Goal: Task Accomplishment & Management: Use online tool/utility

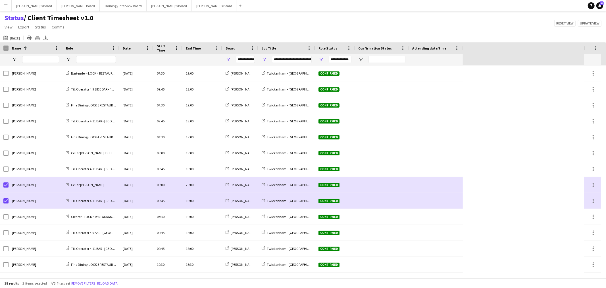
scroll to position [108, 0]
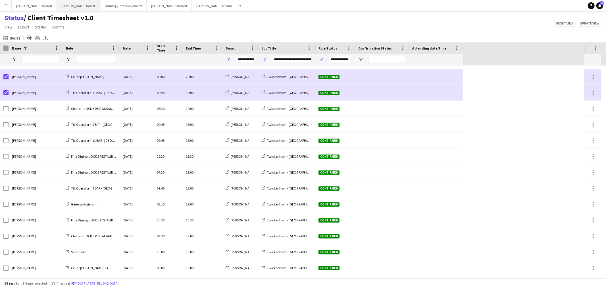
click at [57, 6] on button "Dean's Board Close" at bounding box center [78, 5] width 43 height 11
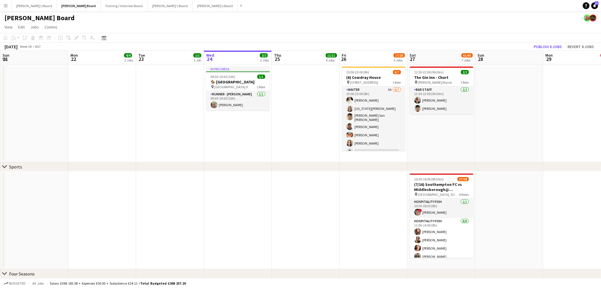
drag, startPoint x: 92, startPoint y: 194, endPoint x: 127, endPoint y: 188, distance: 35.6
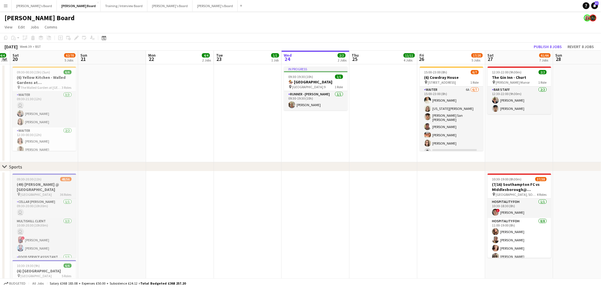
drag, startPoint x: 339, startPoint y: 195, endPoint x: 256, endPoint y: 195, distance: 82.7
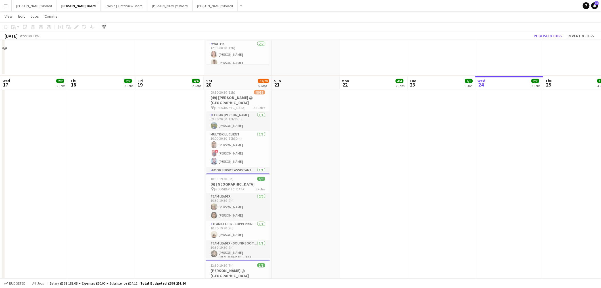
scroll to position [126, 0]
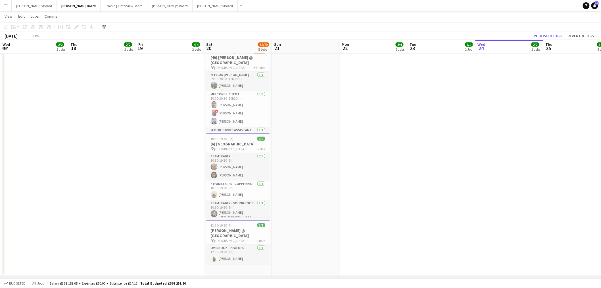
drag, startPoint x: 90, startPoint y: 182, endPoint x: 302, endPoint y: 183, distance: 211.7
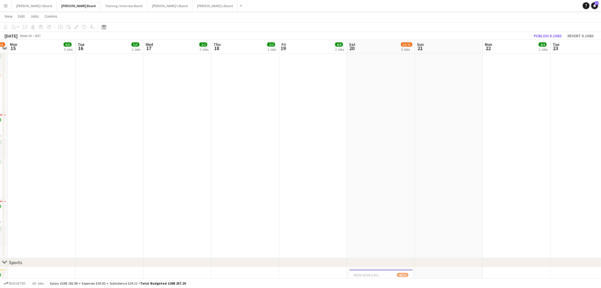
drag, startPoint x: 270, startPoint y: 160, endPoint x: 130, endPoint y: 161, distance: 140.4
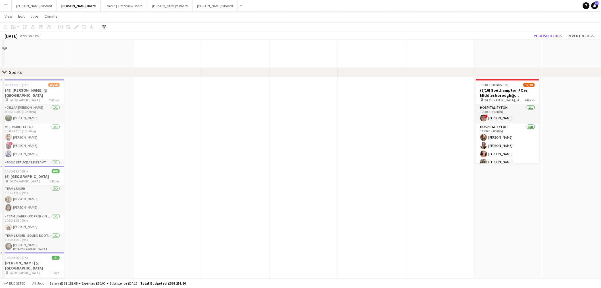
scroll to position [284, 0]
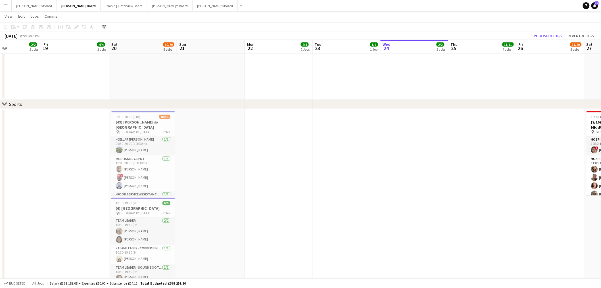
drag, startPoint x: 113, startPoint y: 157, endPoint x: 224, endPoint y: 159, distance: 110.8
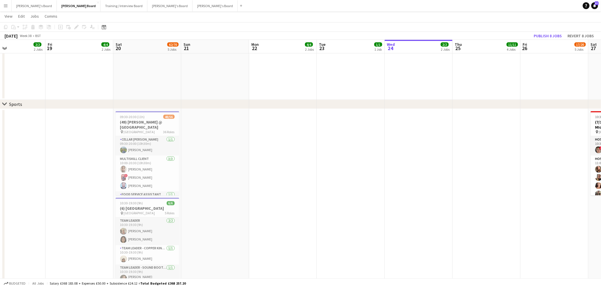
drag, startPoint x: 65, startPoint y: 153, endPoint x: 69, endPoint y: 165, distance: 12.9
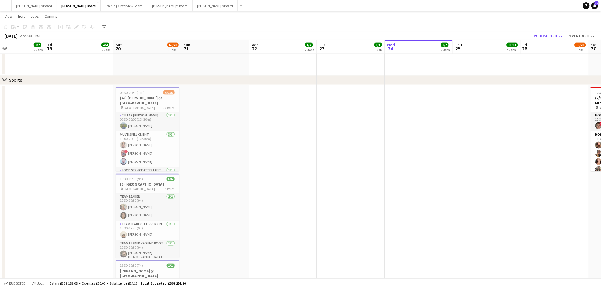
scroll to position [316, 0]
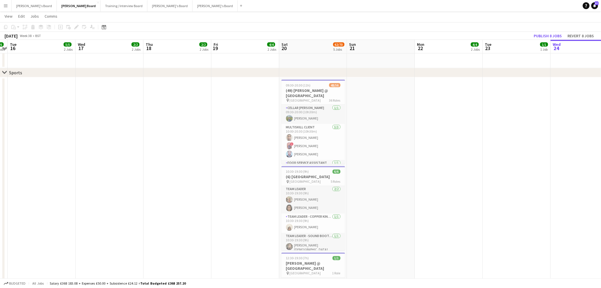
drag, startPoint x: 69, startPoint y: 165, endPoint x: 235, endPoint y: 169, distance: 166.3
click at [235, 169] on app-calendar-viewport "Sun 14 126/133 9 Jobs Mon 15 6/6 5 Jobs Tue 16 5/5 2 Jobs Wed 17 2/2 2 Jobs Thu…" at bounding box center [300, 281] width 601 height 1151
drag, startPoint x: 102, startPoint y: 163, endPoint x: 159, endPoint y: 166, distance: 57.2
click at [267, 167] on app-calendar-viewport "Sun 14 126/133 9 Jobs Mon 15 6/6 5 Jobs Tue 16 5/5 2 Jobs Wed 17 2/2 2 Jobs Thu…" at bounding box center [300, 281] width 601 height 1151
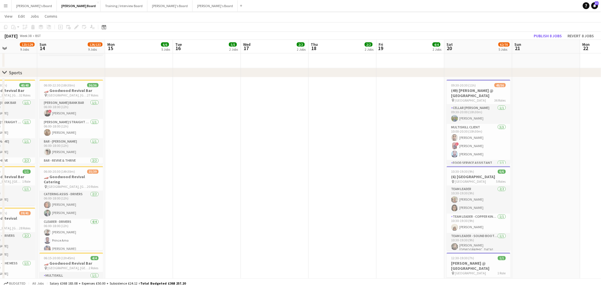
drag, startPoint x: 142, startPoint y: 165, endPoint x: 188, endPoint y: 165, distance: 46.0
click at [188, 165] on app-calendar-viewport "Thu 11 27/28 5 Jobs Fri 12 83/88 4 Jobs Sat 13 123/129 9 Jobs Sun 14 126/133 9 …" at bounding box center [300, 281] width 601 height 1151
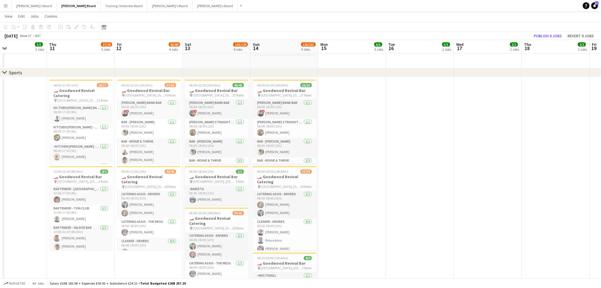
scroll to position [0, 144]
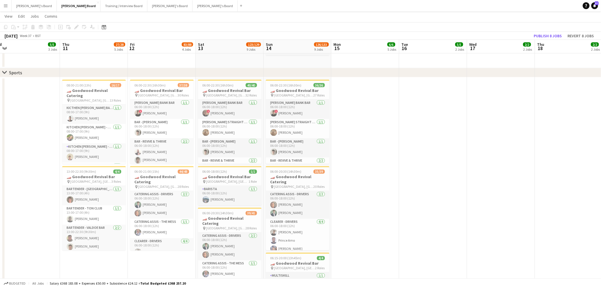
click at [140, 160] on app-calendar-viewport "Mon 8 1/1 1 Job Tue 9 1/1 1 Job Wed 10 5/5 3 Jobs Thu 11 27/28 5 Jobs Fri 12 83…" at bounding box center [300, 281] width 601 height 1151
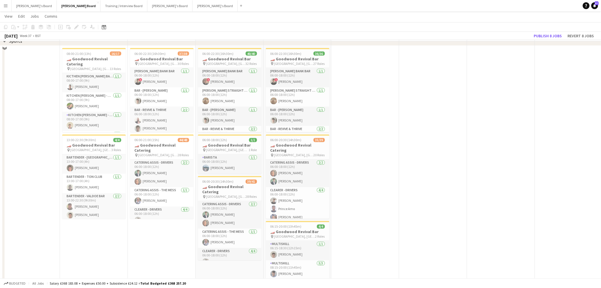
scroll to position [252, 0]
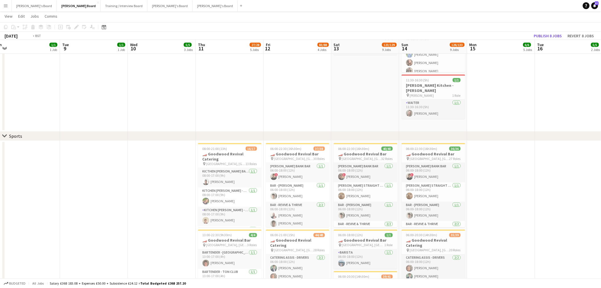
drag, startPoint x: 351, startPoint y: 174, endPoint x: 270, endPoint y: 182, distance: 81.3
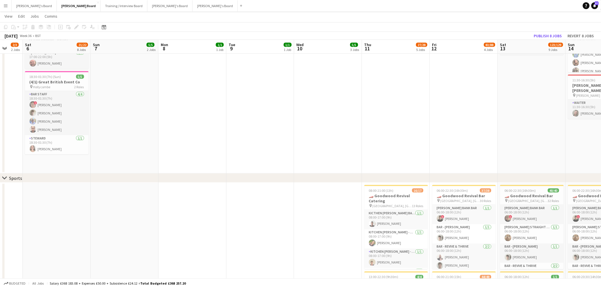
drag, startPoint x: 166, startPoint y: 186, endPoint x: 235, endPoint y: 180, distance: 69.6
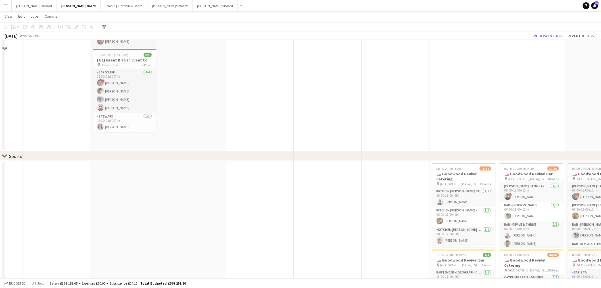
scroll to position [316, 0]
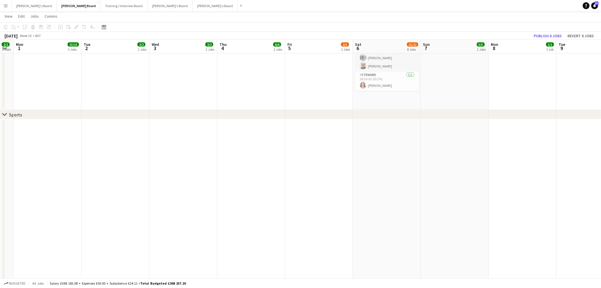
drag, startPoint x: 161, startPoint y: 191, endPoint x: 419, endPoint y: 156, distance: 260.0
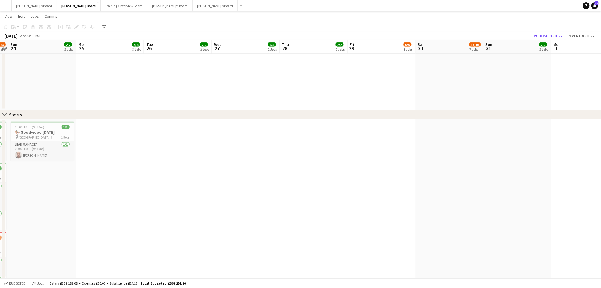
drag, startPoint x: 136, startPoint y: 186, endPoint x: 256, endPoint y: 172, distance: 120.7
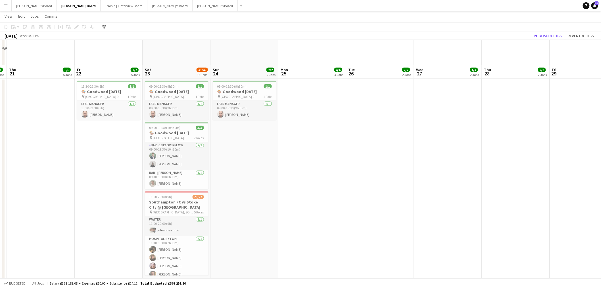
scroll to position [410, 0]
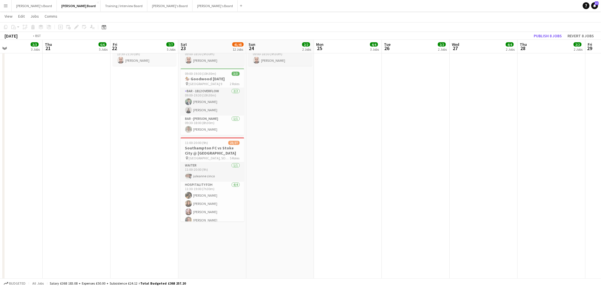
drag, startPoint x: 123, startPoint y: 177, endPoint x: 329, endPoint y: 159, distance: 206.5
click at [330, 159] on app-calendar-viewport "Mon 18 Tue 19 Wed 20 3/3 3 Jobs Thu 21 6/6 5 Jobs Fri 22 7/7 5 Jobs Sat 23 41/4…" at bounding box center [300, 256] width 601 height 1289
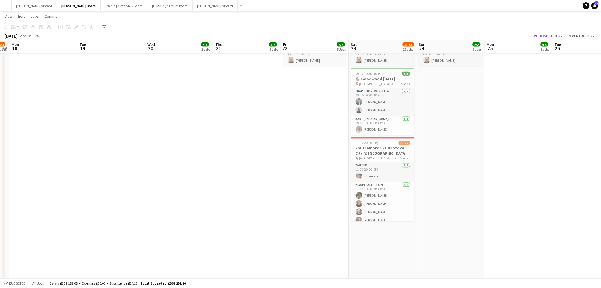
drag, startPoint x: 272, startPoint y: 178, endPoint x: 311, endPoint y: 174, distance: 39.4
click at [314, 174] on app-calendar-viewport "Sat 16 91/95 12 Jobs Sun 17 3/4 4 Jobs Mon 18 Tue 19 Wed 20 3/3 3 Jobs Thu 21 6…" at bounding box center [300, 261] width 601 height 1298
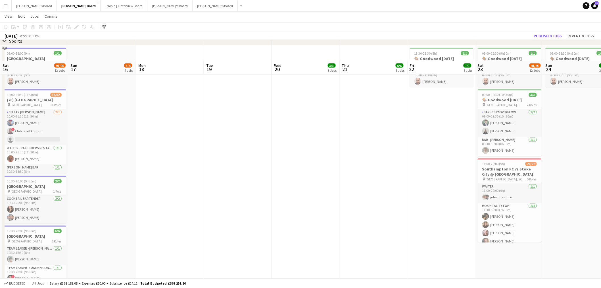
scroll to position [379, 0]
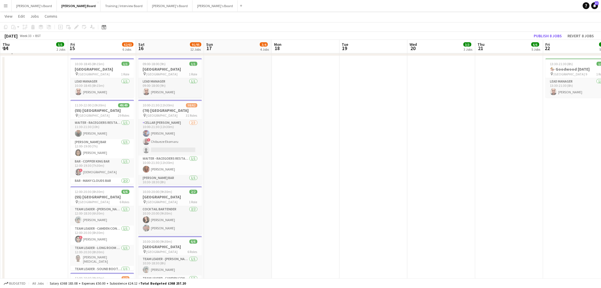
drag, startPoint x: 153, startPoint y: 189, endPoint x: 279, endPoint y: 182, distance: 126.6
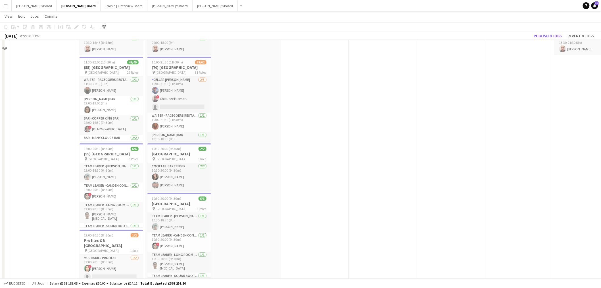
scroll to position [473, 0]
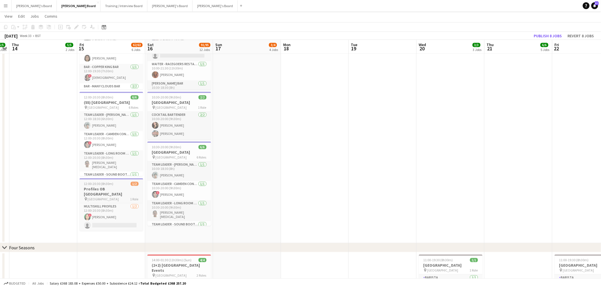
click at [102, 189] on h3 "Profiles OB Newbury Racecourse" at bounding box center [112, 191] width 64 height 10
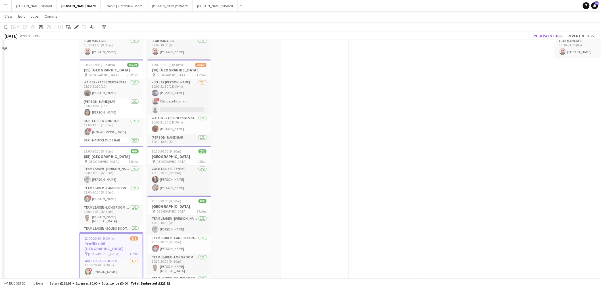
scroll to position [379, 0]
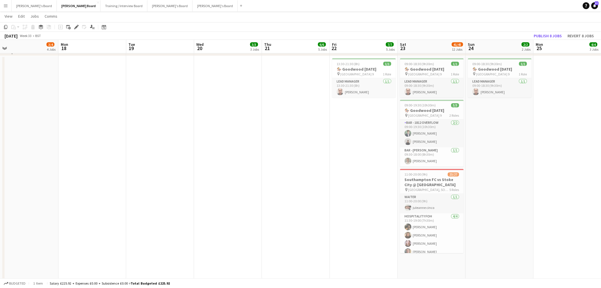
drag, startPoint x: 320, startPoint y: 192, endPoint x: 155, endPoint y: 226, distance: 167.8
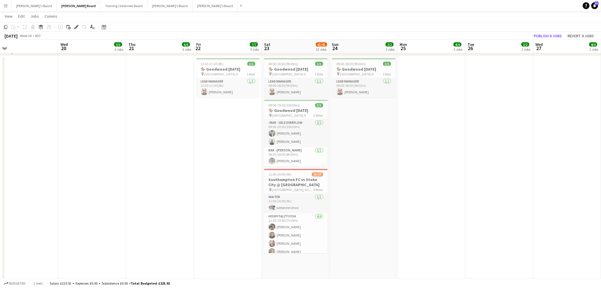
drag, startPoint x: 346, startPoint y: 189, endPoint x: 56, endPoint y: 237, distance: 293.7
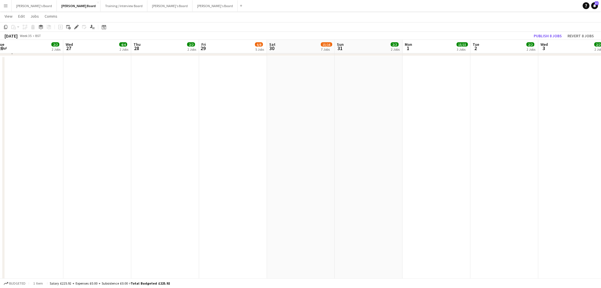
drag, startPoint x: 19, startPoint y: 243, endPoint x: -30, endPoint y: 253, distance: 49.5
click at [0, 253] on html "Menu Boards Boards Boards All jobs Status Workforce Workforce My Workforce Recr…" at bounding box center [300, 288] width 601 height 1335
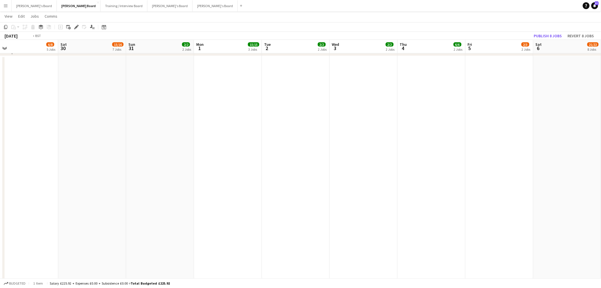
drag, startPoint x: 306, startPoint y: 179, endPoint x: 70, endPoint y: 214, distance: 238.7
click at [0, 255] on html "Menu Boards Boards Boards All jobs Status Workforce Workforce My Workforce Recr…" at bounding box center [300, 288] width 601 height 1335
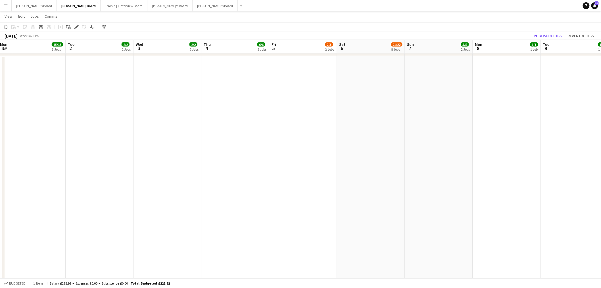
drag, startPoint x: 98, startPoint y: 216, endPoint x: 390, endPoint y: 163, distance: 296.7
click at [0, 273] on html "Menu Boards Boards Boards All jobs Status Workforce Workforce My Workforce Recr…" at bounding box center [300, 288] width 601 height 1335
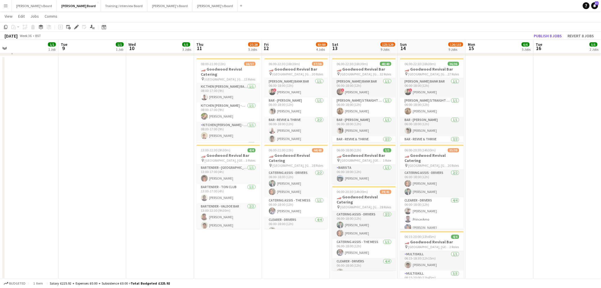
drag, startPoint x: 317, startPoint y: 174, endPoint x: 56, endPoint y: 219, distance: 264.4
click at [0, 240] on html "Menu Boards Boards Boards All jobs Status Workforce Workforce My Workforce Recr…" at bounding box center [300, 288] width 601 height 1335
drag, startPoint x: 132, startPoint y: 206, endPoint x: 293, endPoint y: 168, distance: 165.0
click at [0, 245] on html "Menu Boards Boards Boards All jobs Status Workforce Workforce My Workforce Recr…" at bounding box center [300, 288] width 601 height 1335
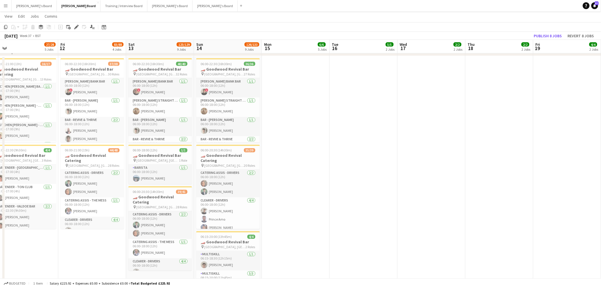
drag, startPoint x: 186, startPoint y: 189, endPoint x: -78, endPoint y: 240, distance: 268.7
click at [0, 240] on html "Menu Boards Boards Boards All jobs Status Workforce Workforce My Workforce Recr…" at bounding box center [300, 288] width 601 height 1335
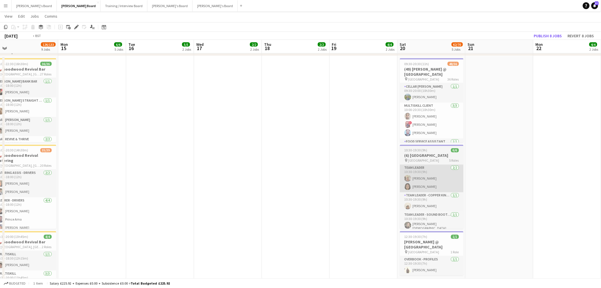
drag, startPoint x: 148, startPoint y: 193, endPoint x: 242, endPoint y: 178, distance: 95.7
click at [0, 242] on html "Menu Boards Boards Boards All jobs Status Workforce Workforce My Workforce Recr…" at bounding box center [300, 288] width 601 height 1335
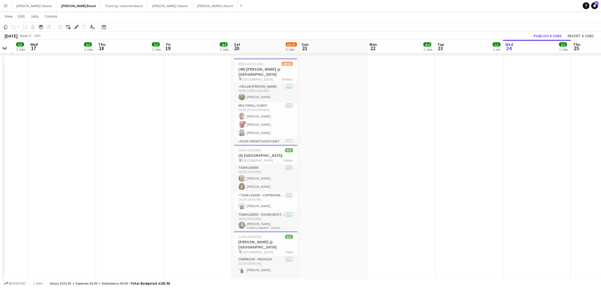
drag, startPoint x: 388, startPoint y: 146, endPoint x: -74, endPoint y: 222, distance: 468.4
click at [0, 222] on html "Menu Boards Boards Boards All jobs Status Workforce Workforce My Workforce Recr…" at bounding box center [300, 288] width 601 height 1335
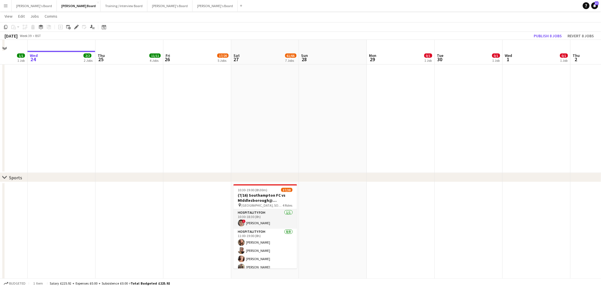
scroll to position [252, 0]
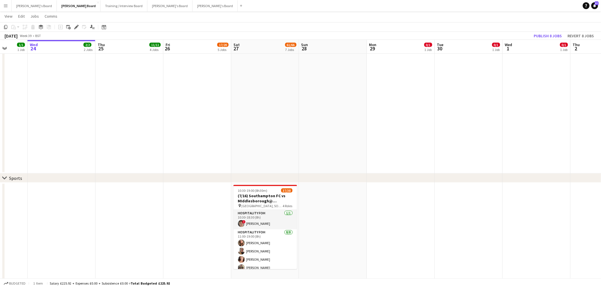
drag, startPoint x: 126, startPoint y: 181, endPoint x: 228, endPoint y: 169, distance: 102.4
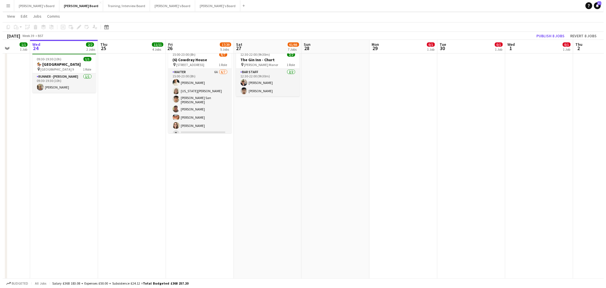
scroll to position [0, 0]
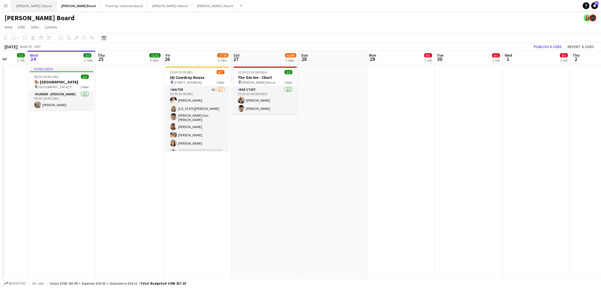
click at [25, 5] on button "Caitlin's Board Close" at bounding box center [34, 5] width 45 height 11
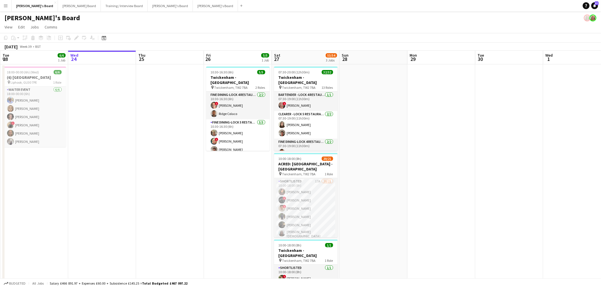
scroll to position [0, 169]
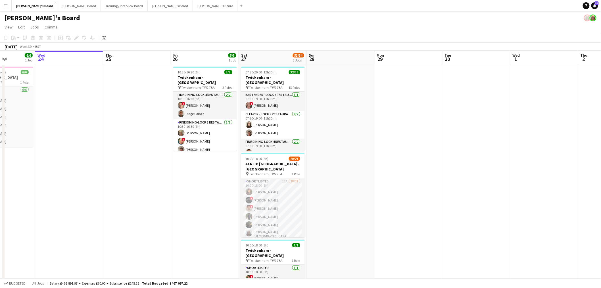
drag, startPoint x: 385, startPoint y: 133, endPoint x: 286, endPoint y: 138, distance: 99.0
click at [286, 138] on app-calendar-viewport "Sun 21 Mon 22 Tue 23 6/6 1 Job Wed 24 Thu 25 Fri 26 5/5 1 Job Sat 27 53/54 3 Jo…" at bounding box center [300, 265] width 601 height 428
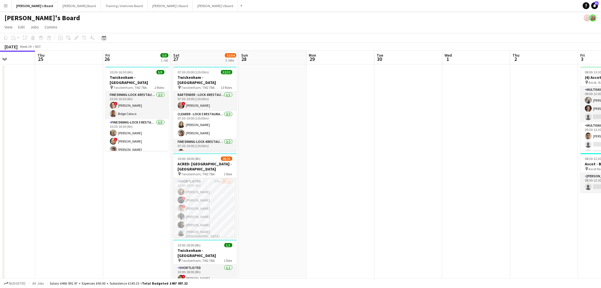
scroll to position [95, 0]
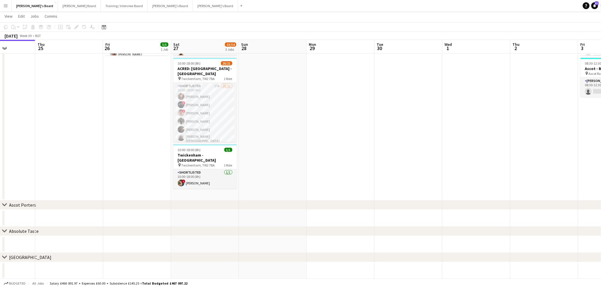
click at [195, 189] on app-date-cell "07:30-20:00 (12h30m) 32/32 Twickenham - Allianz Stadium pin Twickenham, TW2 7BA…" at bounding box center [205, 84] width 68 height 231
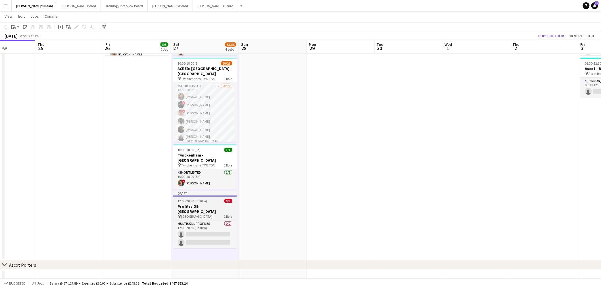
click at [205, 199] on span "12:00-20:30 (8h30m)" at bounding box center [193, 201] width 30 height 4
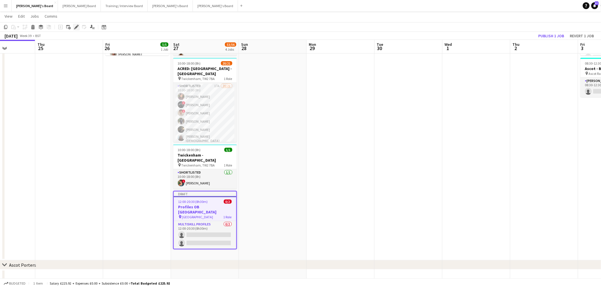
click at [77, 24] on div "Edit" at bounding box center [76, 27] width 7 height 7
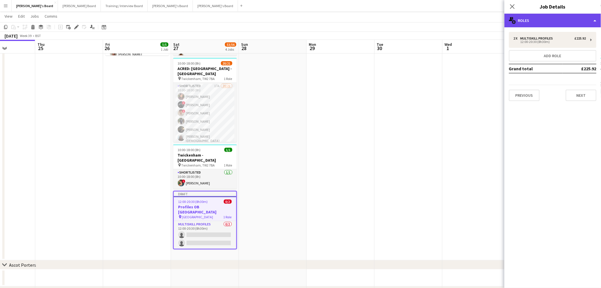
click at [528, 25] on div "multiple-users-add Roles" at bounding box center [553, 21] width 97 height 14
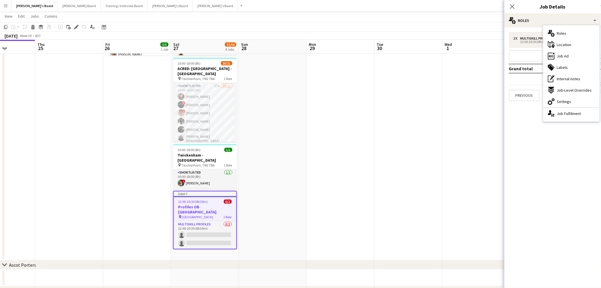
click at [330, 152] on app-date-cell at bounding box center [341, 114] width 68 height 291
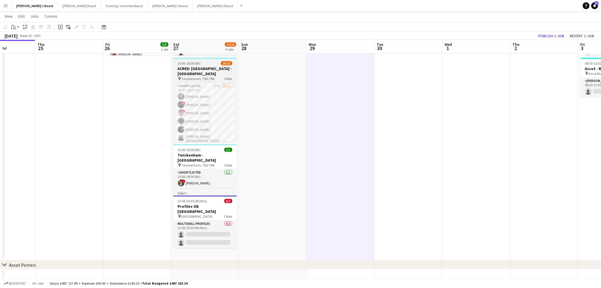
click at [204, 67] on h3 "ACRED: [GEOGRAPHIC_DATA] - [GEOGRAPHIC_DATA]" at bounding box center [205, 71] width 64 height 10
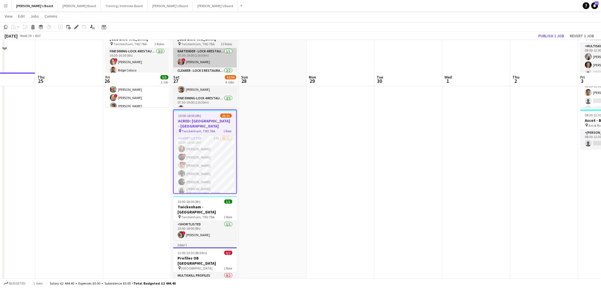
scroll to position [0, 0]
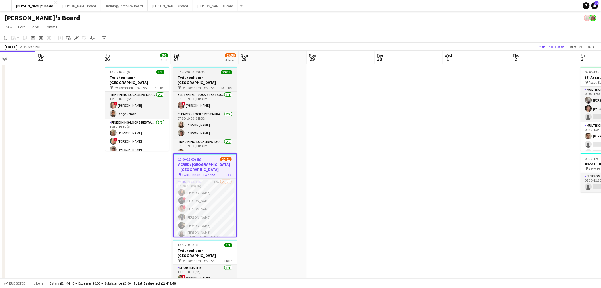
click at [201, 76] on h3 "Twickenham - [GEOGRAPHIC_DATA]" at bounding box center [205, 80] width 64 height 10
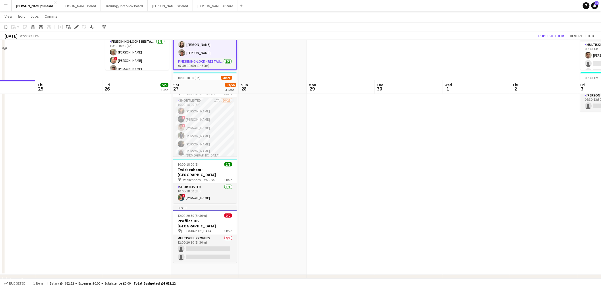
scroll to position [126, 0]
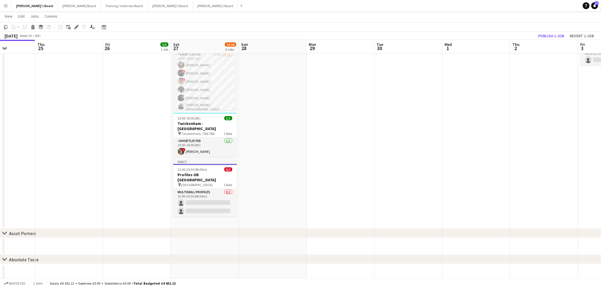
click at [211, 215] on app-date-cell "07:30-20:00 (12h30m) 32/32 Twickenham - Allianz Stadium pin Twickenham, TW2 7BA…" at bounding box center [205, 82] width 68 height 291
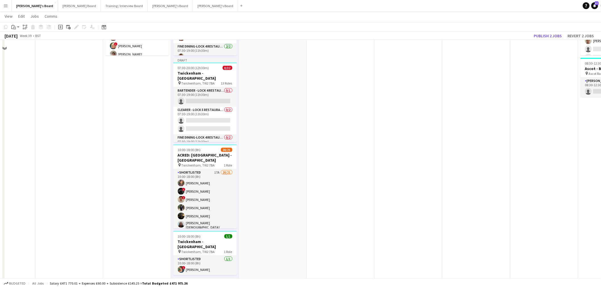
scroll to position [63, 0]
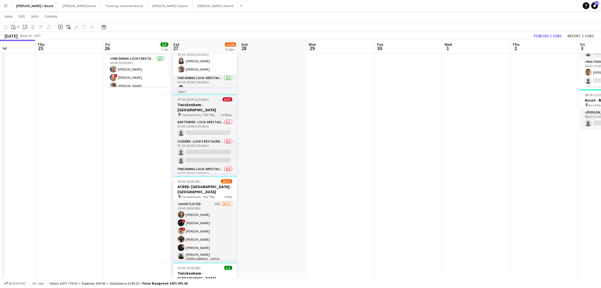
click at [201, 103] on h3 "Twickenham - [GEOGRAPHIC_DATA]" at bounding box center [205, 107] width 64 height 10
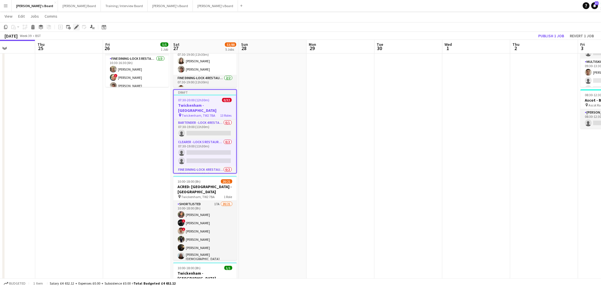
click at [75, 27] on icon at bounding box center [76, 27] width 3 height 3
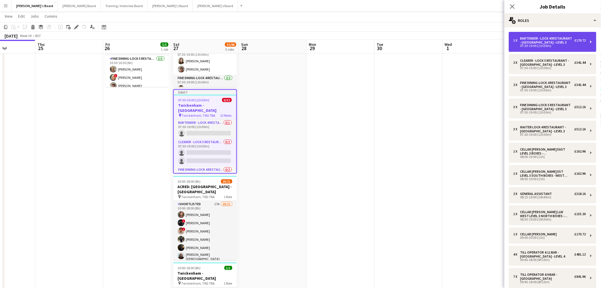
click at [540, 38] on div "Bartender - LOCK 4 RESTAURANT - [GEOGRAPHIC_DATA] - LEVEL 3" at bounding box center [548, 40] width 54 height 8
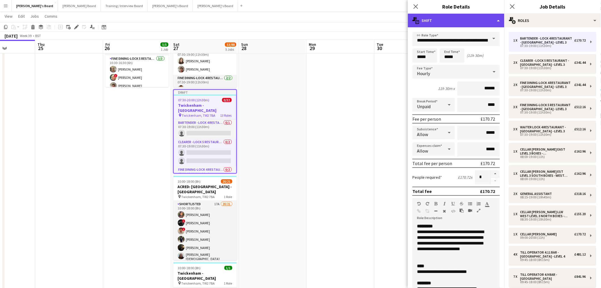
click at [450, 17] on div "multiple-actions-text Shift" at bounding box center [456, 21] width 97 height 14
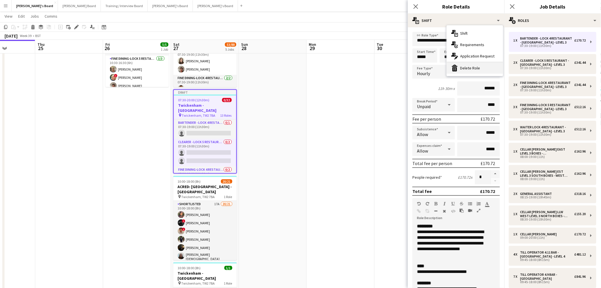
click at [467, 66] on div "bin-2 Delete Role" at bounding box center [475, 67] width 56 height 11
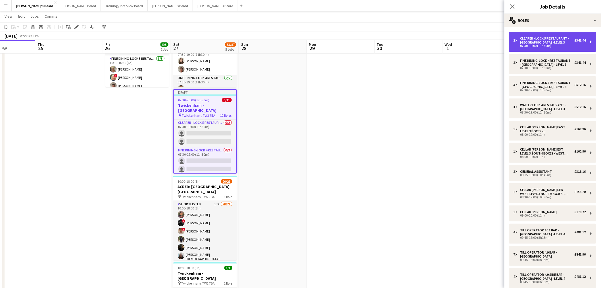
click at [532, 39] on div "Clearer - LOCK 5 RESTAURANT - [GEOGRAPHIC_DATA] - LEVEL 3" at bounding box center [548, 40] width 54 height 8
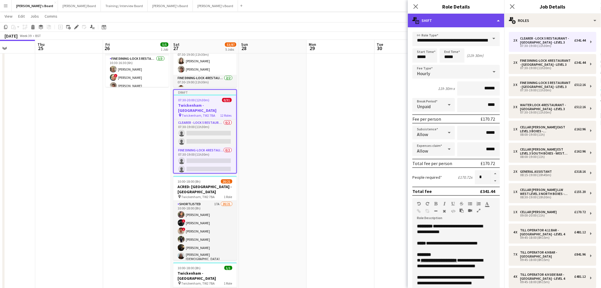
click at [464, 14] on div "multiple-actions-text Shift" at bounding box center [456, 21] width 97 height 14
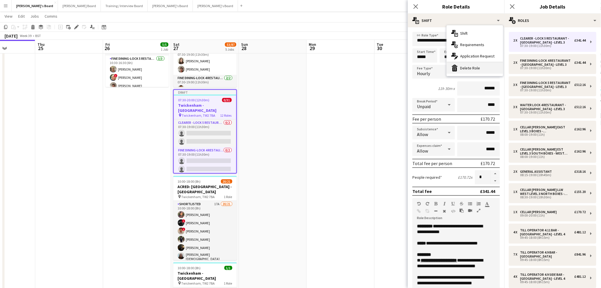
click at [470, 63] on div "bin-2 Delete Role" at bounding box center [475, 67] width 56 height 11
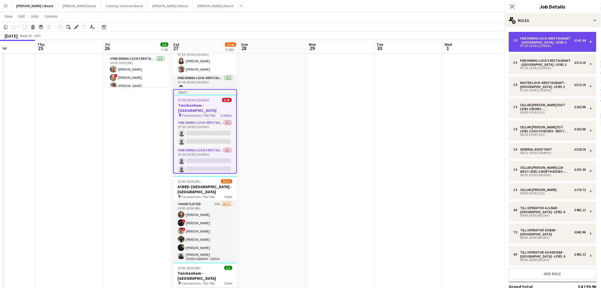
click at [535, 41] on div "Fine Dining-LOCK 4 RESTAURANT - [GEOGRAPHIC_DATA] - LEVEL 3" at bounding box center [548, 40] width 54 height 8
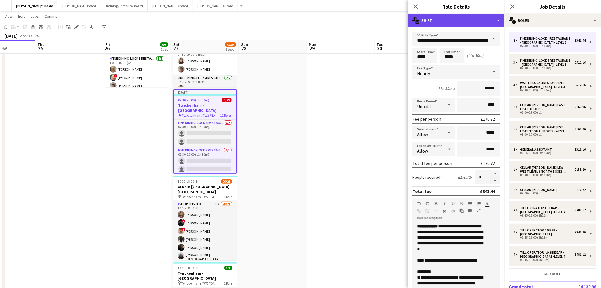
click at [456, 23] on div "multiple-actions-text Shift" at bounding box center [456, 21] width 97 height 14
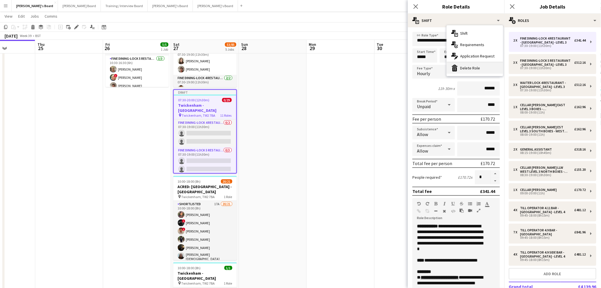
click at [481, 64] on div "bin-2 Delete Role" at bounding box center [475, 67] width 56 height 11
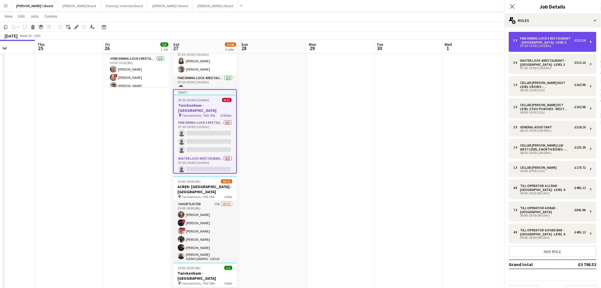
click at [534, 44] on div "07:30-19:00 (11h30m)" at bounding box center [550, 45] width 72 height 3
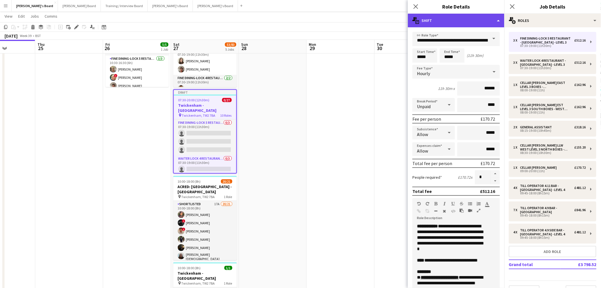
click at [441, 16] on div "multiple-actions-text Shift" at bounding box center [456, 21] width 97 height 14
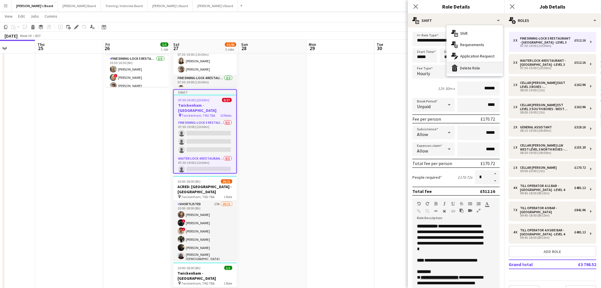
click at [471, 67] on div "bin-2 Delete Role" at bounding box center [475, 67] width 56 height 11
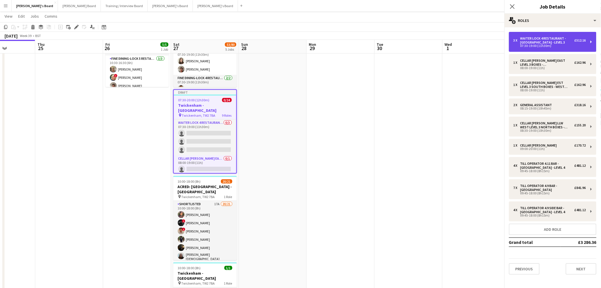
click at [536, 39] on div "Waiter LOCK 4 RESTAURANT - [GEOGRAPHIC_DATA] - LEVEL 3" at bounding box center [548, 40] width 54 height 8
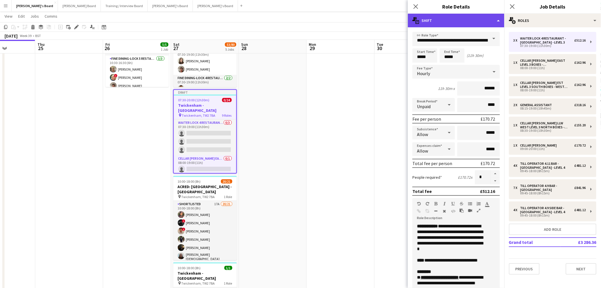
click at [448, 24] on div "multiple-actions-text Shift" at bounding box center [456, 21] width 97 height 14
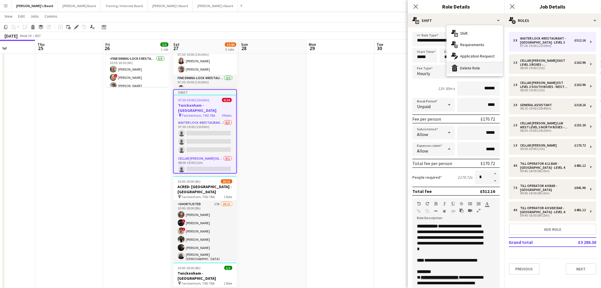
click at [461, 69] on div "bin-2 Delete Role" at bounding box center [475, 67] width 56 height 11
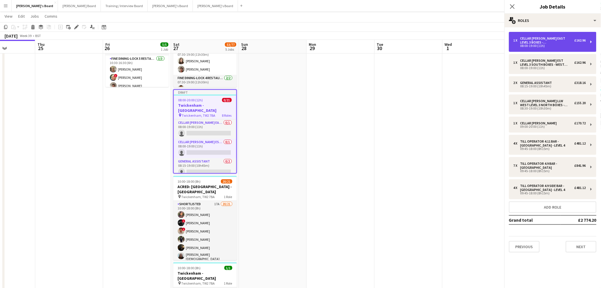
click at [520, 46] on div "08:00-19:00 (11h)" at bounding box center [550, 45] width 72 height 3
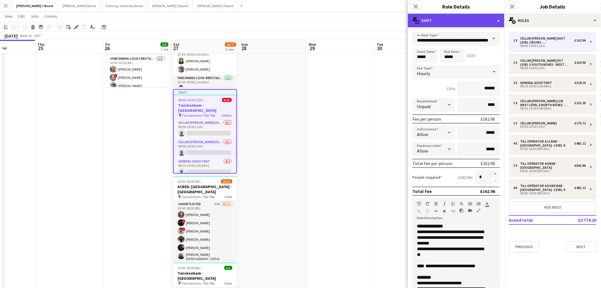
click at [441, 16] on div "multiple-actions-text Shift" at bounding box center [456, 21] width 97 height 14
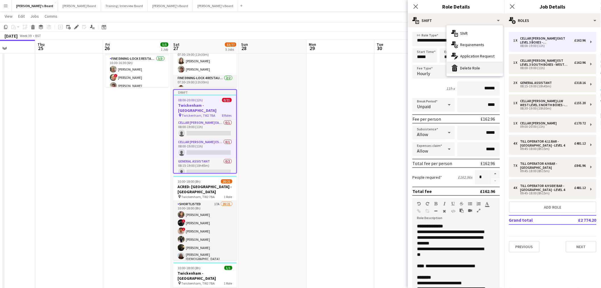
click at [464, 69] on div "bin-2 Delete Role" at bounding box center [475, 67] width 56 height 11
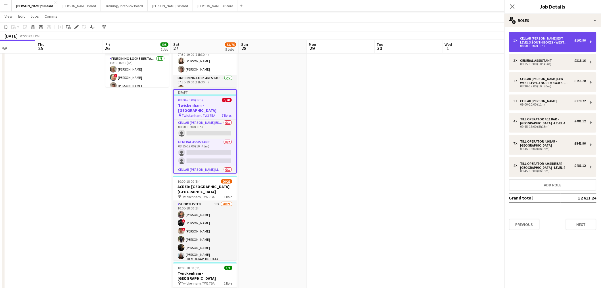
click at [532, 40] on div "Cellar [PERSON_NAME] EST LEVEL 3 SOUTH BOXES - WEST STAND - LEVEL 3" at bounding box center [548, 40] width 54 height 8
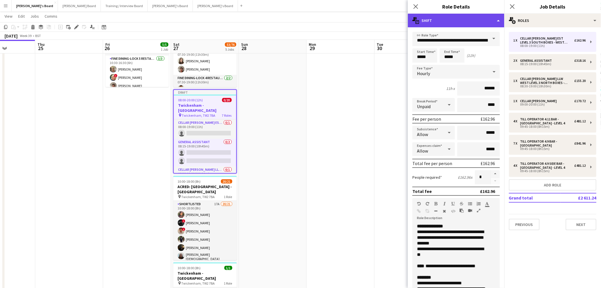
click at [445, 23] on div "multiple-actions-text Shift" at bounding box center [456, 21] width 97 height 14
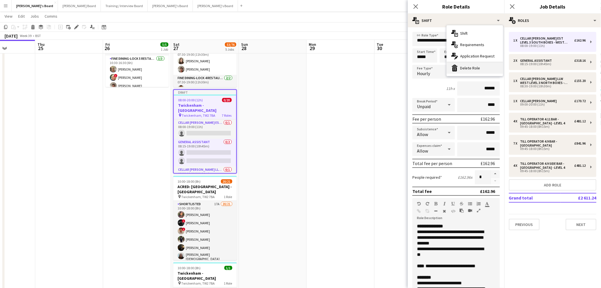
click at [463, 66] on div "bin-2 Delete Role" at bounding box center [475, 67] width 56 height 11
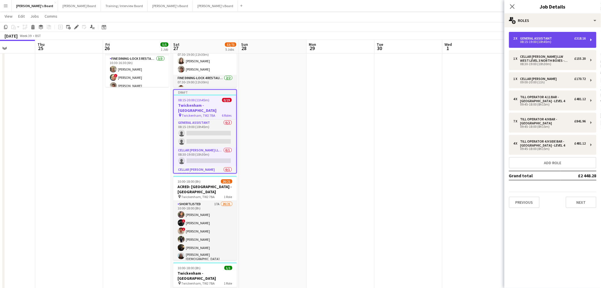
click at [545, 42] on div "08:15-19:00 (10h45m)" at bounding box center [550, 41] width 72 height 3
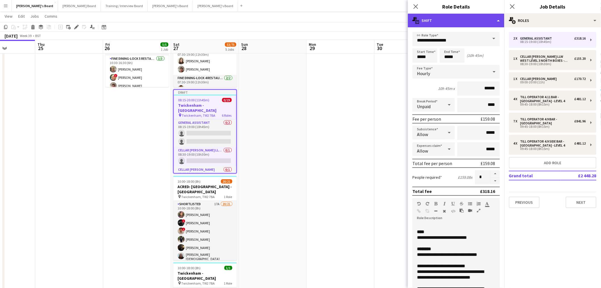
click at [449, 16] on div "multiple-actions-text Shift" at bounding box center [456, 21] width 97 height 14
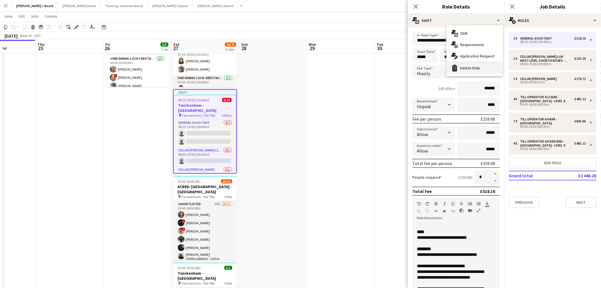
click at [466, 68] on div "bin-2 Delete Role" at bounding box center [475, 67] width 56 height 11
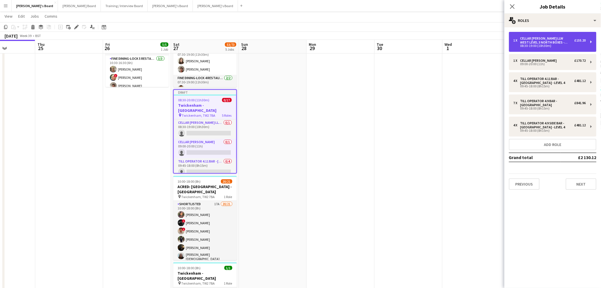
click at [520, 43] on div "1 x Cellar Porter LLW WEST LEVEL 3 NORTH BOXES - WEST STAND - LEVEL 3 £155.20" at bounding box center [550, 40] width 72 height 8
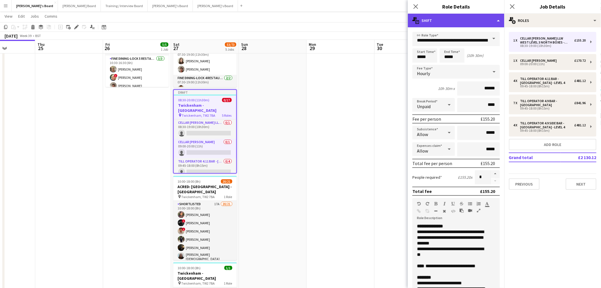
click at [440, 26] on div "multiple-actions-text Shift" at bounding box center [456, 21] width 97 height 14
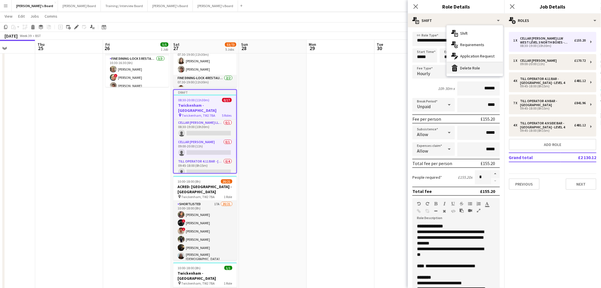
click at [461, 66] on div "bin-2 Delete Role" at bounding box center [475, 67] width 56 height 11
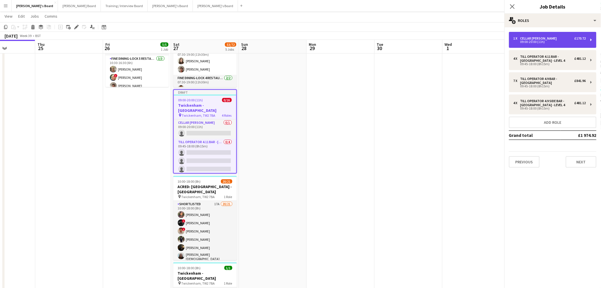
click at [544, 33] on div "1 x Cellar Porter £170.72 09:00-20:00 (11h)" at bounding box center [553, 40] width 88 height 16
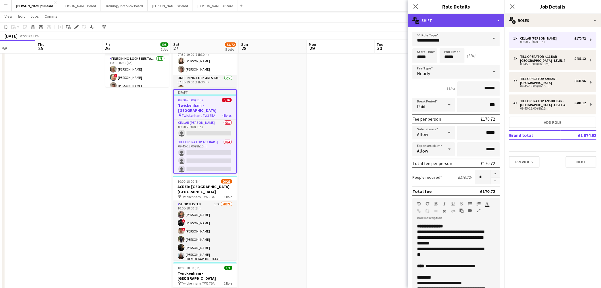
click at [459, 20] on div "multiple-actions-text Shift" at bounding box center [456, 21] width 97 height 14
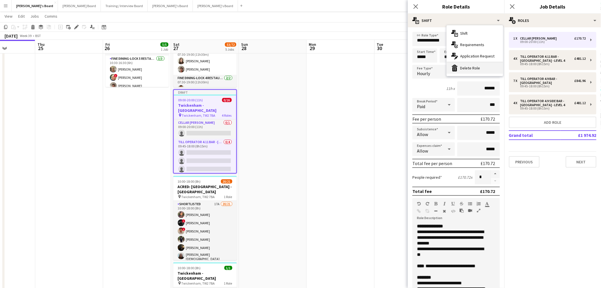
click at [480, 66] on div "bin-2 Delete Role" at bounding box center [475, 67] width 56 height 11
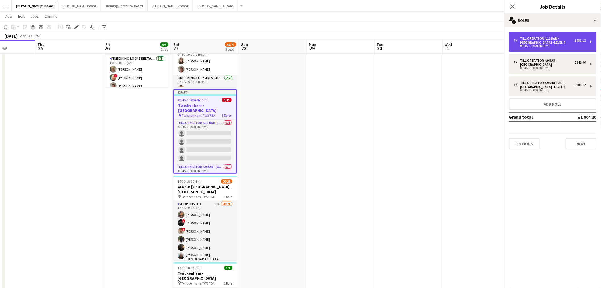
click at [536, 41] on div "Till Operator 4.11 BAR - [GEOGRAPHIC_DATA] - LEVEL 4" at bounding box center [548, 40] width 54 height 8
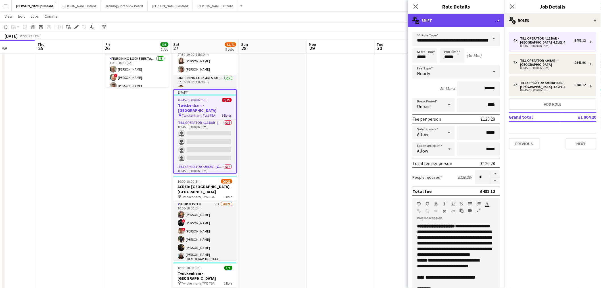
click at [456, 18] on div "multiple-actions-text Shift" at bounding box center [456, 21] width 97 height 14
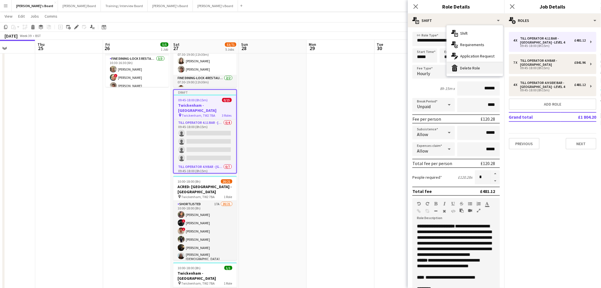
click at [464, 63] on div "bin-2 Delete Role" at bounding box center [475, 67] width 56 height 11
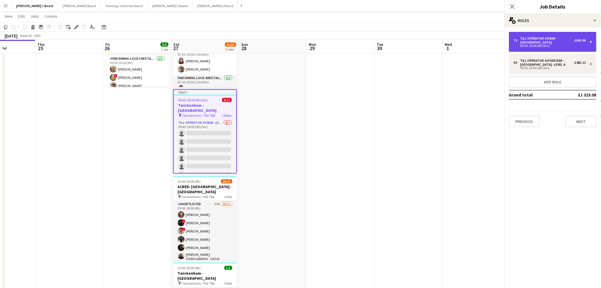
click at [531, 35] on div "7 x Till Operator 4.9 BAR - SOUTH EAST CORNER £841.96 09:45-18:00 (8h15m)" at bounding box center [553, 42] width 88 height 20
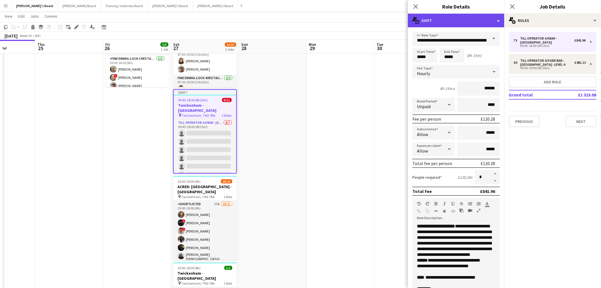
click at [445, 17] on div "multiple-actions-text Shift" at bounding box center [456, 21] width 97 height 14
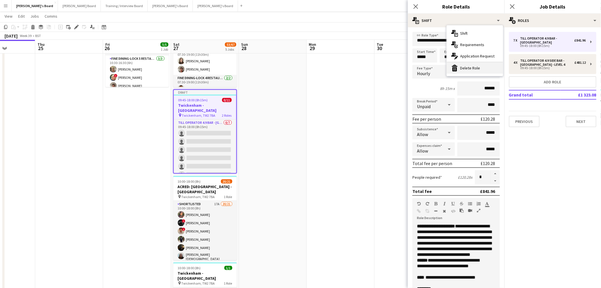
click at [471, 70] on div "bin-2 Delete Role" at bounding box center [475, 67] width 56 height 11
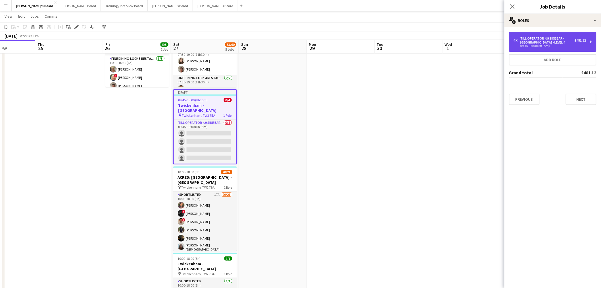
click at [530, 38] on div "Till Operator 4.9 SIDE BAR - [GEOGRAPHIC_DATA] - LEVEL 4" at bounding box center [548, 40] width 54 height 8
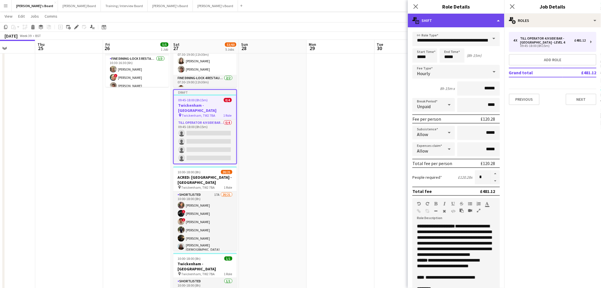
click at [445, 20] on div "multiple-actions-text Shift" at bounding box center [456, 21] width 97 height 14
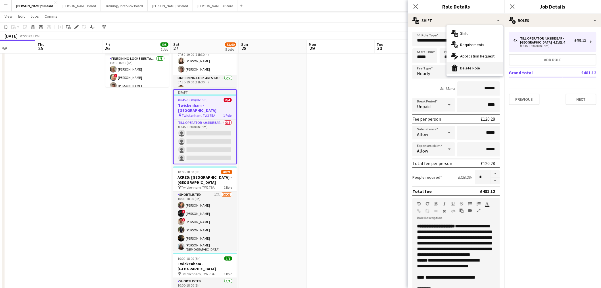
click at [459, 65] on div "bin-2 Delete Role" at bounding box center [475, 67] width 56 height 11
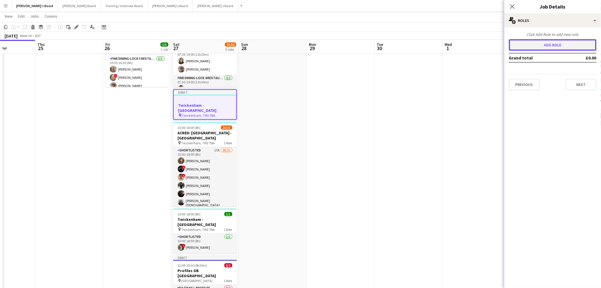
click at [533, 46] on button "Add role" at bounding box center [553, 44] width 88 height 11
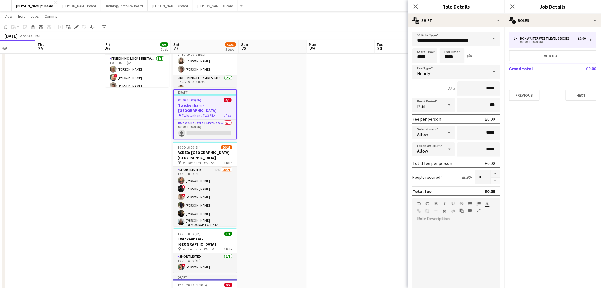
click at [450, 38] on input "**********" at bounding box center [457, 39] width 88 height 14
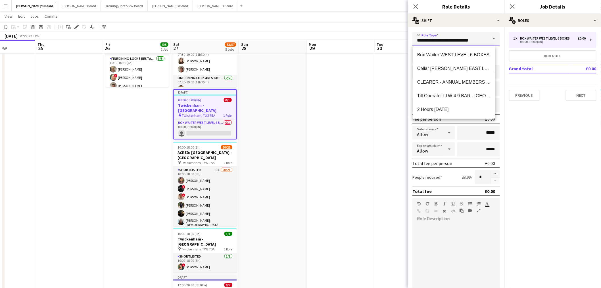
click at [450, 38] on input "**********" at bounding box center [457, 39] width 88 height 14
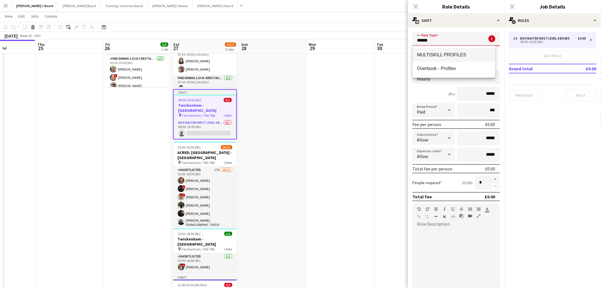
click at [454, 52] on mat-option "MULTISKILL PROFILES" at bounding box center [454, 55] width 83 height 14
type input "**********"
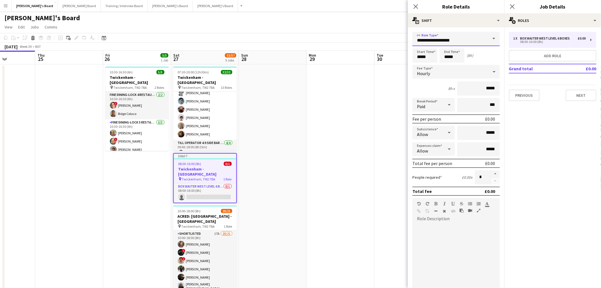
scroll to position [344, 0]
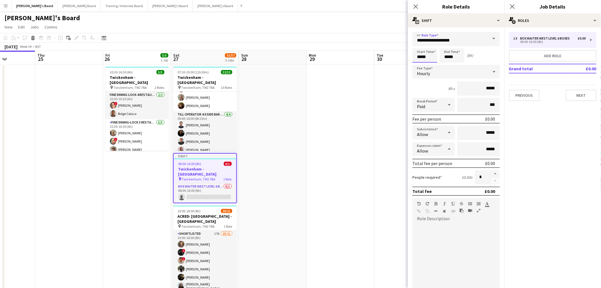
click at [427, 55] on input "*****" at bounding box center [425, 55] width 25 height 14
click at [419, 65] on div at bounding box center [419, 66] width 11 height 6
click at [429, 48] on div at bounding box center [430, 46] width 11 height 6
type input "*****"
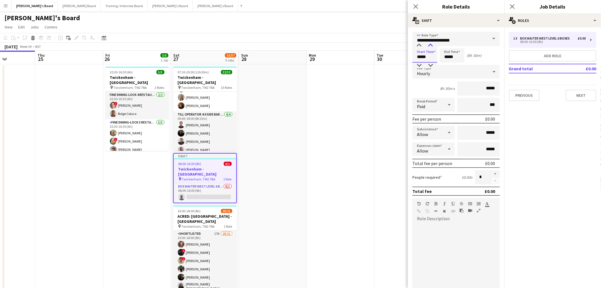
click at [429, 48] on div at bounding box center [430, 46] width 11 height 6
click at [448, 56] on input "*****" at bounding box center [452, 55] width 25 height 14
click at [448, 45] on div at bounding box center [446, 46] width 11 height 6
click at [447, 65] on div at bounding box center [446, 66] width 11 height 6
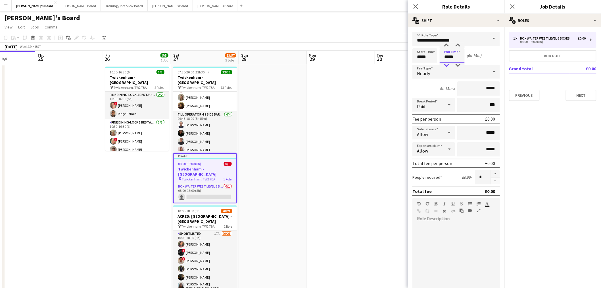
click at [447, 65] on div at bounding box center [446, 66] width 11 height 6
type input "*****"
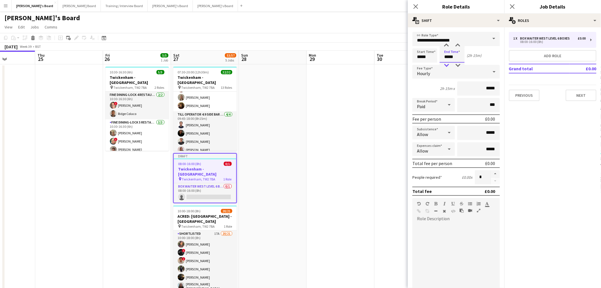
click at [447, 65] on div at bounding box center [446, 66] width 11 height 6
click at [490, 57] on div "Start Time ***** End Time ***** (2h 15m)" at bounding box center [457, 55] width 88 height 14
click at [437, 104] on div "Paid" at bounding box center [428, 105] width 31 height 14
click at [428, 135] on span "Unpaid" at bounding box center [432, 133] width 31 height 5
click at [427, 70] on span "Hourly" at bounding box center [423, 73] width 13 height 6
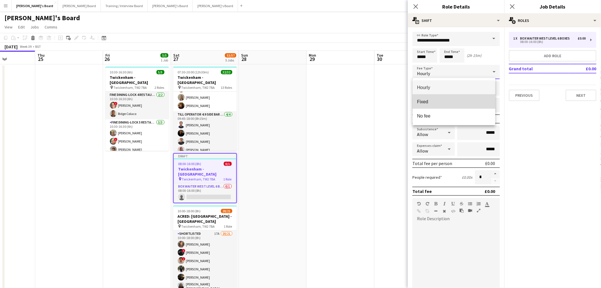
click at [428, 104] on mat-option "Fixed" at bounding box center [454, 101] width 83 height 14
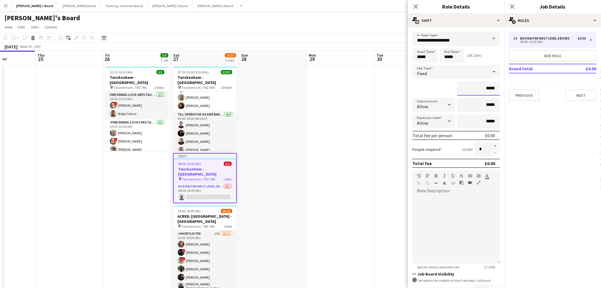
drag, startPoint x: 493, startPoint y: 86, endPoint x: 483, endPoint y: 89, distance: 10.3
click at [483, 89] on input "*****" at bounding box center [478, 88] width 43 height 14
type input "******"
click at [462, 211] on div at bounding box center [457, 229] width 88 height 68
click at [281, 205] on app-date-cell at bounding box center [273, 235] width 68 height 343
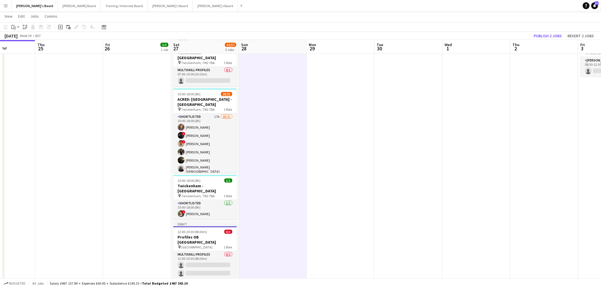
scroll to position [126, 0]
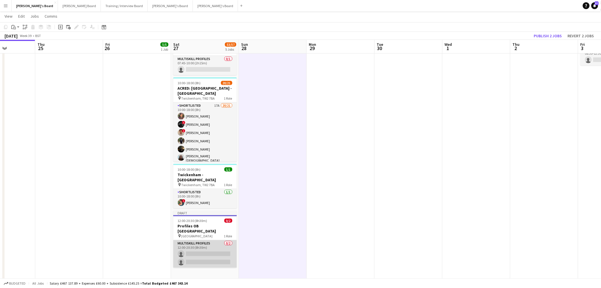
click at [219, 240] on app-card-role "MULTISKILL PROFILES 0/2 12:00-20:30 (8h30m) single-neutral-actions single-neutr…" at bounding box center [205, 254] width 64 height 28
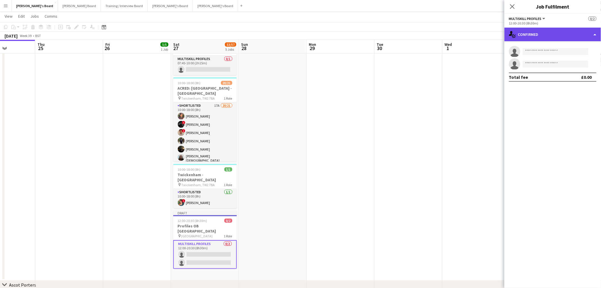
click at [544, 29] on div "single-neutral-actions-check-2 Confirmed" at bounding box center [553, 35] width 97 height 14
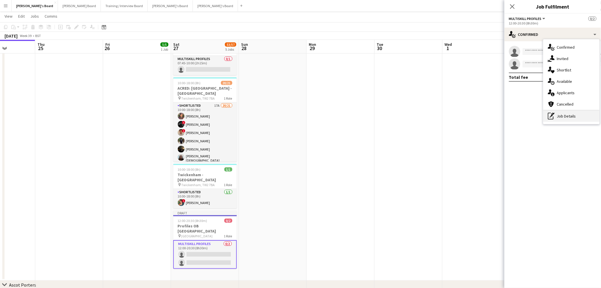
click at [556, 115] on div "pen-write Job Details" at bounding box center [572, 115] width 56 height 11
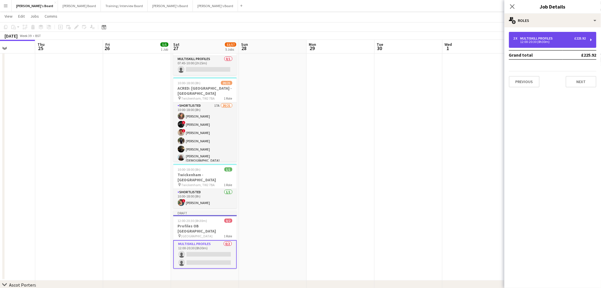
click at [534, 35] on div "2 x MULTISKILL PROFILES £225.92 12:00-20:30 (8h30m)" at bounding box center [553, 40] width 88 height 16
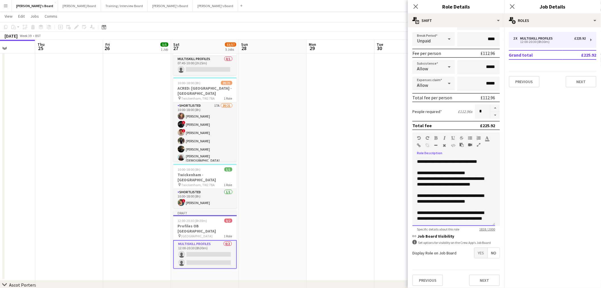
scroll to position [351, 0]
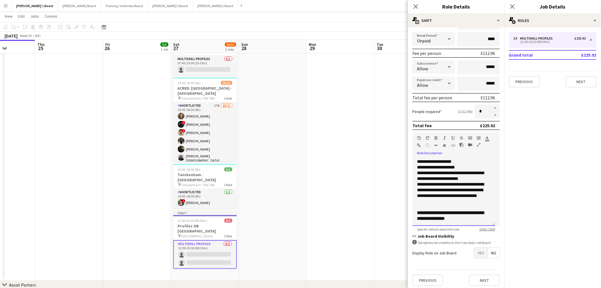
drag, startPoint x: 418, startPoint y: 157, endPoint x: 491, endPoint y: 222, distance: 96.8
click at [491, 222] on div "**********" at bounding box center [454, 191] width 83 height 68
copy div "**********"
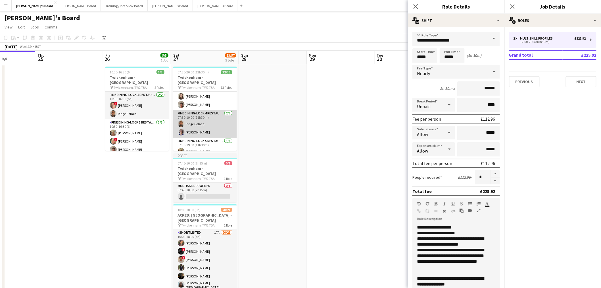
scroll to position [0, 0]
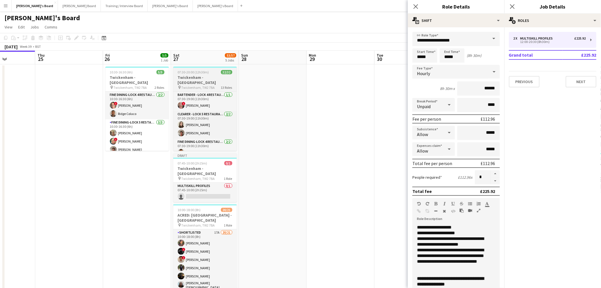
click at [202, 85] on span "Twickenham, TW2 7BA" at bounding box center [199, 87] width 34 height 4
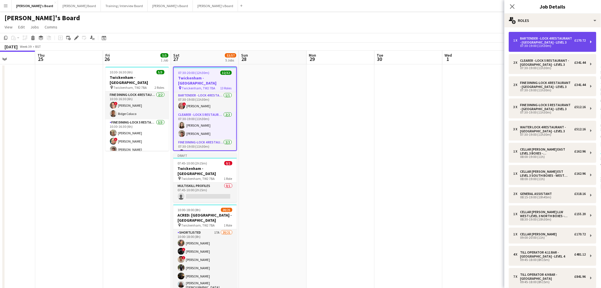
click at [538, 41] on div "Bartender - LOCK 4 RESTAURANT - [GEOGRAPHIC_DATA] - LEVEL 3" at bounding box center [548, 40] width 54 height 8
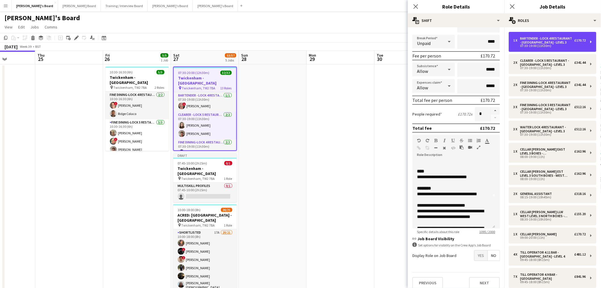
scroll to position [63, 0]
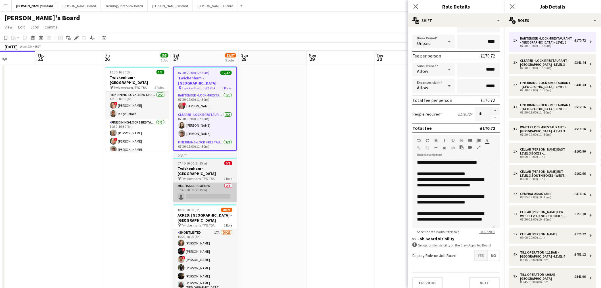
drag, startPoint x: 206, startPoint y: 167, endPoint x: 215, endPoint y: 179, distance: 15.6
click at [205, 167] on h3 "Twickenham - [GEOGRAPHIC_DATA]" at bounding box center [205, 171] width 64 height 10
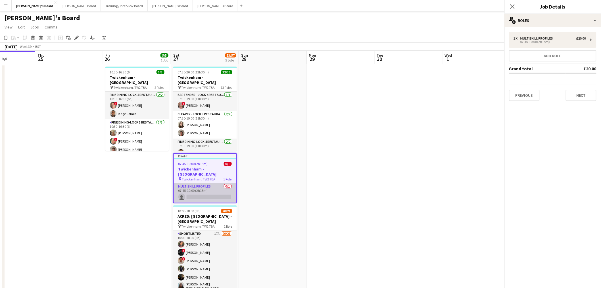
scroll to position [0, 169]
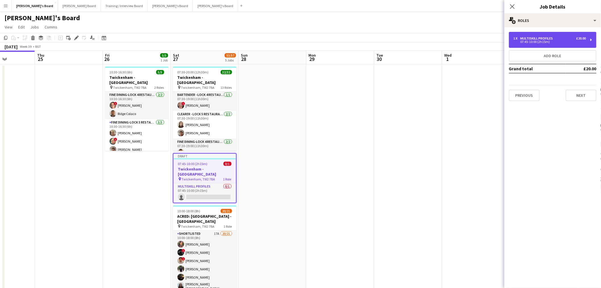
click at [532, 39] on div "MULTISKILL PROFILES" at bounding box center [538, 38] width 35 height 4
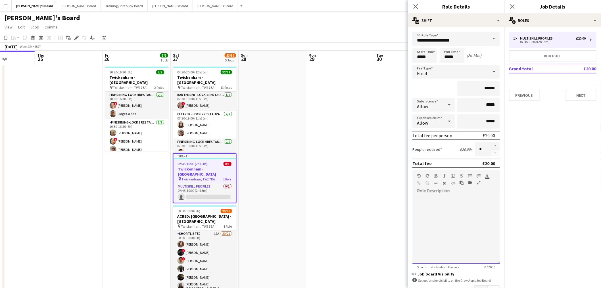
click at [436, 211] on div at bounding box center [457, 229] width 88 height 68
paste div
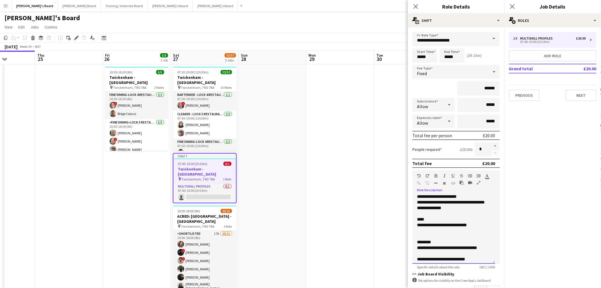
click at [477, 222] on div "**********" at bounding box center [451, 225] width 69 height 6
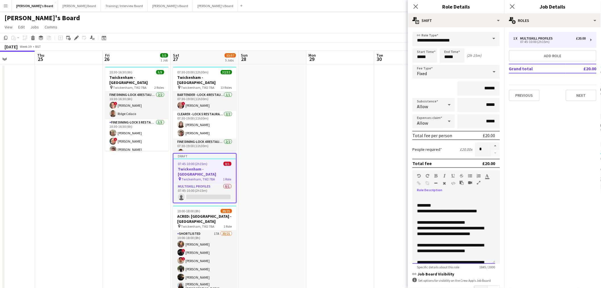
scroll to position [195, 0]
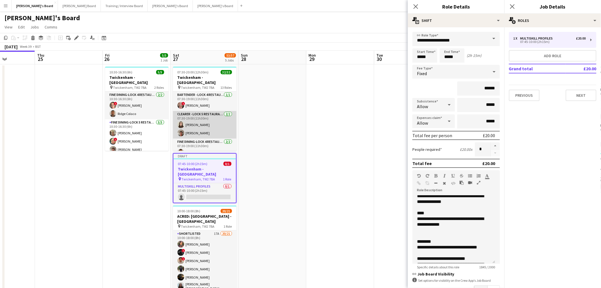
click at [205, 123] on app-card-role "Clearer - LOCK 5 RESTAURANT - EAST STAND - LEVEL 3 2/2 07:30-19:00 (11h30m) Han…" at bounding box center [205, 125] width 64 height 28
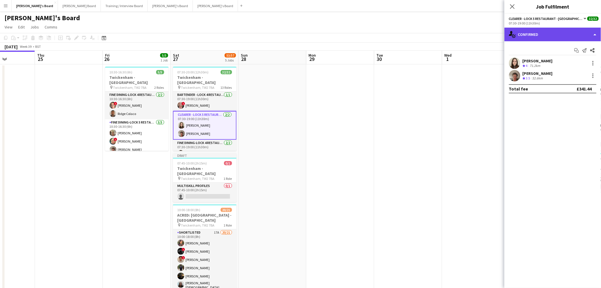
click at [528, 31] on div "single-neutral-actions-check-2 Confirmed" at bounding box center [553, 35] width 97 height 14
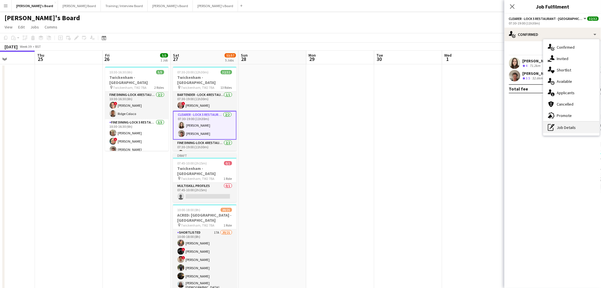
click at [565, 129] on div "pen-write Job Details" at bounding box center [572, 127] width 56 height 11
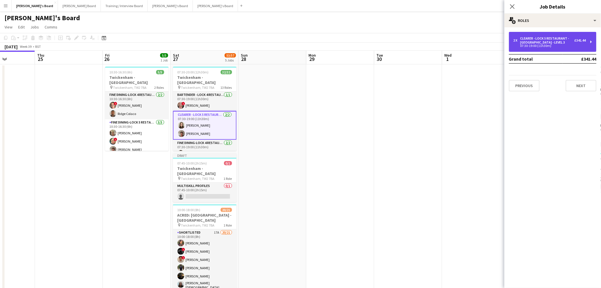
click at [538, 39] on div "Clearer - LOCK 5 RESTAURANT - [GEOGRAPHIC_DATA] - LEVEL 3" at bounding box center [548, 40] width 54 height 8
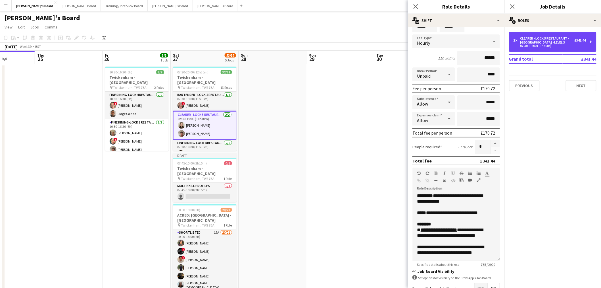
scroll to position [63, 0]
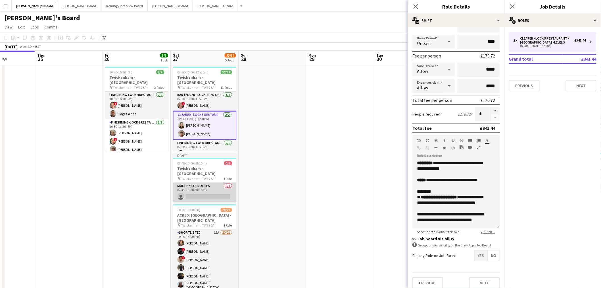
click at [195, 182] on app-card-role "MULTISKILL PROFILES 0/1 07:45-10:00 (2h15m) single-neutral-actions" at bounding box center [205, 191] width 64 height 19
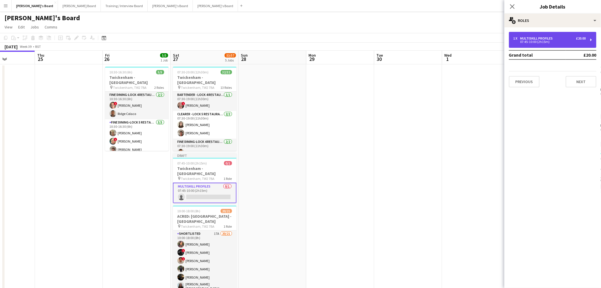
click at [552, 38] on div "MULTISKILL PROFILES" at bounding box center [538, 38] width 35 height 4
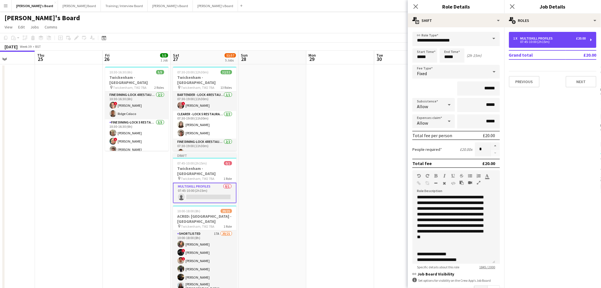
scroll to position [189, 0]
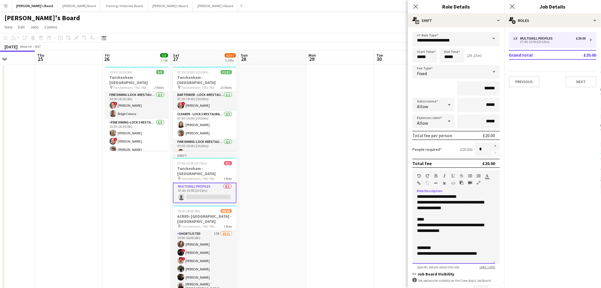
drag, startPoint x: 461, startPoint y: 228, endPoint x: 412, endPoint y: 219, distance: 49.7
click at [412, 219] on form "**********" at bounding box center [456, 180] width 97 height 296
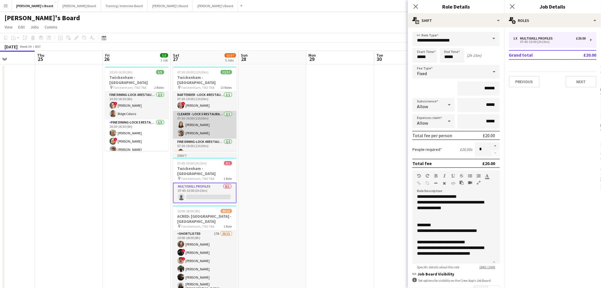
click at [202, 124] on app-card-role "Clearer - LOCK 5 RESTAURANT - EAST STAND - LEVEL 3 2/2 07:30-19:00 (11h30m) Han…" at bounding box center [205, 125] width 64 height 28
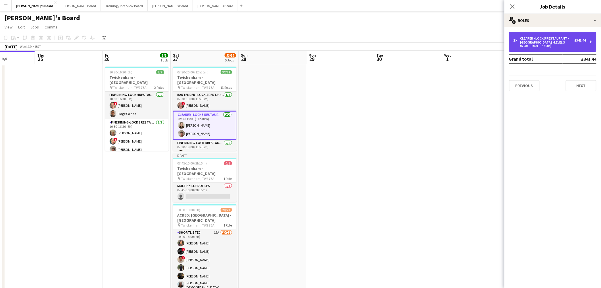
click at [535, 46] on div "07:30-19:00 (11h30m)" at bounding box center [550, 45] width 72 height 3
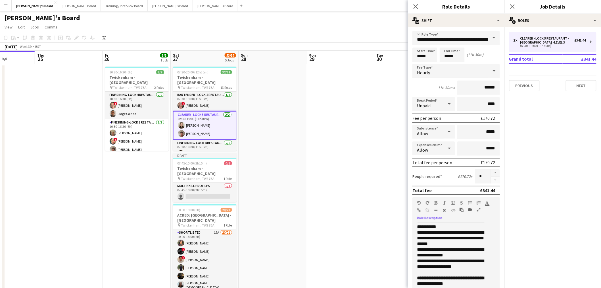
scroll to position [66, 0]
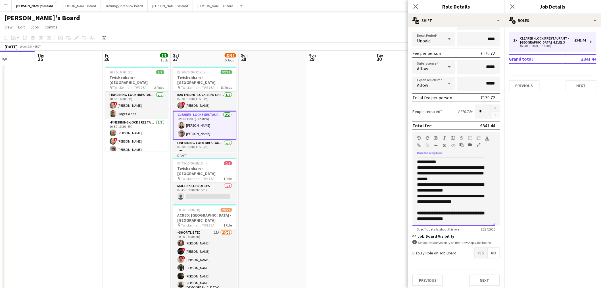
drag, startPoint x: 416, startPoint y: 251, endPoint x: 489, endPoint y: 227, distance: 77.6
click at [489, 227] on app-form-group "**********" at bounding box center [457, 181] width 88 height 99
copy div "**********"
click at [198, 186] on app-card-role "MULTISKILL PROFILES 0/1 07:45-10:00 (2h15m) single-neutral-actions" at bounding box center [205, 191] width 64 height 19
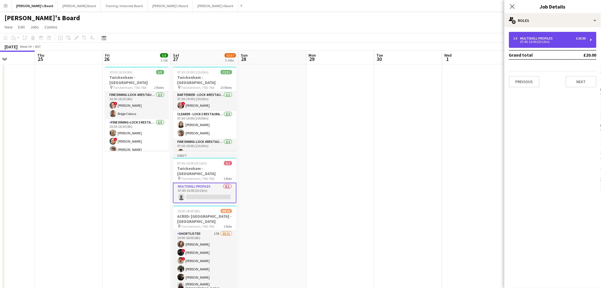
click at [555, 43] on div "1 x MULTISKILL PROFILES £20.00 07:45-10:00 (2h15m)" at bounding box center [553, 40] width 88 height 16
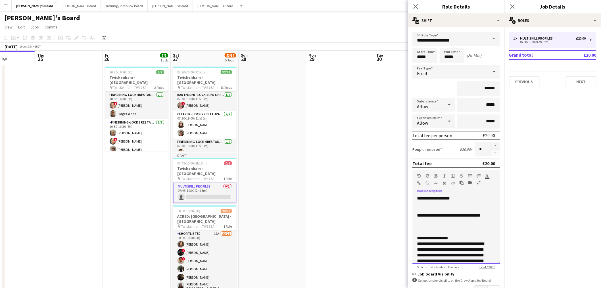
drag, startPoint x: 469, startPoint y: 198, endPoint x: 413, endPoint y: 195, distance: 56.3
click at [413, 195] on div "**********" at bounding box center [457, 229] width 88 height 68
click at [436, 174] on icon "button" at bounding box center [436, 176] width 3 height 4
drag, startPoint x: 442, startPoint y: 218, endPoint x: 415, endPoint y: 212, distance: 27.0
click at [415, 212] on div "**********" at bounding box center [457, 229] width 88 height 68
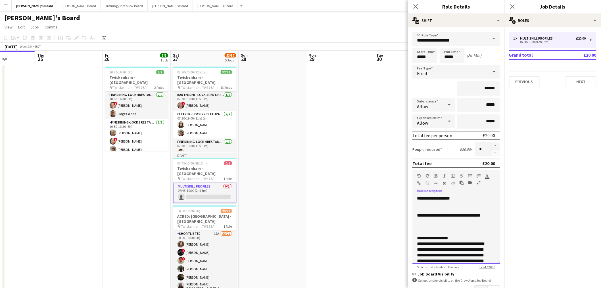
click at [436, 171] on div "Standard Heading 1 Heading 2 Heading 3 Heading 4 Heading 5 Heading 6 Heading 7 …" at bounding box center [457, 180] width 88 height 21
click at [436, 174] on icon "button" at bounding box center [436, 176] width 3 height 4
drag, startPoint x: 454, startPoint y: 236, endPoint x: 410, endPoint y: 238, distance: 44.1
click at [410, 238] on form "**********" at bounding box center [456, 180] width 97 height 296
click at [436, 174] on icon "button" at bounding box center [436, 176] width 3 height 4
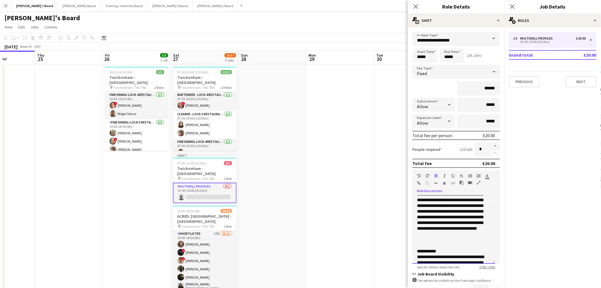
scroll to position [63, 0]
drag, startPoint x: 442, startPoint y: 246, endPoint x: 418, endPoint y: 214, distance: 40.4
click at [411, 247] on form "**********" at bounding box center [456, 180] width 97 height 296
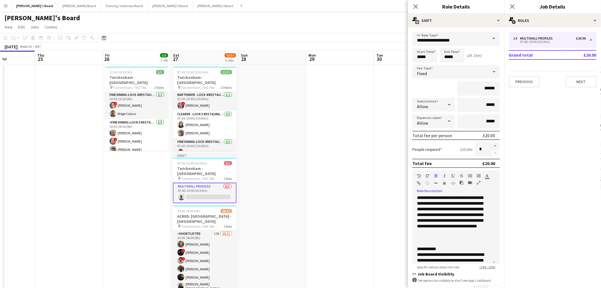
click at [436, 174] on icon "button" at bounding box center [436, 176] width 3 height 4
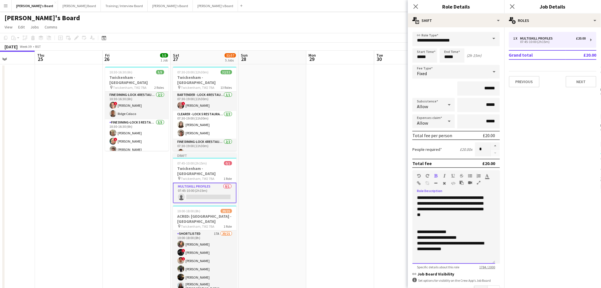
scroll to position [158, 0]
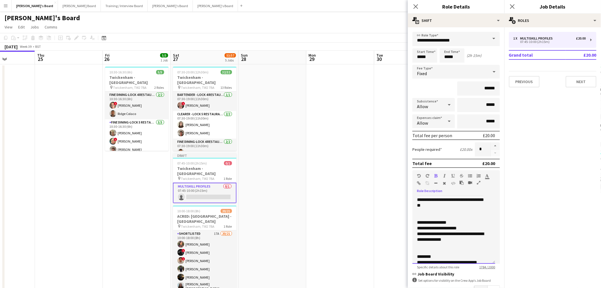
drag, startPoint x: 417, startPoint y: 221, endPoint x: 469, endPoint y: 224, distance: 51.8
click at [469, 224] on div "**********" at bounding box center [454, 229] width 83 height 68
click at [436, 174] on icon "button" at bounding box center [436, 176] width 3 height 4
click at [449, 248] on div at bounding box center [454, 251] width 74 height 6
drag, startPoint x: 418, startPoint y: 231, endPoint x: 436, endPoint y: 239, distance: 20.0
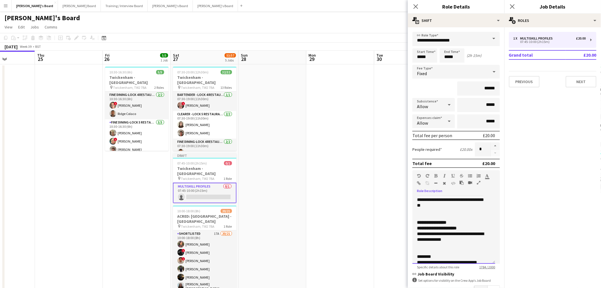
click at [436, 239] on div "**********" at bounding box center [451, 236] width 69 height 11
click at [458, 238] on div "**********" at bounding box center [451, 236] width 69 height 11
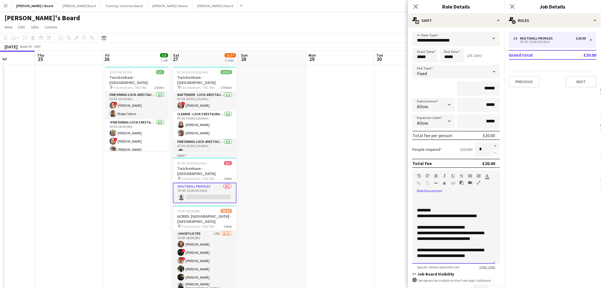
scroll to position [189, 0]
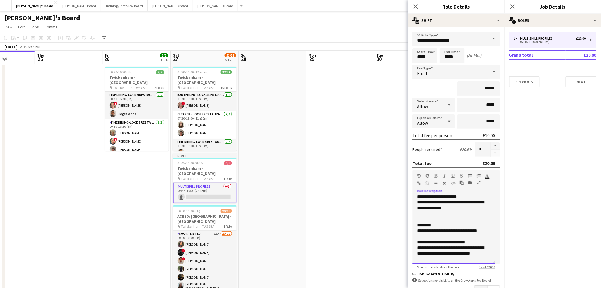
drag, startPoint x: 442, startPoint y: 220, endPoint x: 408, endPoint y: 222, distance: 33.6
click at [408, 222] on form "**********" at bounding box center [456, 180] width 97 height 296
click at [436, 174] on icon "button" at bounding box center [436, 176] width 3 height 4
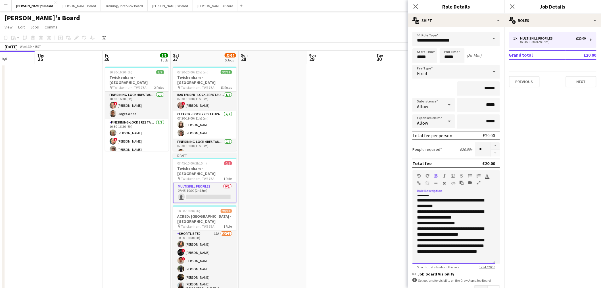
scroll to position [362, 0]
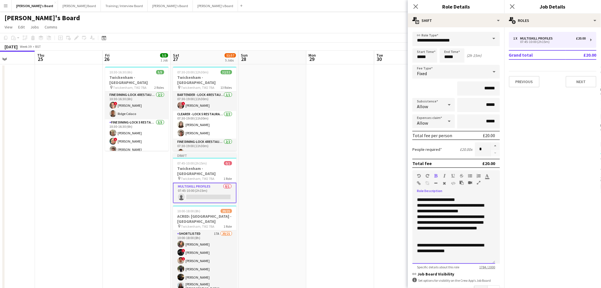
drag, startPoint x: 468, startPoint y: 249, endPoint x: 406, endPoint y: 242, distance: 62.7
click at [438, 171] on div "Standard Heading 1 Heading 2 Heading 3 Heading 4 Heading 5 Heading 6 Heading 7 …" at bounding box center [457, 180] width 88 height 21
click at [436, 174] on icon "button" at bounding box center [436, 176] width 3 height 4
click at [461, 231] on div "**********" at bounding box center [451, 225] width 69 height 23
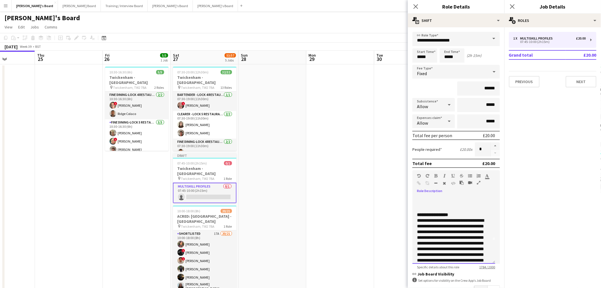
scroll to position [0, 0]
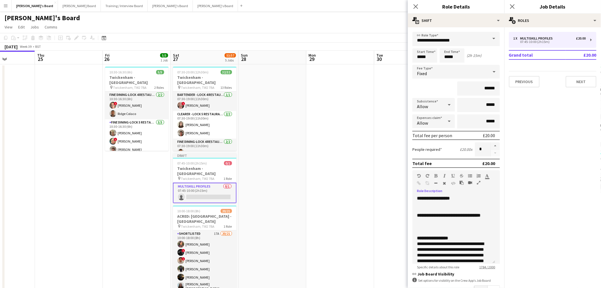
click at [299, 169] on app-date-cell at bounding box center [273, 235] width 68 height 343
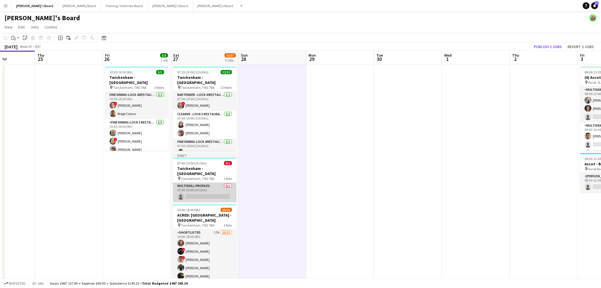
click at [205, 188] on app-card-role "MULTISKILL PROFILES 0/1 07:45-10:00 (2h15m) single-neutral-actions" at bounding box center [205, 191] width 64 height 19
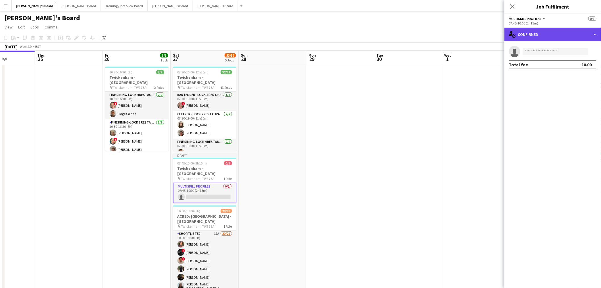
click at [555, 35] on div "single-neutral-actions-check-2 Confirmed" at bounding box center [553, 35] width 97 height 14
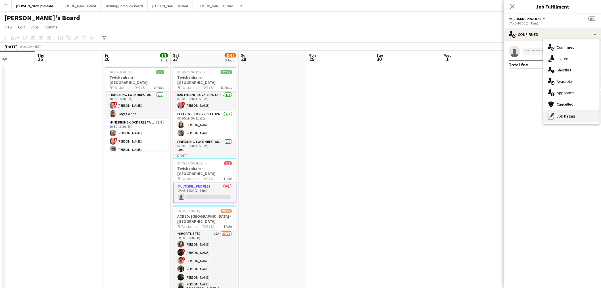
click at [558, 115] on div "pen-write Job Details" at bounding box center [572, 115] width 56 height 11
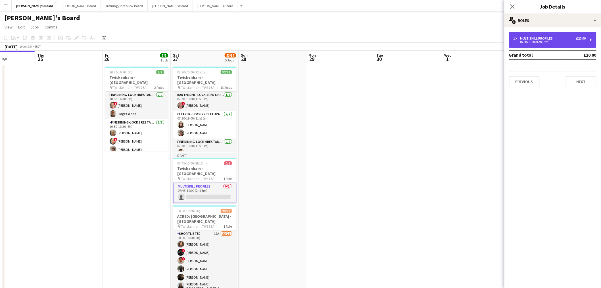
click at [529, 35] on div "1 x MULTISKILL PROFILES £20.00 07:45-10:00 (2h15m)" at bounding box center [553, 40] width 88 height 16
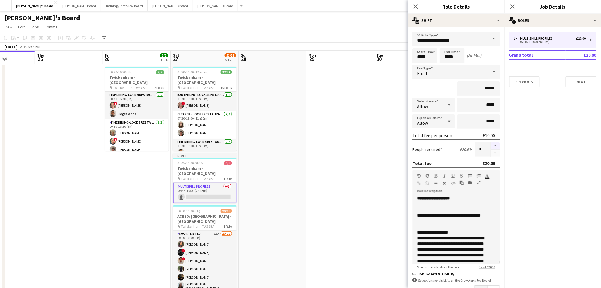
click at [492, 145] on button "button" at bounding box center [495, 145] width 9 height 7
type input "*"
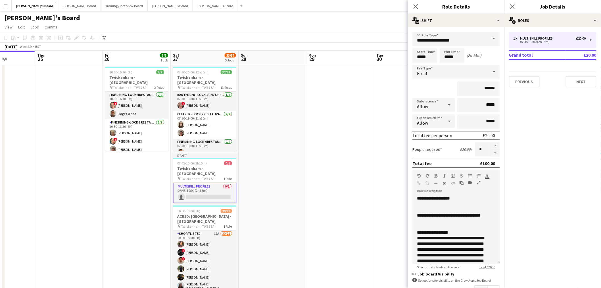
click at [331, 163] on app-date-cell at bounding box center [341, 235] width 68 height 343
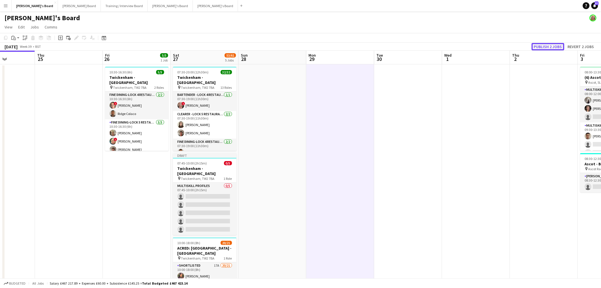
click at [546, 46] on button "Publish 2 jobs" at bounding box center [548, 46] width 33 height 7
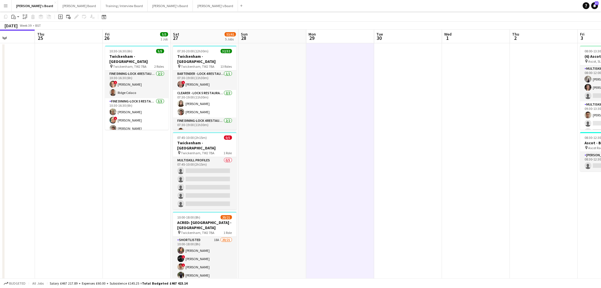
scroll to position [63, 0]
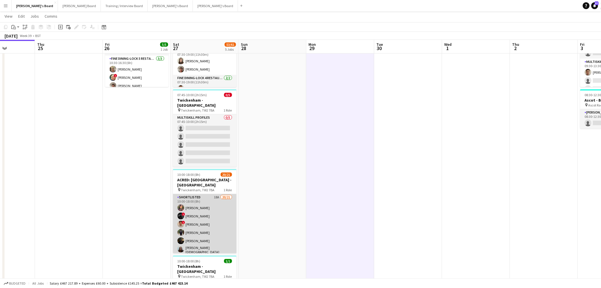
click at [197, 212] on app-card-role "Shortlisted 18A 20/21 10:00-18:00 (8h) Sahra Ismail ! Sam Ubhayakar ! Jonathan …" at bounding box center [205, 287] width 64 height 186
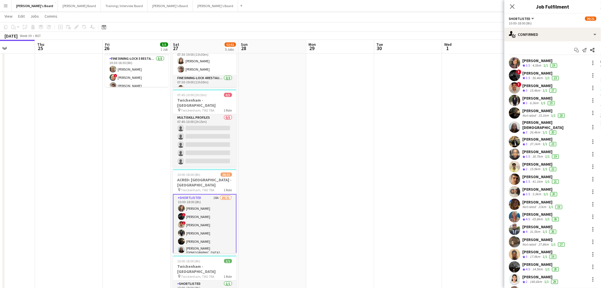
scroll to position [0, 0]
click at [546, 76] on app-skills-label "1/1" at bounding box center [548, 78] width 5 height 4
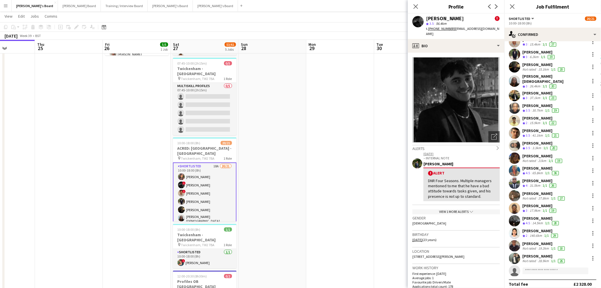
scroll to position [47, 0]
click at [549, 266] on input at bounding box center [556, 269] width 66 height 7
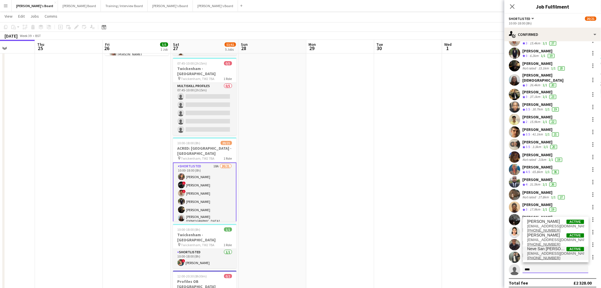
type input "****"
click at [556, 253] on span "n.san_emeterio@hotmail.com" at bounding box center [556, 253] width 57 height 5
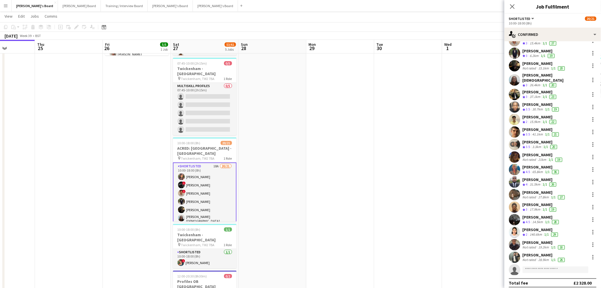
scroll to position [169, 0]
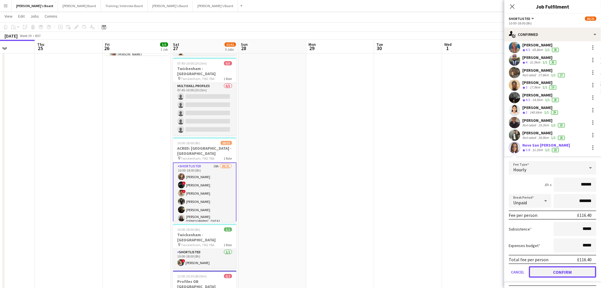
click at [555, 266] on button "Confirm" at bounding box center [562, 271] width 67 height 11
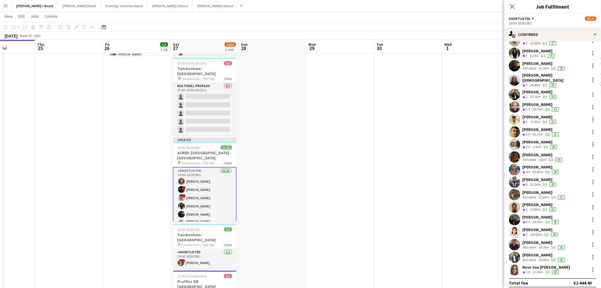
click at [546, 265] on div "Neve San Emeterio" at bounding box center [547, 266] width 48 height 5
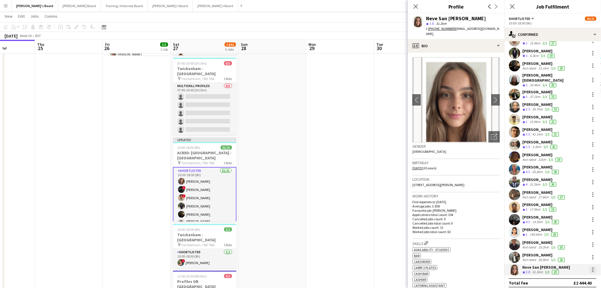
click at [590, 267] on div at bounding box center [593, 269] width 7 height 7
click at [570, 242] on span "Remove" at bounding box center [569, 241] width 35 height 5
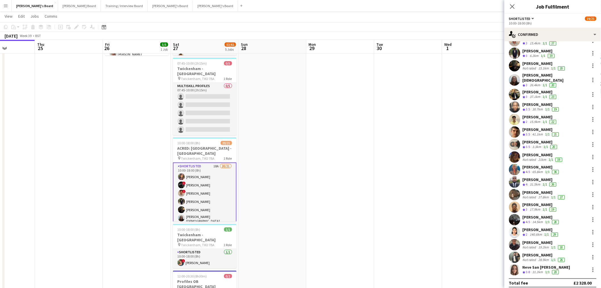
click at [377, 211] on app-date-cell at bounding box center [409, 152] width 68 height 367
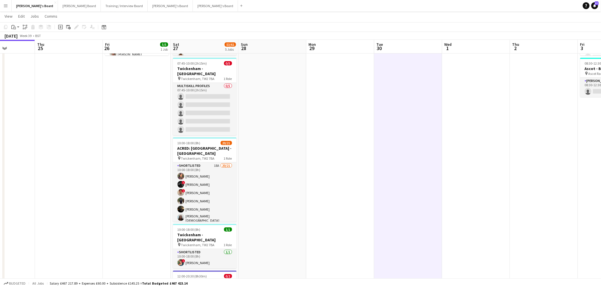
drag, startPoint x: 207, startPoint y: 116, endPoint x: 237, endPoint y: 108, distance: 31.1
click at [207, 116] on app-card-role "MULTISKILL PROFILES 0/5 07:45-10:00 (2h15m) single-neutral-actions single-neutr…" at bounding box center [205, 109] width 64 height 52
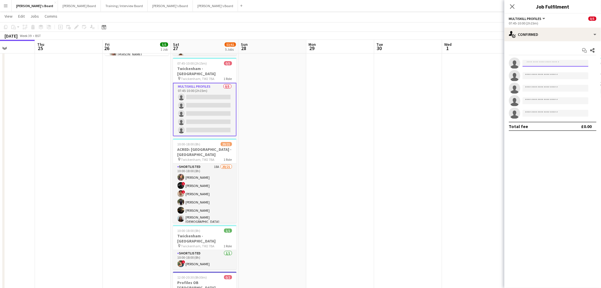
click at [552, 63] on input at bounding box center [556, 63] width 66 height 7
type input "********"
click at [552, 72] on span "Fiona Morrison" at bounding box center [544, 71] width 33 height 5
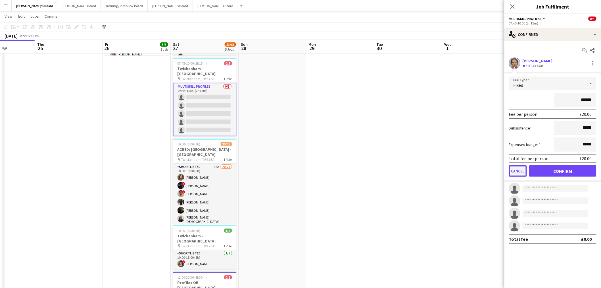
click at [513, 171] on button "Cancel" at bounding box center [518, 170] width 18 height 11
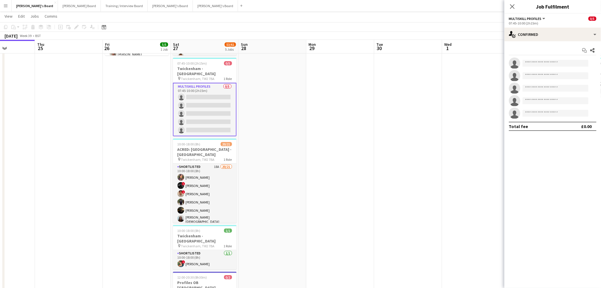
click at [373, 121] on app-date-cell at bounding box center [341, 152] width 68 height 367
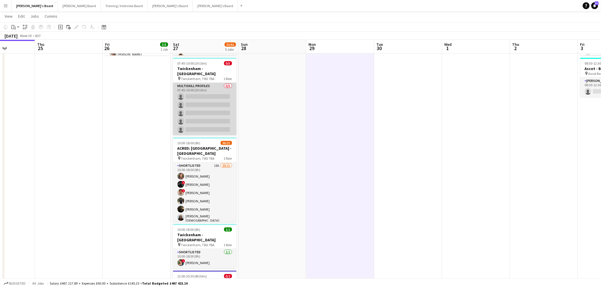
click at [211, 117] on app-card-role "MULTISKILL PROFILES 0/5 07:45-10:00 (2h15m) single-neutral-actions single-neutr…" at bounding box center [205, 109] width 64 height 52
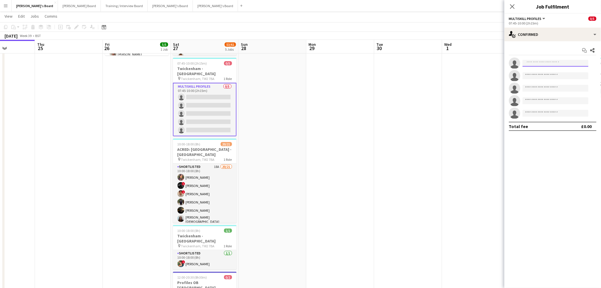
click at [536, 66] on input at bounding box center [556, 63] width 66 height 7
type input "*"
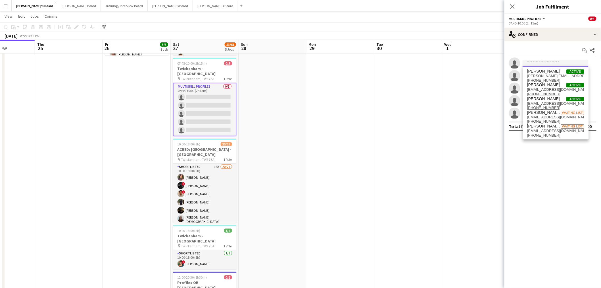
click at [536, 61] on input at bounding box center [556, 63] width 66 height 7
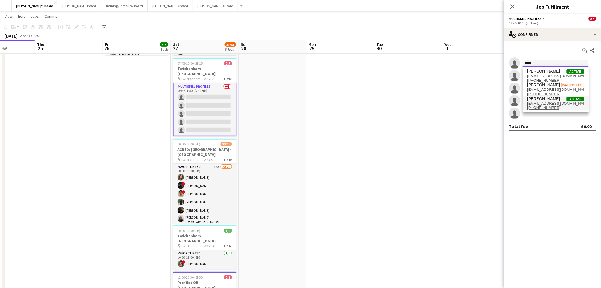
type input "*****"
click at [549, 101] on span "shaneserika00@gmail.com" at bounding box center [556, 103] width 57 height 5
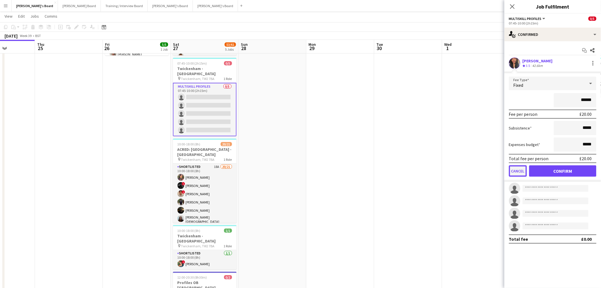
click at [518, 171] on button "Cancel" at bounding box center [518, 170] width 18 height 11
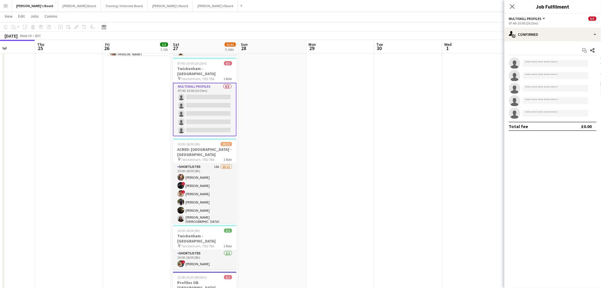
click at [285, 128] on app-date-cell at bounding box center [273, 152] width 68 height 367
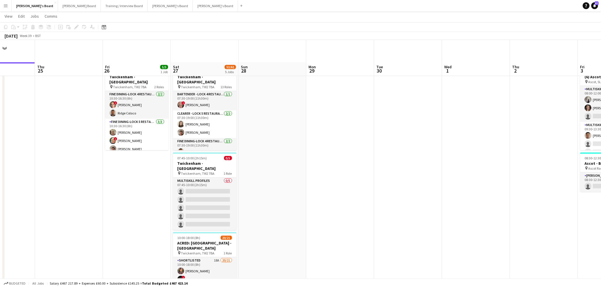
scroll to position [95, 0]
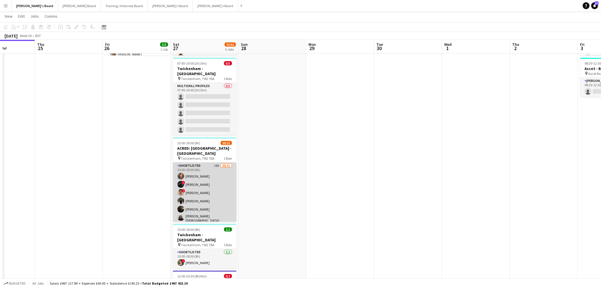
click at [202, 185] on app-card-role "Shortlisted 18A 20/21 10:00-18:00 (8h) Sahra Ismail ! Sam Ubhayakar ! Jonathan …" at bounding box center [205, 255] width 64 height 186
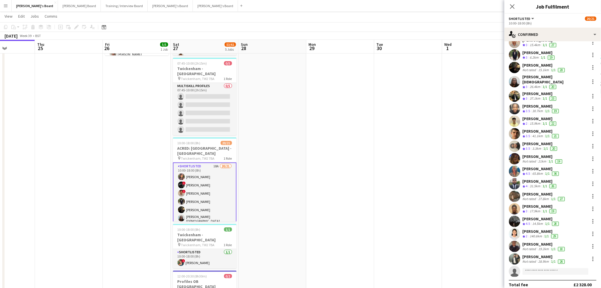
scroll to position [47, 0]
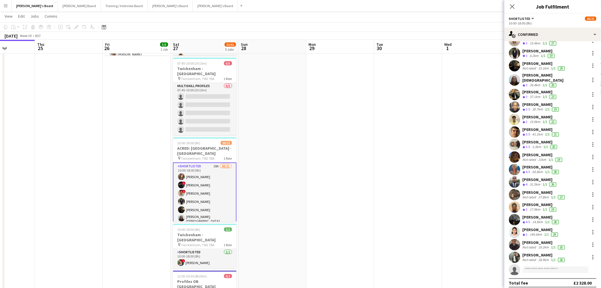
click at [527, 207] on span "3" at bounding box center [527, 209] width 2 height 4
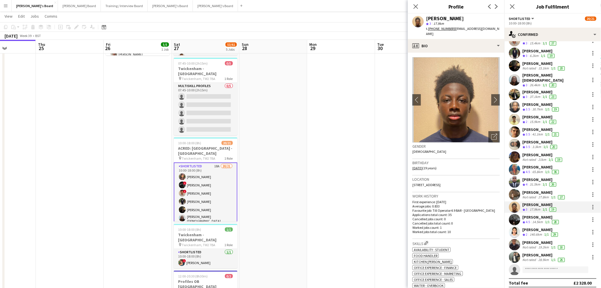
scroll to position [0, 167]
drag, startPoint x: 0, startPoint y: 243, endPoint x: 2, endPoint y: 197, distance: 46.1
click at [2, 197] on div "chevron-right Ascot Porters chevron-right Absolute Taste chevron-right Twickenh…" at bounding box center [300, 223] width 601 height 591
click at [590, 203] on div at bounding box center [593, 206] width 7 height 7
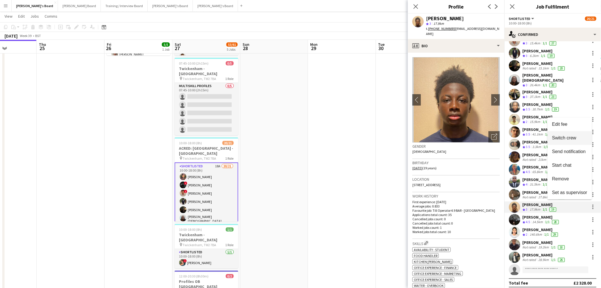
click at [571, 140] on span "Switch crew" at bounding box center [564, 137] width 24 height 5
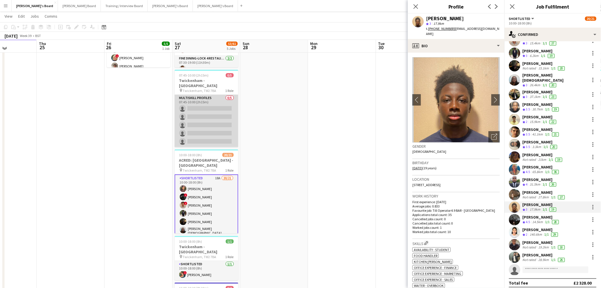
click at [175, 116] on app-card-role "MULTISKILL PROFILES 0/5 07:45-10:00 (2h15m) single-neutral-actions single-neutr…" at bounding box center [207, 121] width 64 height 52
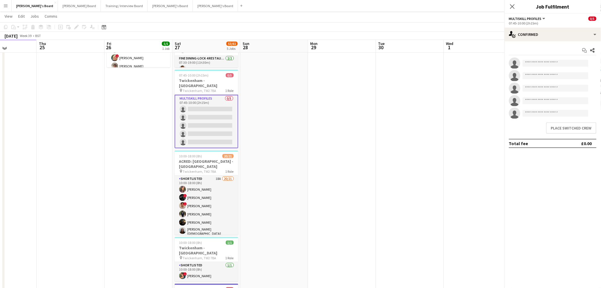
scroll to position [0, 0]
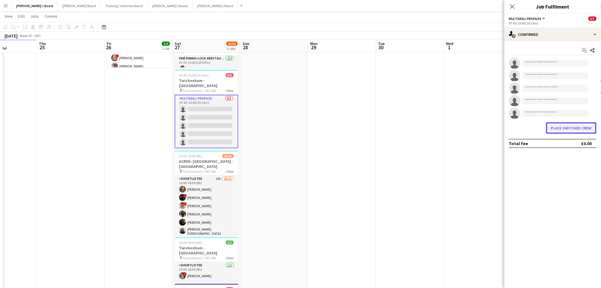
click at [580, 127] on button "Place switched crew" at bounding box center [571, 127] width 50 height 11
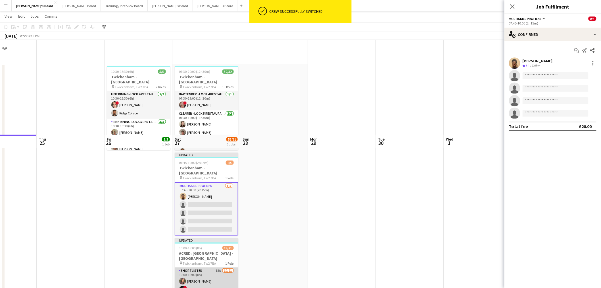
scroll to position [95, 0]
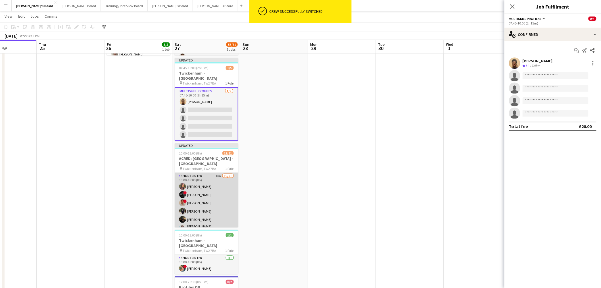
click at [205, 194] on app-card-role "Shortlisted 18A 19/21 10:00-18:00 (8h) Sahra Ismail ! Sam Ubhayakar ! Jonathan …" at bounding box center [207, 265] width 64 height 186
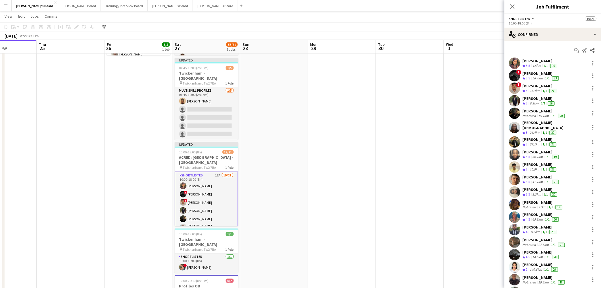
click at [539, 102] on div "6.2km" at bounding box center [534, 103] width 11 height 5
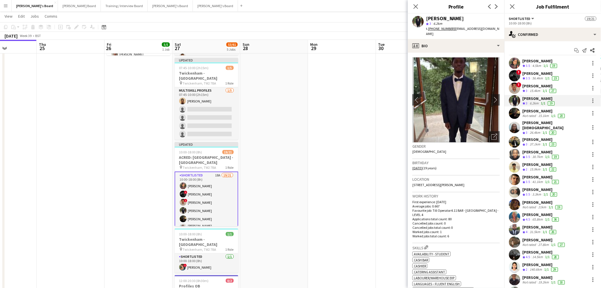
scroll to position [47, 0]
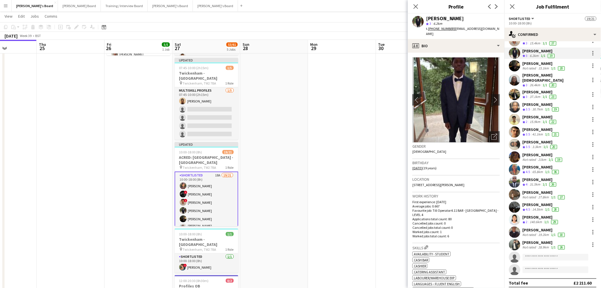
click at [546, 227] on div "Emmanuel Roberts" at bounding box center [544, 229] width 43 height 5
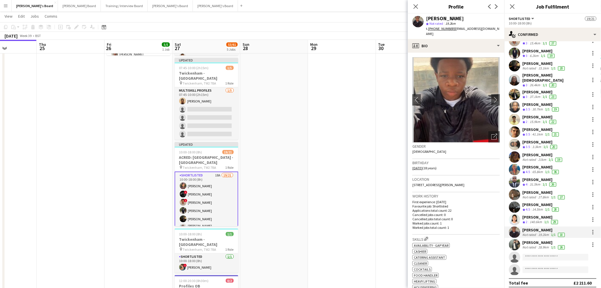
click at [550, 240] on div "Sajawal Rehman" at bounding box center [544, 242] width 43 height 5
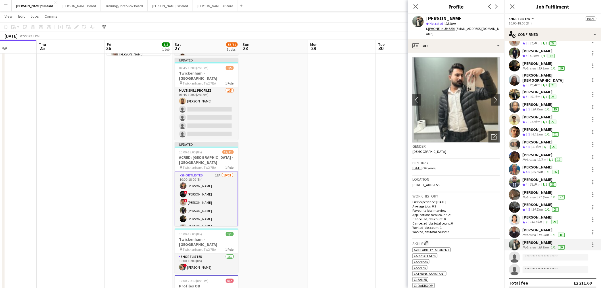
click at [566, 201] on div "Christina Shrees Crew rating 4.5 14.5km 1/1 28" at bounding box center [553, 206] width 97 height 11
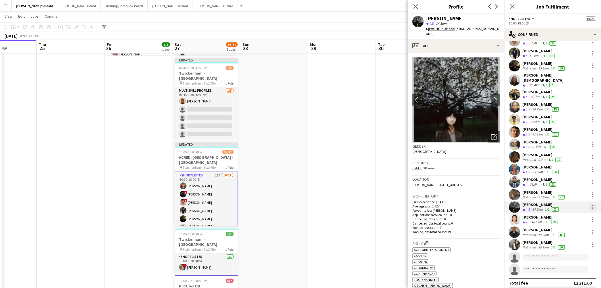
click at [590, 203] on div at bounding box center [593, 206] width 7 height 7
click at [572, 136] on span "Switch crew" at bounding box center [564, 137] width 24 height 5
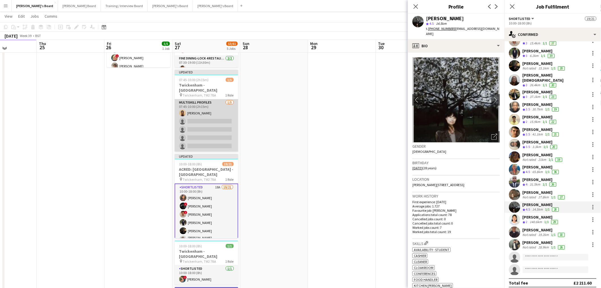
click at [180, 117] on app-card-role "MULTISKILL PROFILES 1/5 07:45-10:00 (2h15m) Abubakarr Sesay single-neutral-acti…" at bounding box center [207, 125] width 64 height 52
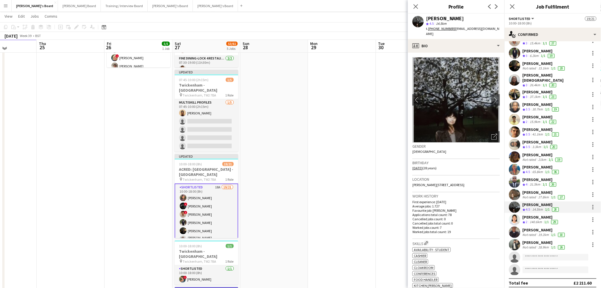
scroll to position [0, 0]
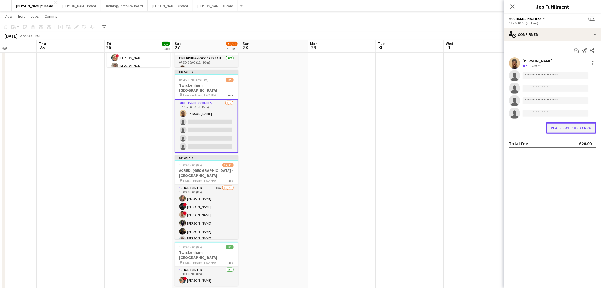
click at [575, 126] on button "Place switched crew" at bounding box center [571, 127] width 50 height 11
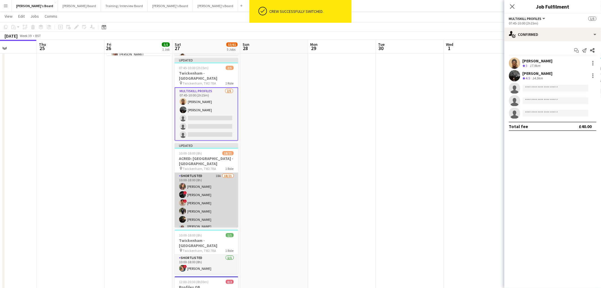
click at [217, 192] on app-card-role "Shortlisted 18A 18/21 10:00-18:00 (8h) Sahra Ismail ! Sam Ubhayakar ! Jonathan …" at bounding box center [207, 265] width 64 height 186
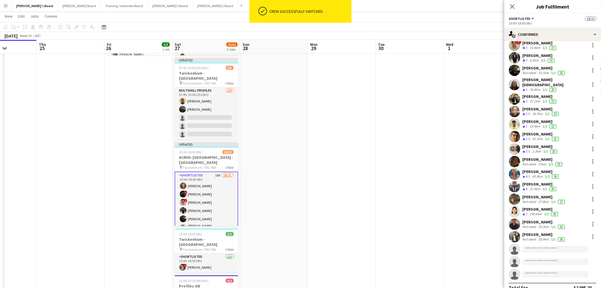
scroll to position [47, 0]
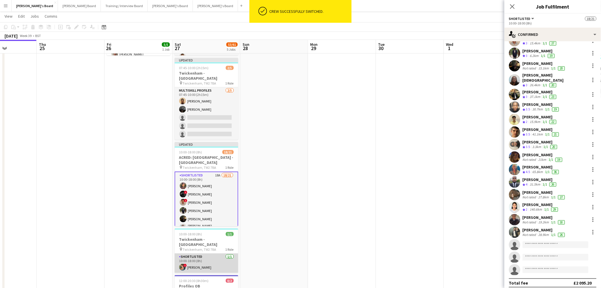
click at [188, 253] on app-card-role "Shortlisted 1/1 10:00-18:00 (8h) ! Kirsty Bradshaw" at bounding box center [207, 262] width 64 height 19
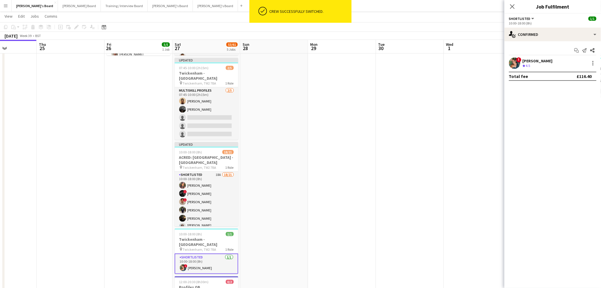
scroll to position [0, 0]
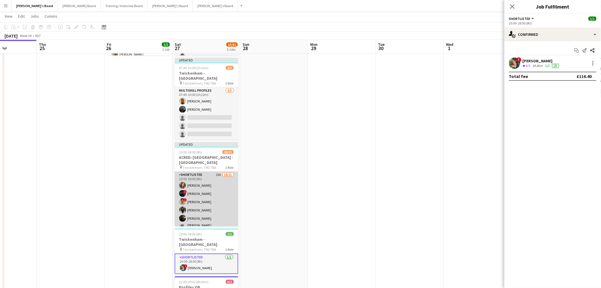
click at [193, 175] on app-card-role "Shortlisted 18A 18/21 10:00-18:00 (8h) Sahra Ismail ! Sam Ubhayakar ! Jonathan …" at bounding box center [207, 264] width 64 height 186
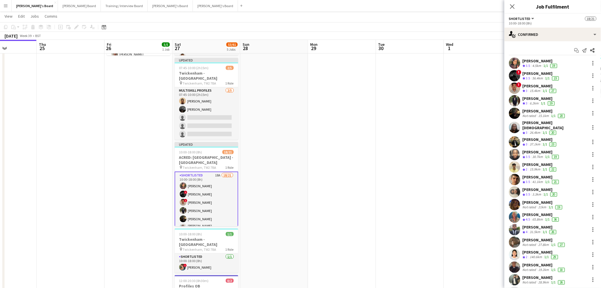
click at [536, 63] on div "4.5km" at bounding box center [537, 65] width 11 height 5
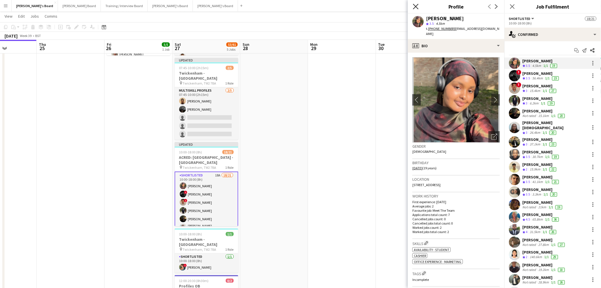
click at [415, 4] on icon "Close pop-in" at bounding box center [415, 6] width 5 height 5
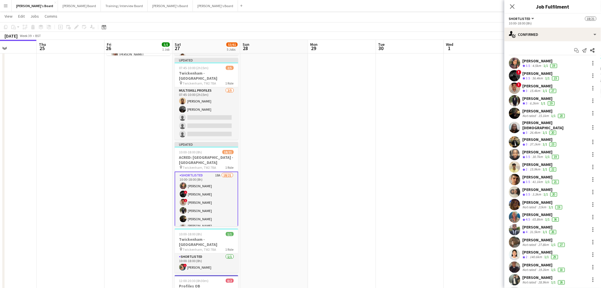
click at [536, 142] on div "37.1km" at bounding box center [535, 144] width 13 height 5
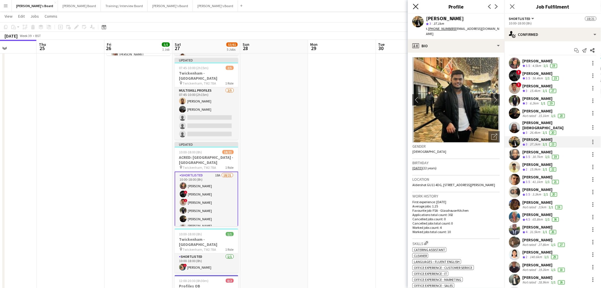
click at [413, 8] on icon "Close pop-in" at bounding box center [415, 6] width 5 height 5
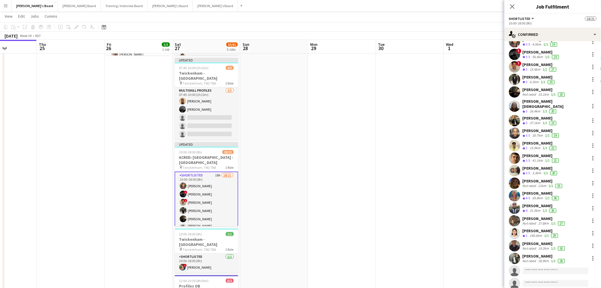
scroll to position [32, 0]
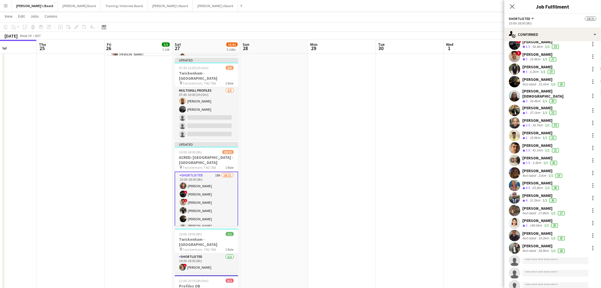
click at [545, 205] on div "Sophie Owen" at bounding box center [544, 207] width 43 height 5
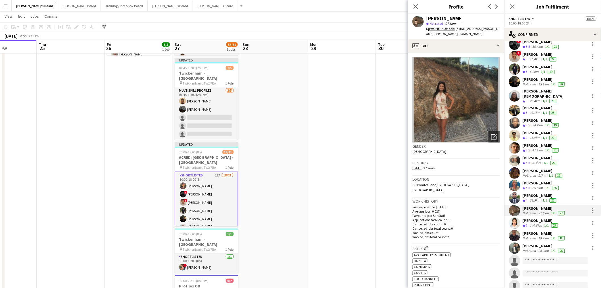
click at [545, 231] on div "Emmanuel Roberts" at bounding box center [544, 232] width 43 height 5
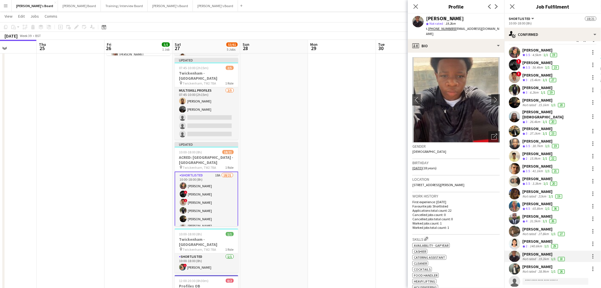
scroll to position [0, 0]
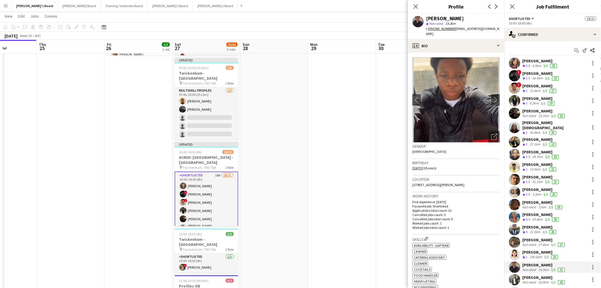
click at [538, 72] on div "[PERSON_NAME]" at bounding box center [542, 73] width 38 height 5
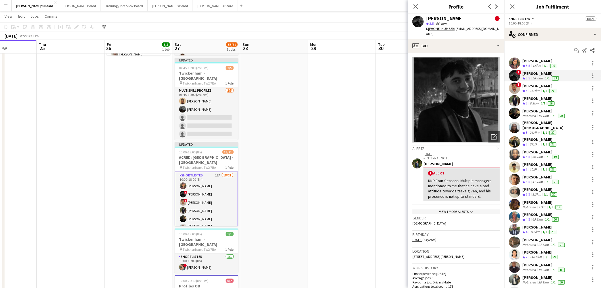
click at [535, 89] on div "15.4km" at bounding box center [535, 90] width 13 height 5
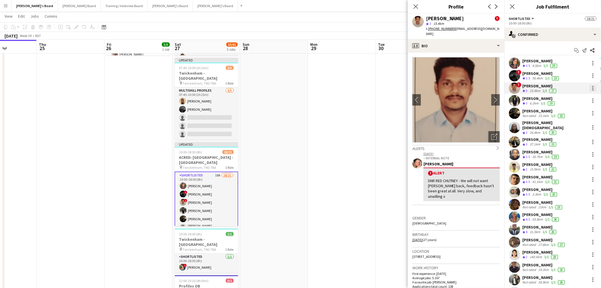
click at [590, 87] on div at bounding box center [593, 88] width 7 height 7
click at [573, 112] on span "Switch crew" at bounding box center [564, 112] width 24 height 5
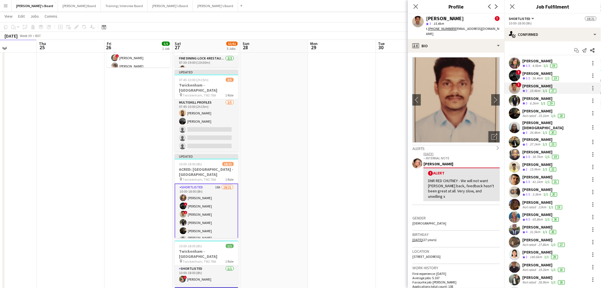
click at [170, 125] on app-date-cell "10:30-16:30 (6h) 5/5 Twickenham - Allianz Stadium pin Twickenham, TW2 7BA 2 Rol…" at bounding box center [139, 166] width 68 height 371
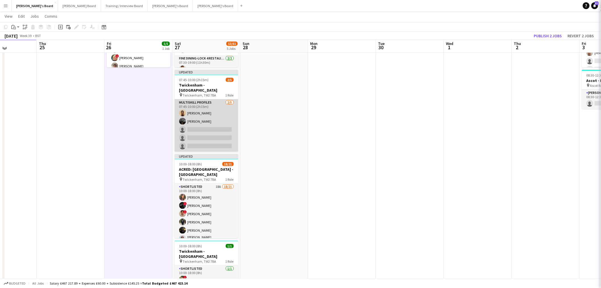
click at [201, 126] on app-card-role "MULTISKILL PROFILES 2/5 07:45-10:00 (2h15m) Abubakarr Sesay Christina Shrees si…" at bounding box center [207, 125] width 64 height 52
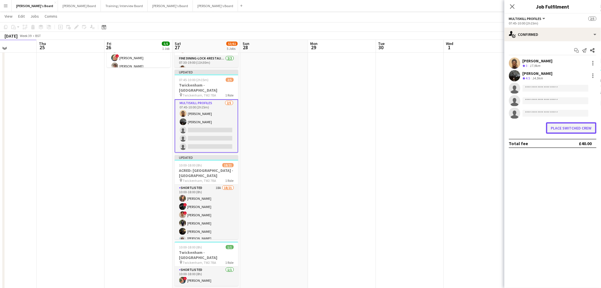
click at [569, 125] on button "Place switched crew" at bounding box center [571, 127] width 50 height 11
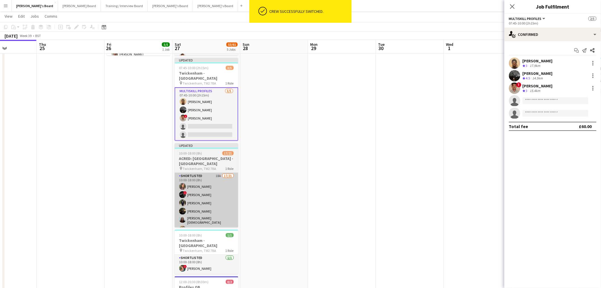
scroll to position [95, 0]
drag, startPoint x: 207, startPoint y: 204, endPoint x: 221, endPoint y: 205, distance: 14.0
click at [208, 204] on app-card-role "Shortlisted 18A 17/21 10:00-18:00 (8h) Sahra Ismail ! Sam Ubhayakar Jordan Ndja…" at bounding box center [207, 265] width 64 height 186
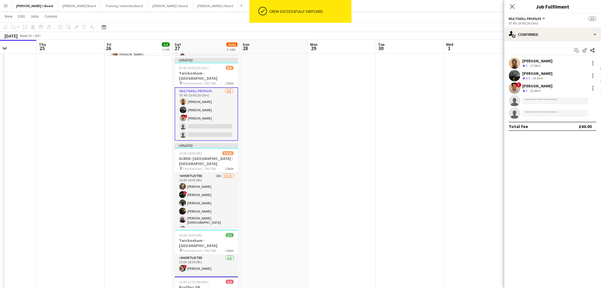
scroll to position [0, 166]
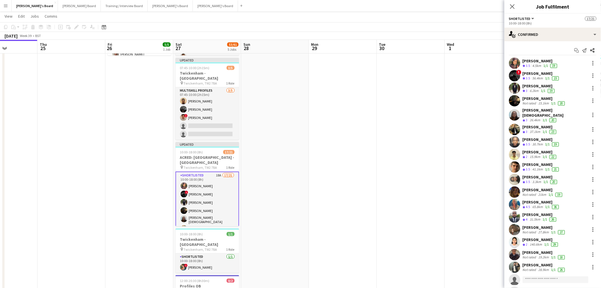
click at [542, 174] on div "Ruweyda Abdi Crew rating 3.5 3.3km 1/1 20" at bounding box center [553, 179] width 97 height 11
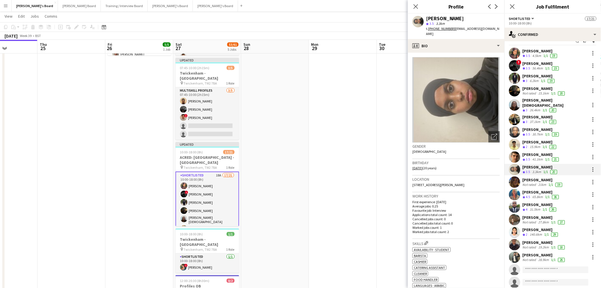
scroll to position [0, 0]
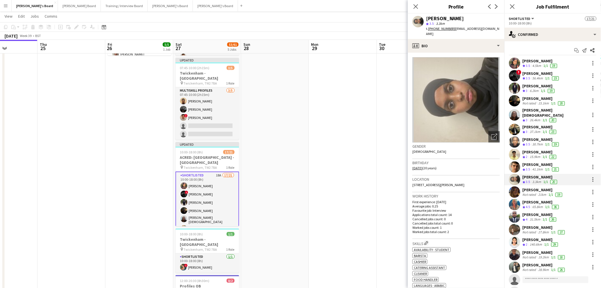
click at [541, 90] on div "1/1" at bounding box center [543, 90] width 7 height 5
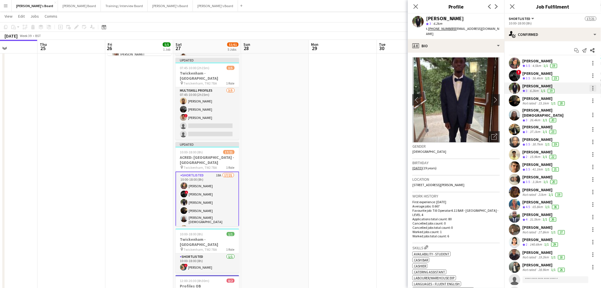
click at [590, 88] on div at bounding box center [593, 88] width 7 height 7
click at [569, 110] on span "Switch crew" at bounding box center [564, 112] width 24 height 5
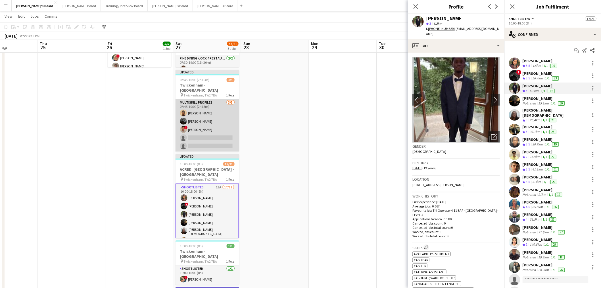
click at [215, 126] on app-card-role "MULTISKILL PROFILES 3/5 07:45-10:00 (2h15m) Abubakarr Sesay Christina Shrees ! …" at bounding box center [208, 125] width 64 height 52
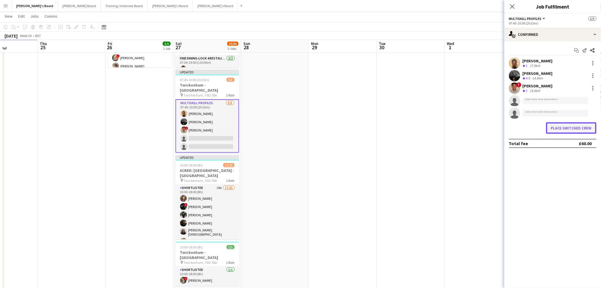
click at [571, 129] on button "Place switched crew" at bounding box center [571, 127] width 50 height 11
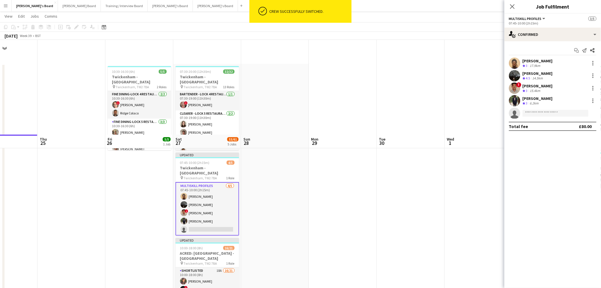
scroll to position [95, 0]
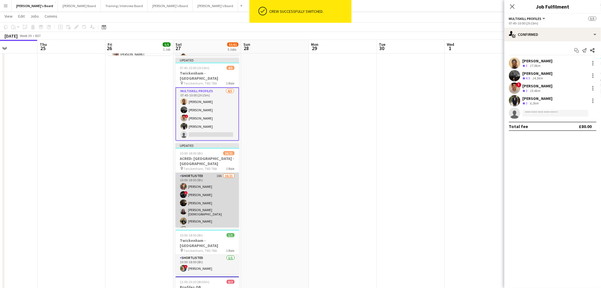
click at [221, 199] on app-card-role "Shortlisted 18A 16/21 10:00-18:00 (8h) Sahra Ismail ! Sam Ubhayakar Pearl Hould…" at bounding box center [208, 265] width 64 height 186
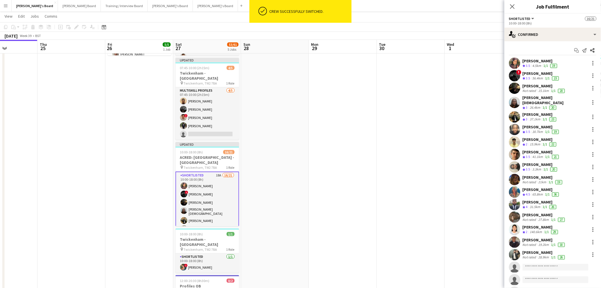
click at [563, 64] on div "Sahra Ismail Crew rating 3.5 4.5km 1/1 19" at bounding box center [553, 62] width 97 height 11
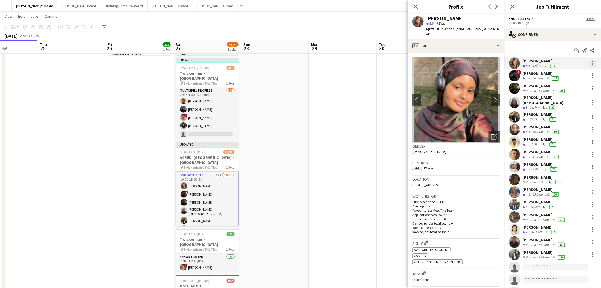
click at [591, 63] on div at bounding box center [593, 63] width 7 height 7
click at [573, 90] on span "Switch crew" at bounding box center [569, 87] width 35 height 5
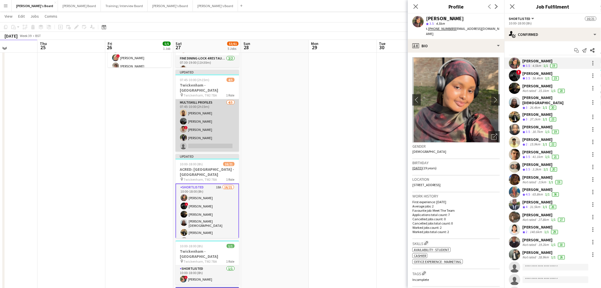
click at [211, 125] on app-card-role "MULTISKILL PROFILES 4/5 07:45-10:00 (2h15m) Abubakarr Sesay Christina Shrees ! …" at bounding box center [208, 125] width 64 height 52
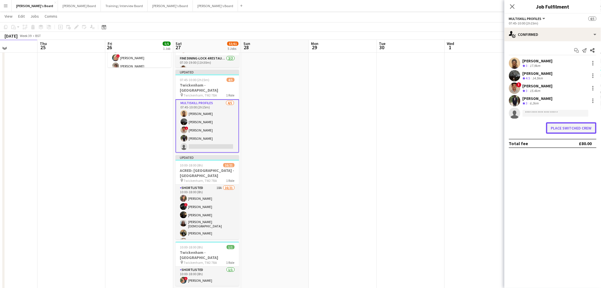
click at [563, 125] on button "Place switched crew" at bounding box center [571, 127] width 50 height 11
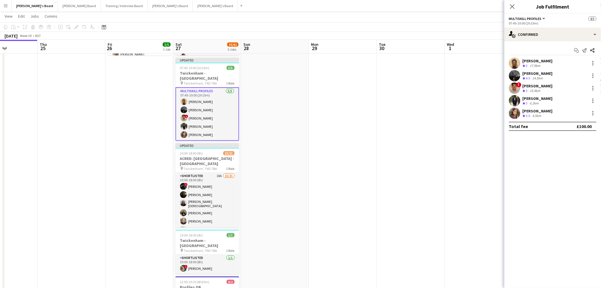
click at [535, 87] on div "[PERSON_NAME]" at bounding box center [538, 85] width 30 height 5
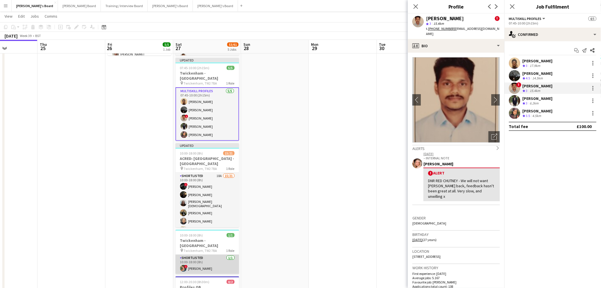
click at [208, 254] on app-card-role "Shortlisted 1/1 10:00-18:00 (8h) ! Kirsty Bradshaw" at bounding box center [208, 263] width 64 height 19
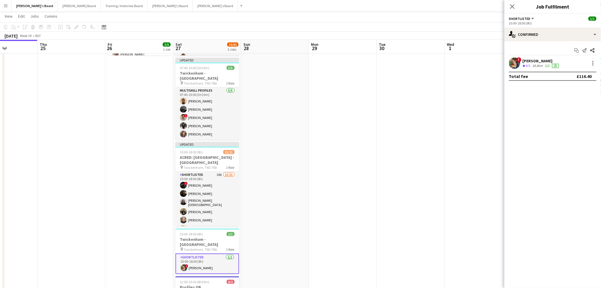
click at [525, 62] on div "[PERSON_NAME]" at bounding box center [542, 60] width 38 height 5
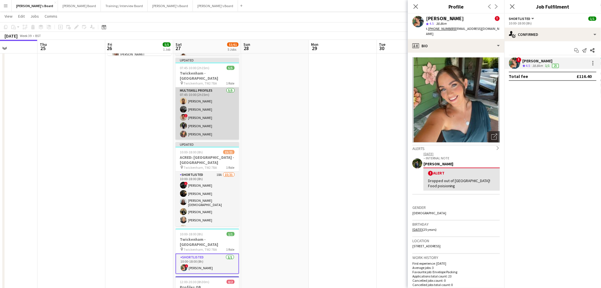
click at [215, 111] on app-card-role "MULTISKILL PROFILES 5/5 07:45-10:00 (2h15m) Abubakarr Sesay Christina Shrees ! …" at bounding box center [208, 113] width 64 height 52
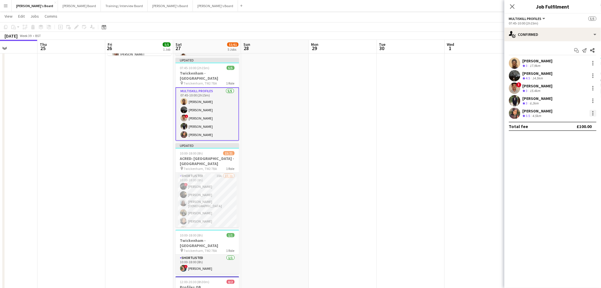
click at [595, 112] on div at bounding box center [593, 113] width 7 height 7
click at [582, 139] on span "Switch crew" at bounding box center [574, 137] width 35 height 5
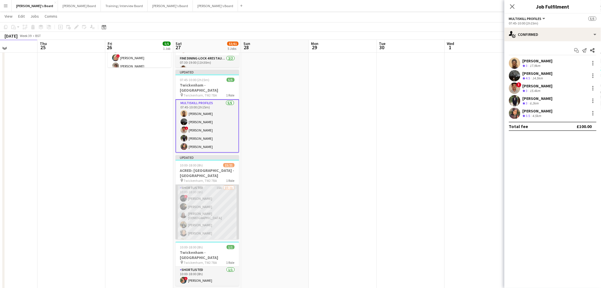
click at [211, 206] on app-card-role "Shortlisted 18A 15/21 10:00-18:00 (8h) ! Sam Ubhayakar Pearl Houldcroft Sarah I…" at bounding box center [208, 277] width 64 height 186
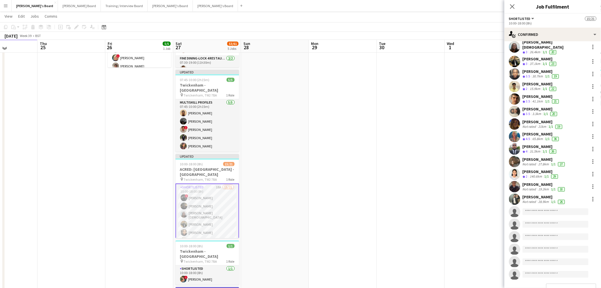
scroll to position [64, 0]
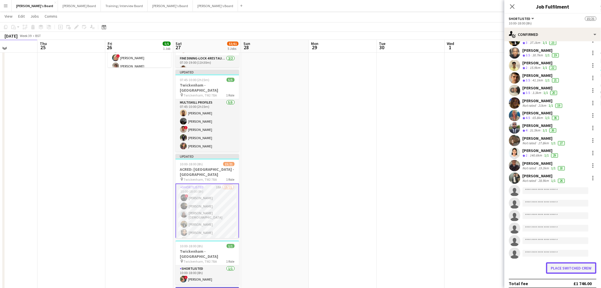
click at [563, 265] on button "Place switched crew" at bounding box center [571, 267] width 50 height 11
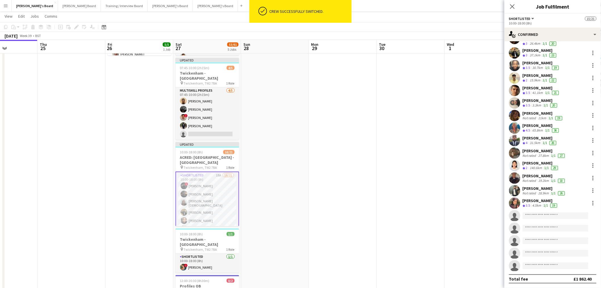
scroll to position [47, 0]
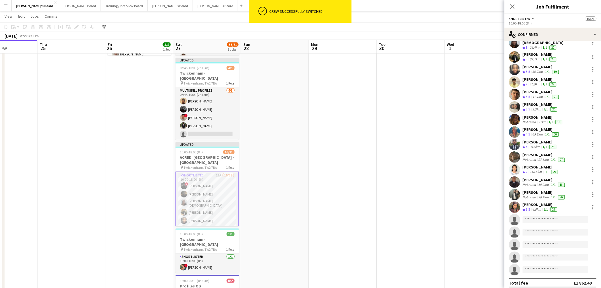
click at [356, 132] on app-date-cell at bounding box center [343, 154] width 68 height 371
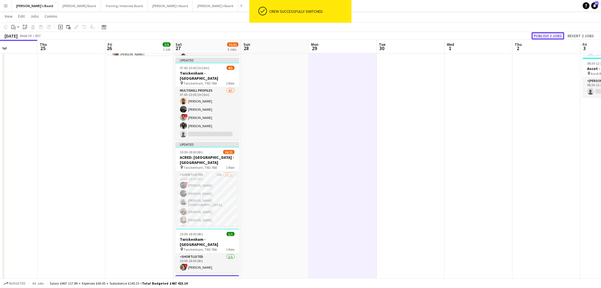
click at [552, 36] on button "Publish 2 jobs" at bounding box center [548, 35] width 33 height 7
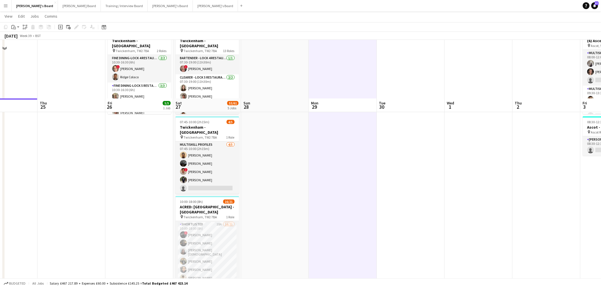
scroll to position [95, 0]
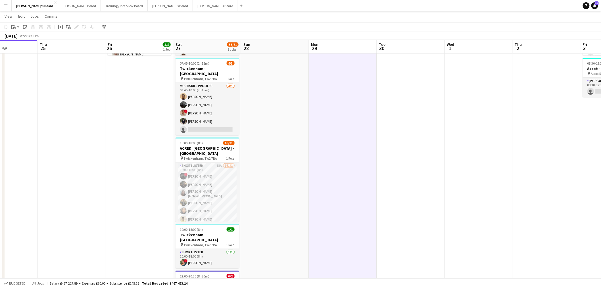
click at [265, 138] on app-date-cell at bounding box center [275, 154] width 68 height 371
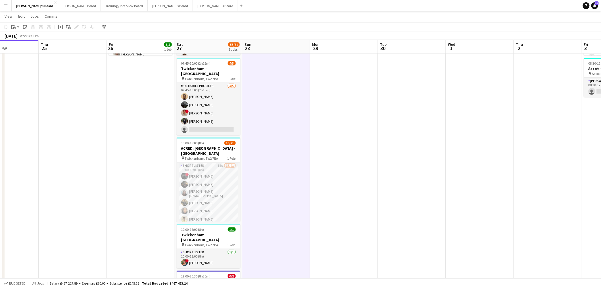
click at [265, 138] on app-date-cell at bounding box center [276, 154] width 68 height 371
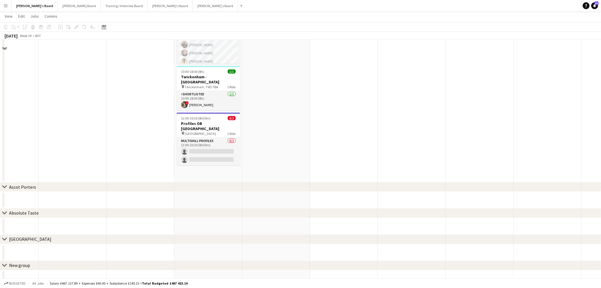
scroll to position [189, 0]
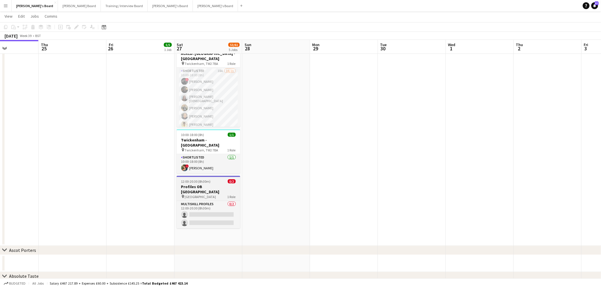
click at [192, 194] on span "Newbury Racecourse" at bounding box center [200, 196] width 31 height 4
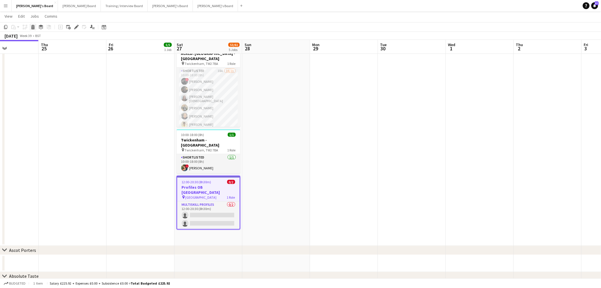
click at [32, 27] on icon at bounding box center [33, 27] width 3 height 3
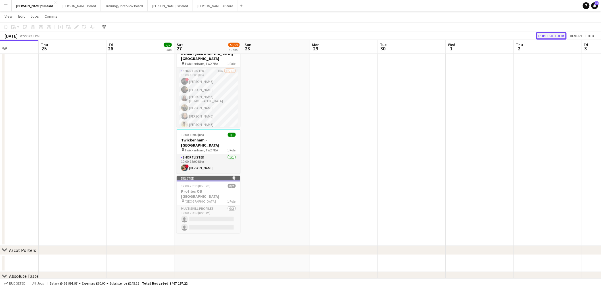
click at [549, 35] on button "Publish 1 job" at bounding box center [551, 35] width 30 height 7
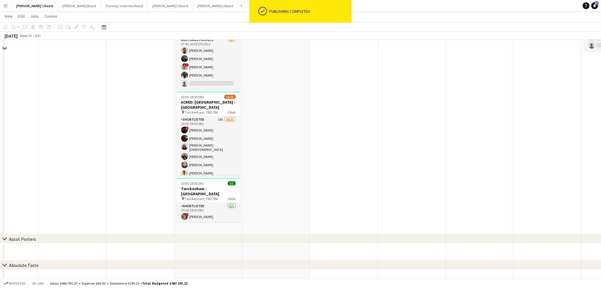
scroll to position [63, 0]
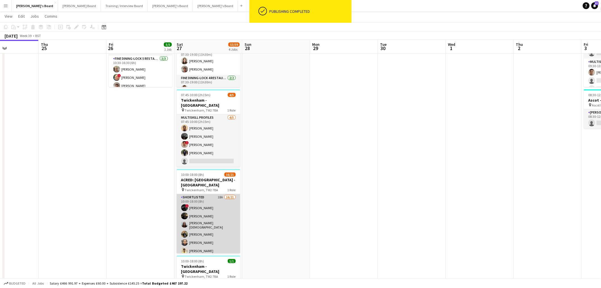
click at [211, 211] on app-card-role "Shortlisted 18A 16/21 10:00-18:00 (8h) ! Sam Ubhayakar Pearl Houldcroft Sarah I…" at bounding box center [209, 287] width 64 height 186
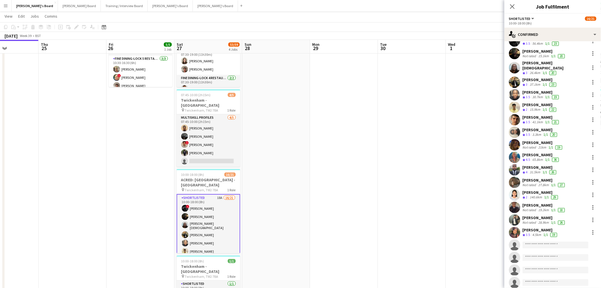
scroll to position [0, 0]
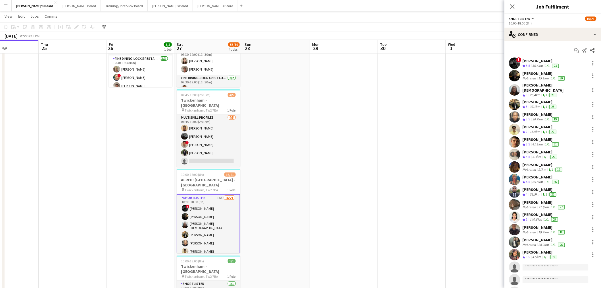
click at [529, 154] on span "3.5" at bounding box center [528, 156] width 4 height 4
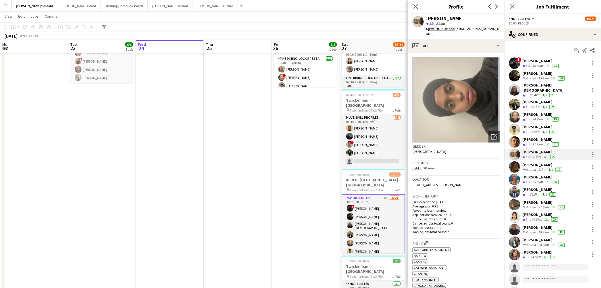
scroll to position [0, 165]
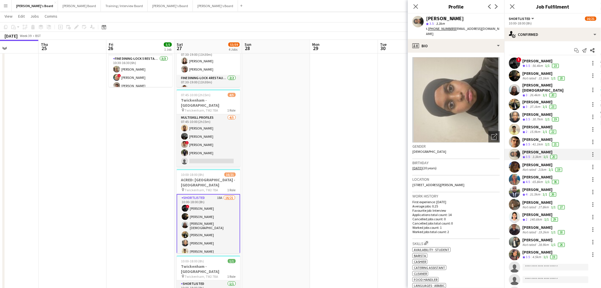
click at [335, 121] on app-date-cell at bounding box center [344, 156] width 68 height 311
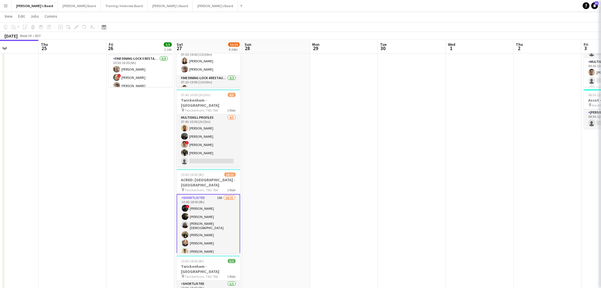
click at [333, 122] on app-date-cell at bounding box center [344, 156] width 68 height 311
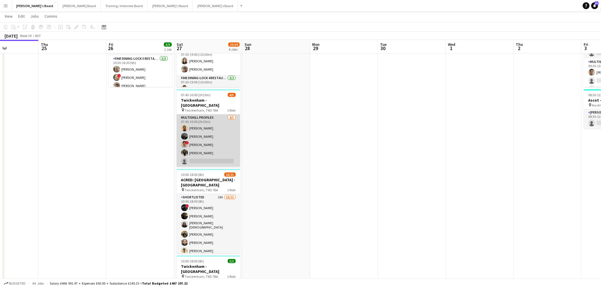
click at [221, 133] on app-card-role "MULTISKILL PROFILES 4/5 07:45-10:00 (2h15m) Abubakarr Sesay Christina Shrees ! …" at bounding box center [209, 140] width 64 height 52
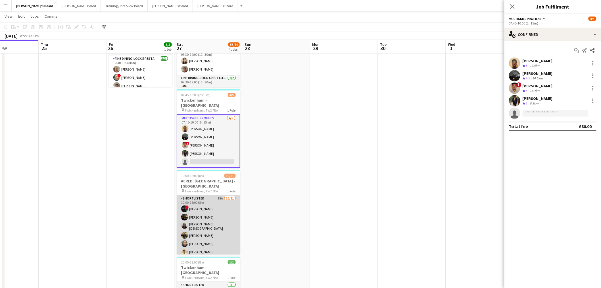
click at [218, 229] on app-card-role "Shortlisted 18A 16/21 10:00-18:00 (8h) ! Sam Ubhayakar Pearl Houldcroft Sarah I…" at bounding box center [209, 288] width 64 height 186
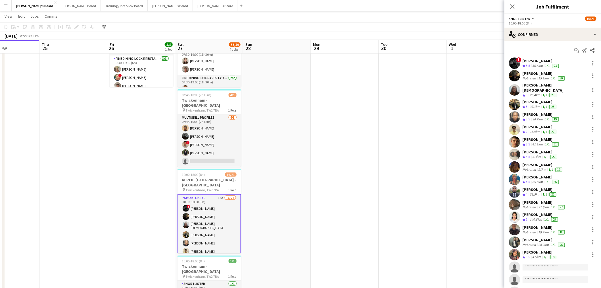
click at [526, 155] on app-icon "Crew rating" at bounding box center [524, 157] width 3 height 4
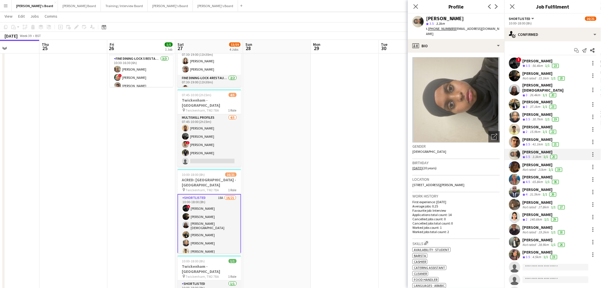
click at [523, 162] on div "[PERSON_NAME]" at bounding box center [543, 164] width 41 height 5
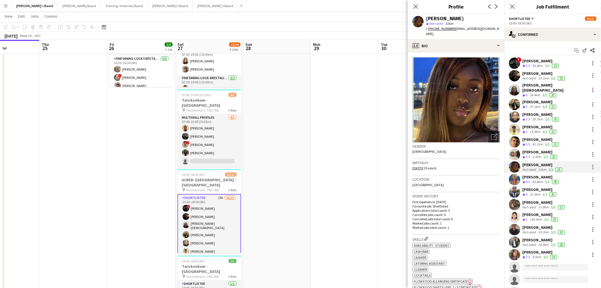
click at [545, 77] on div "15.1km" at bounding box center [544, 78] width 13 height 5
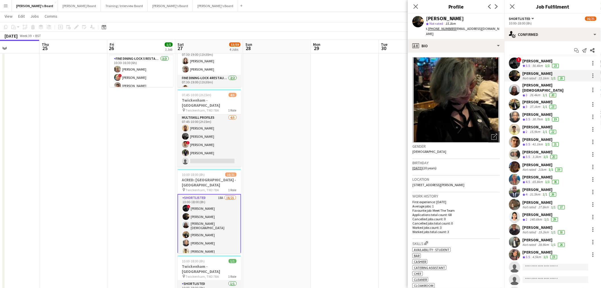
click at [533, 99] on div "[PERSON_NAME]" at bounding box center [540, 101] width 35 height 5
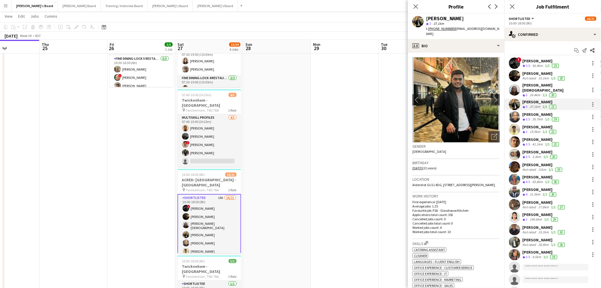
click at [541, 117] on div "30.7km" at bounding box center [538, 119] width 13 height 5
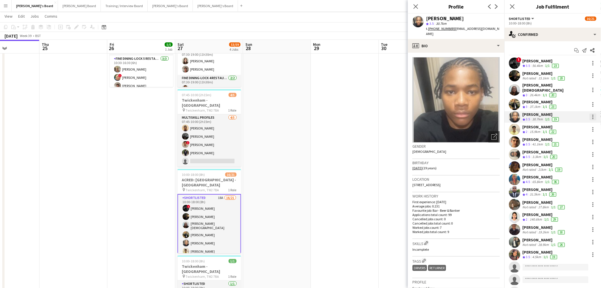
click at [590, 113] on div at bounding box center [593, 116] width 7 height 7
click at [573, 137] on span "Switch crew" at bounding box center [564, 137] width 24 height 5
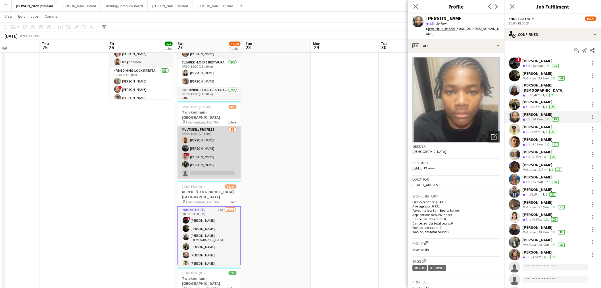
click at [216, 153] on app-card-role "MULTISKILL PROFILES 4/5 07:45-10:00 (2h15m) Abubakarr Sesay Christina Shrees ! …" at bounding box center [210, 152] width 64 height 52
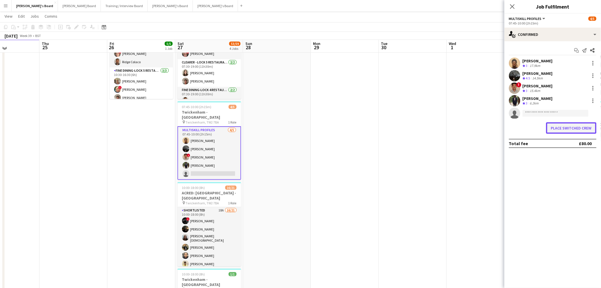
click at [569, 131] on button "Place switched crew" at bounding box center [571, 127] width 50 height 11
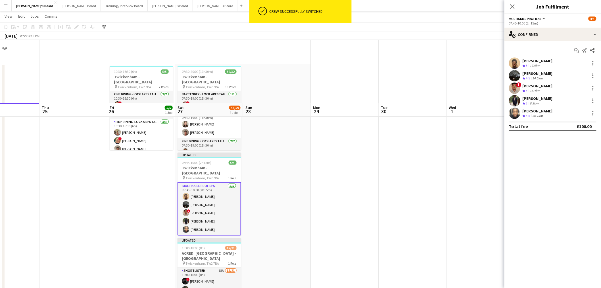
scroll to position [63, 0]
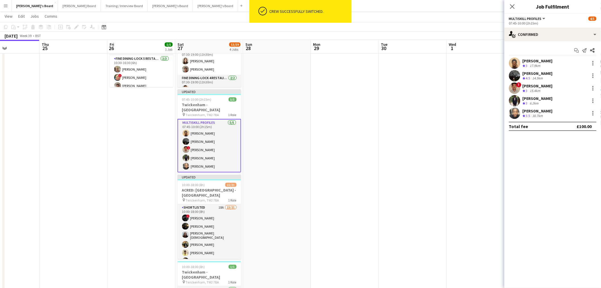
click at [428, 144] on app-date-cell at bounding box center [413, 159] width 68 height 316
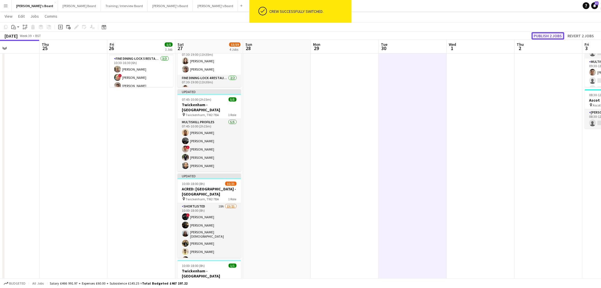
click at [543, 36] on button "Publish 2 jobs" at bounding box center [548, 35] width 33 height 7
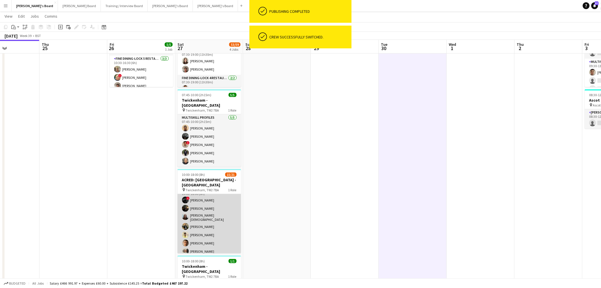
scroll to position [0, 0]
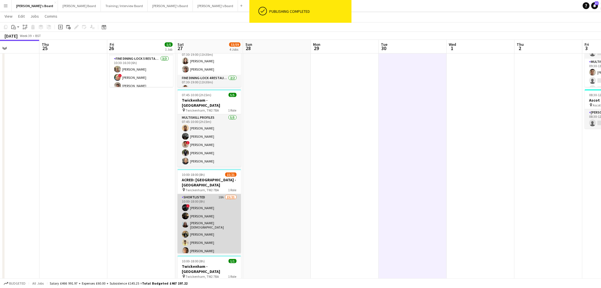
drag, startPoint x: 229, startPoint y: 202, endPoint x: 217, endPoint y: 217, distance: 19.0
click at [222, 207] on app-calendar-viewport "Mon 22 Tue 23 6/6 1 Job Wed 24 Thu 25 Fri 26 5/5 1 Job Sat 27 53/59 4 Jobs Sun …" at bounding box center [300, 229] width 601 height 540
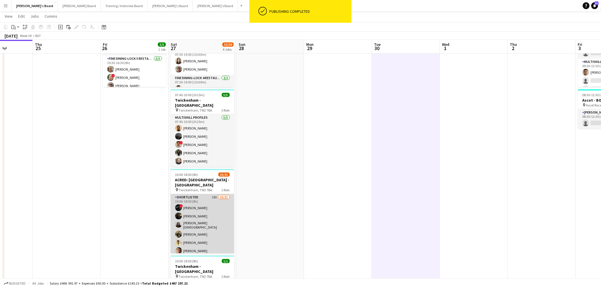
click at [213, 195] on app-card-role "Shortlisted 18A 15/21 10:00-18:00 (8h) ! Sam Ubhayakar Pearl Houldcroft Sarah I…" at bounding box center [203, 287] width 64 height 186
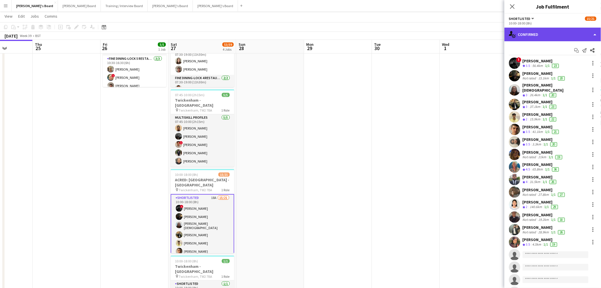
click at [563, 33] on div "single-neutral-actions-check-2 Confirmed" at bounding box center [553, 35] width 97 height 14
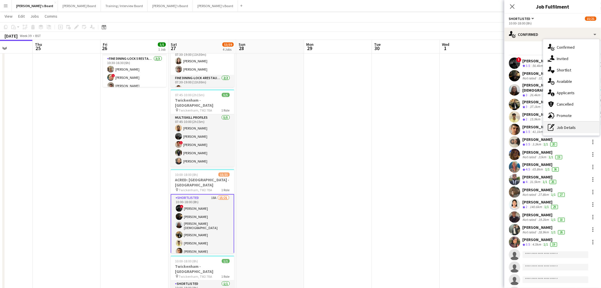
click at [557, 125] on div "pen-write Job Details" at bounding box center [572, 127] width 56 height 11
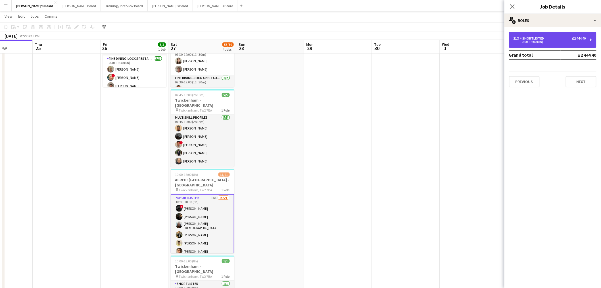
click at [531, 39] on div "Shortlisted" at bounding box center [534, 38] width 26 height 4
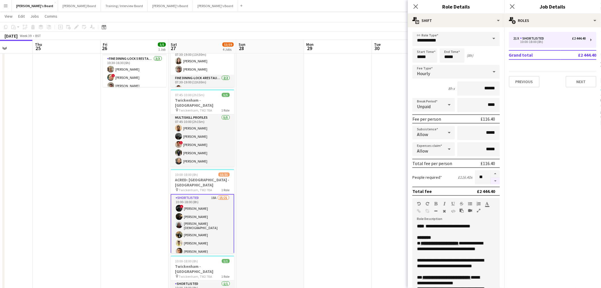
click at [492, 179] on button "button" at bounding box center [495, 180] width 9 height 7
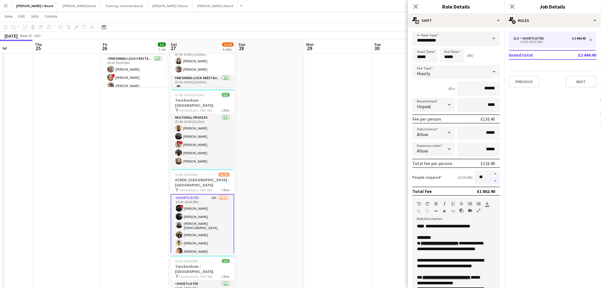
click at [492, 179] on button "button" at bounding box center [495, 180] width 9 height 7
type input "**"
click at [322, 195] on app-date-cell at bounding box center [338, 156] width 68 height 311
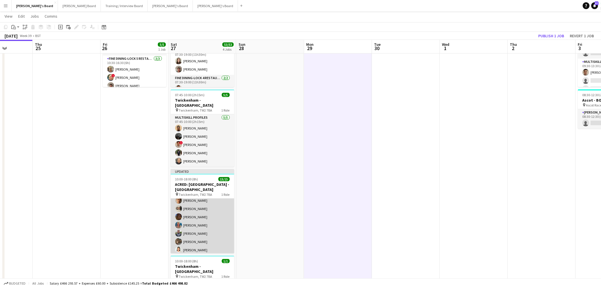
scroll to position [80, 0]
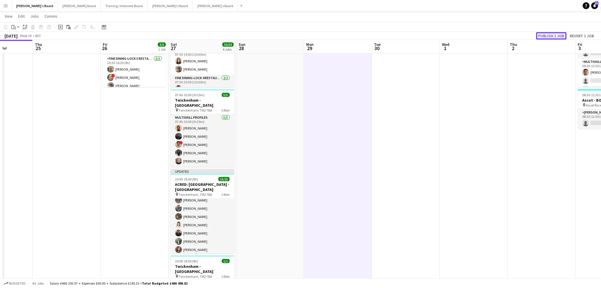
click at [552, 34] on button "Publish 1 job" at bounding box center [551, 35] width 30 height 7
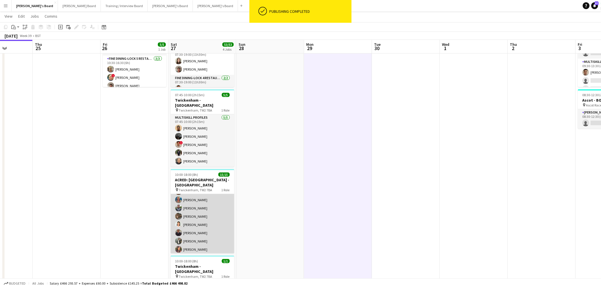
scroll to position [0, 0]
click at [222, 219] on app-card-role "Shortlisted 15/15 10:00-18:00 (8h) ! Sam Ubhayakar Pearl Houldcroft Sarah Imoni…" at bounding box center [203, 262] width 64 height 136
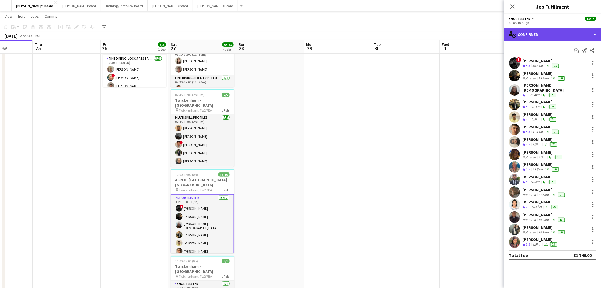
click at [551, 30] on div "single-neutral-actions-check-2 Confirmed" at bounding box center [553, 35] width 97 height 14
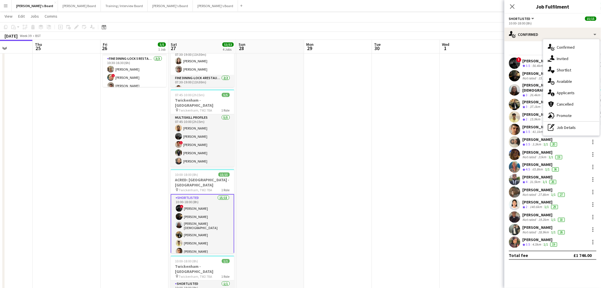
click at [386, 138] on app-date-cell at bounding box center [406, 156] width 68 height 311
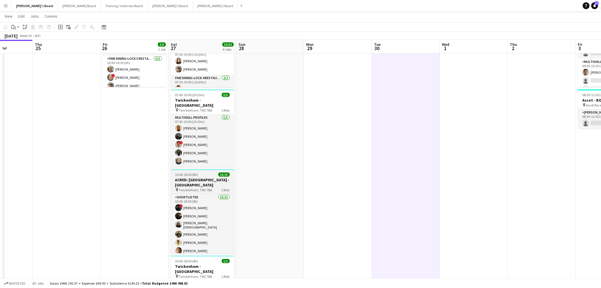
click at [220, 172] on span "15/15" at bounding box center [224, 174] width 11 height 4
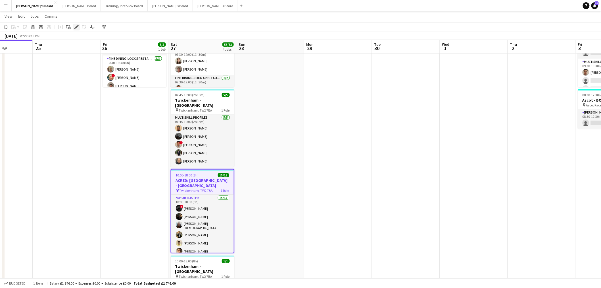
click at [76, 26] on icon at bounding box center [76, 27] width 3 height 3
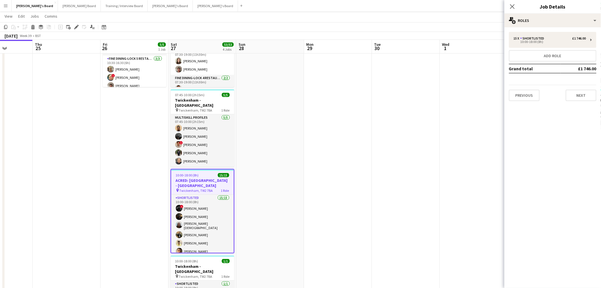
click at [333, 155] on app-date-cell at bounding box center [338, 156] width 68 height 311
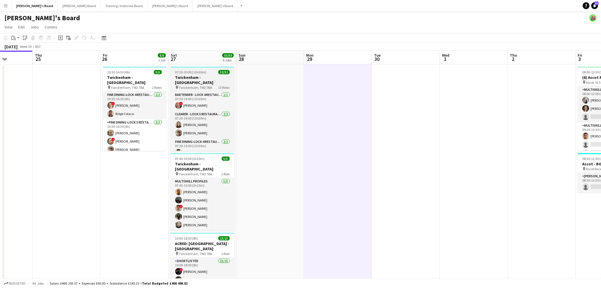
drag, startPoint x: 198, startPoint y: 73, endPoint x: 195, endPoint y: 72, distance: 3.6
click at [198, 73] on span "07:30-20:00 (12h30m)" at bounding box center [190, 72] width 31 height 4
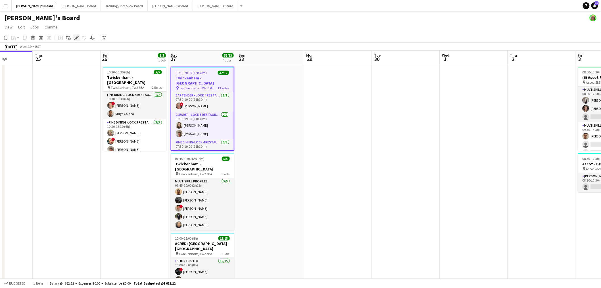
click at [75, 37] on icon "Edit" at bounding box center [76, 38] width 5 height 5
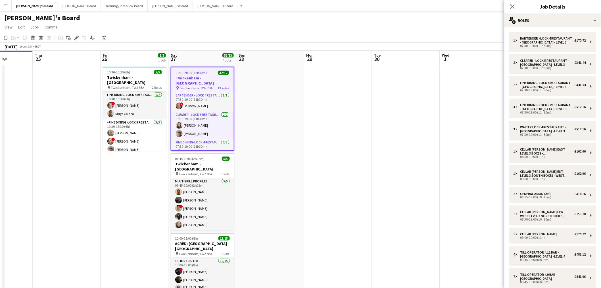
click at [268, 163] on app-date-cell at bounding box center [270, 219] width 68 height 311
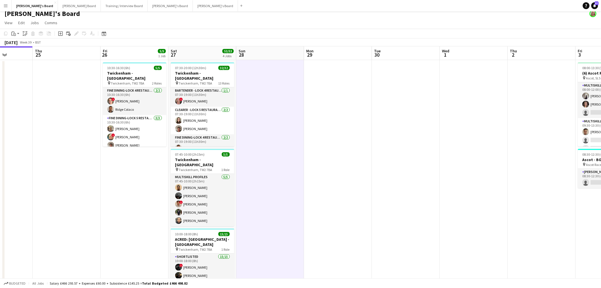
scroll to position [63, 0]
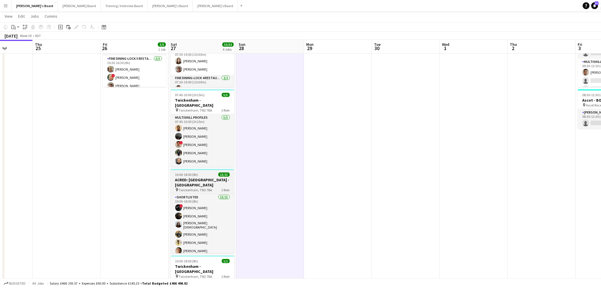
click at [215, 180] on h3 "ACRED: [GEOGRAPHIC_DATA] - [GEOGRAPHIC_DATA]" at bounding box center [203, 182] width 64 height 10
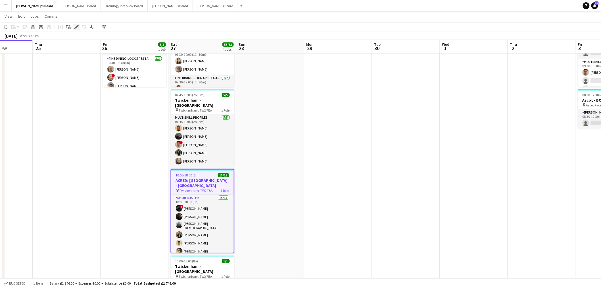
click at [75, 26] on icon "Edit" at bounding box center [76, 27] width 5 height 5
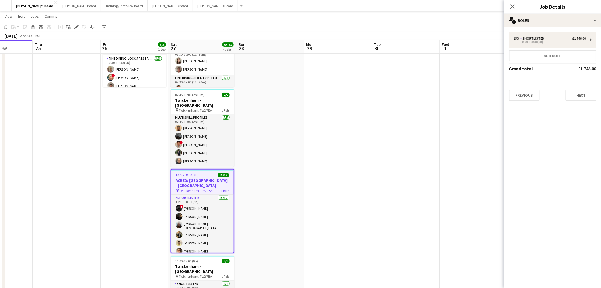
click at [279, 155] on app-date-cell at bounding box center [270, 156] width 68 height 311
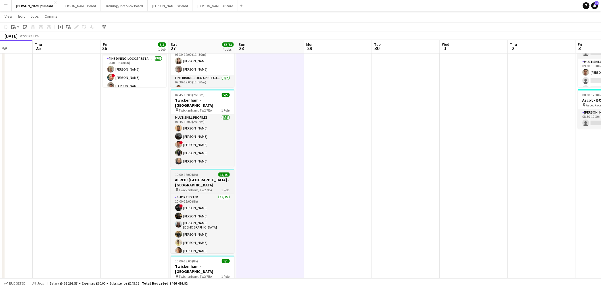
click at [222, 172] on span "15/15" at bounding box center [224, 174] width 11 height 4
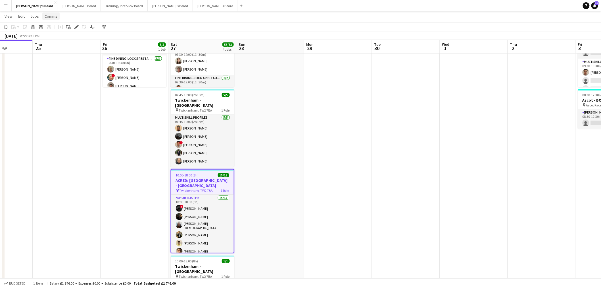
click at [52, 14] on span "Comms" at bounding box center [51, 16] width 13 height 5
click at [75, 32] on link "Notify confirmed crew" at bounding box center [65, 28] width 47 height 12
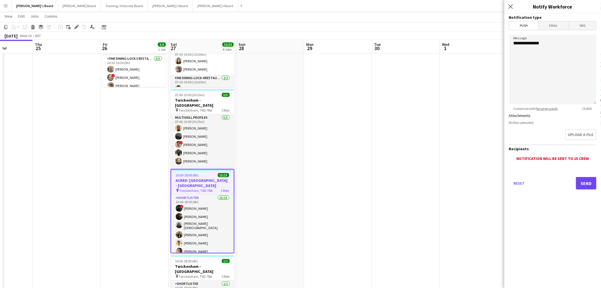
click at [581, 24] on span "SMS" at bounding box center [582, 25] width 27 height 9
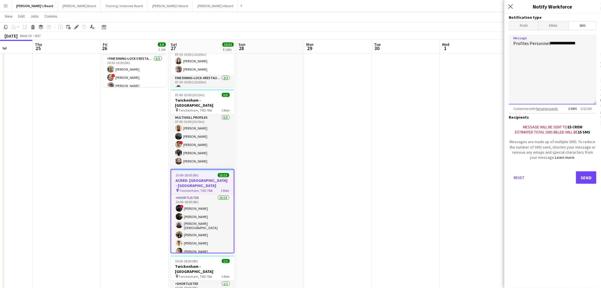
drag, startPoint x: 586, startPoint y: 47, endPoint x: 532, endPoint y: 45, distance: 54.3
click at [531, 46] on textarea "**********" at bounding box center [553, 70] width 88 height 70
paste textarea "**********"
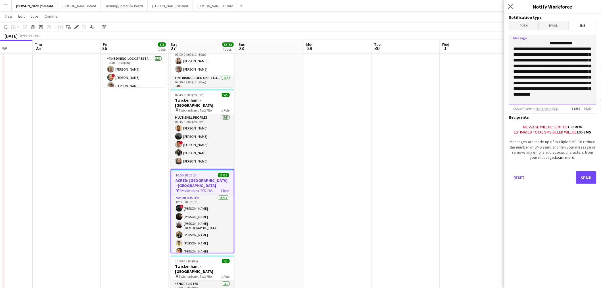
scroll to position [12, 0]
type textarea "**********"
click at [585, 176] on button "Send" at bounding box center [586, 177] width 20 height 13
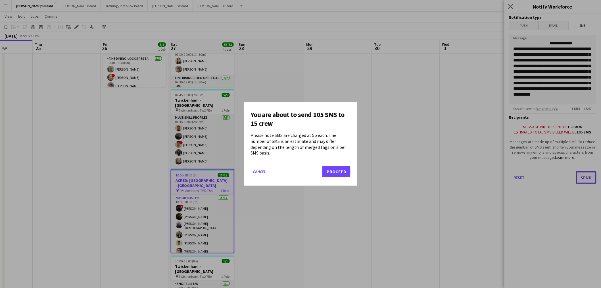
scroll to position [0, 0]
click at [344, 166] on button "Proceed" at bounding box center [337, 171] width 28 height 11
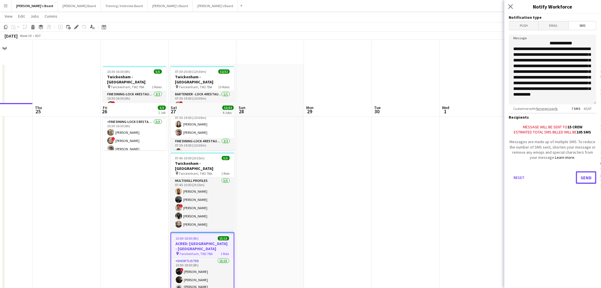
scroll to position [63, 0]
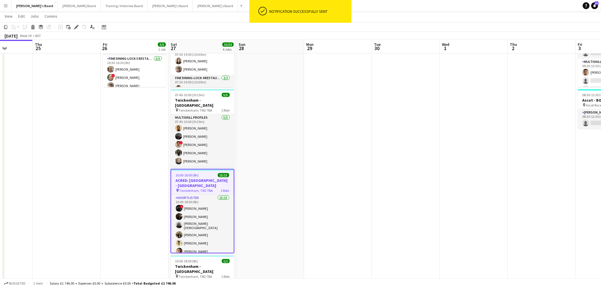
click at [254, 159] on app-date-cell at bounding box center [270, 156] width 68 height 311
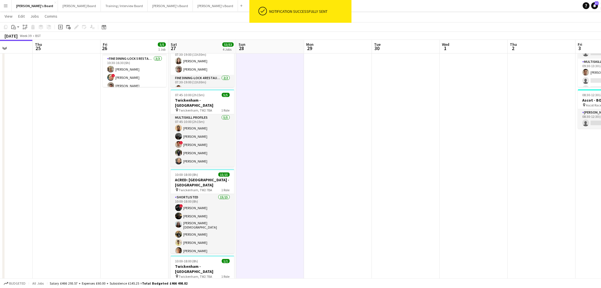
click at [254, 159] on app-date-cell at bounding box center [270, 156] width 68 height 311
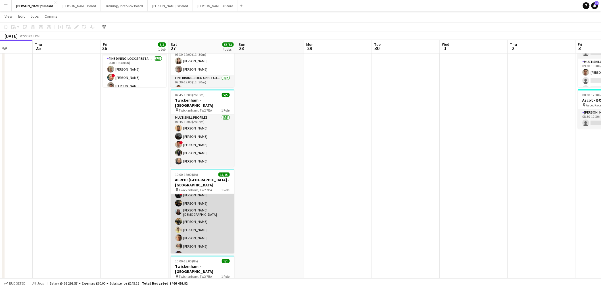
scroll to position [0, 0]
click at [215, 214] on app-card-role "Shortlisted 15/15 10:00-18:00 (8h) ! Sam Ubhayakar Pearl Houldcroft Sarah Imoni…" at bounding box center [203, 230] width 64 height 136
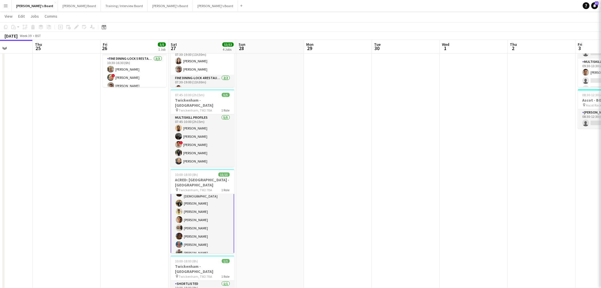
scroll to position [32, 0]
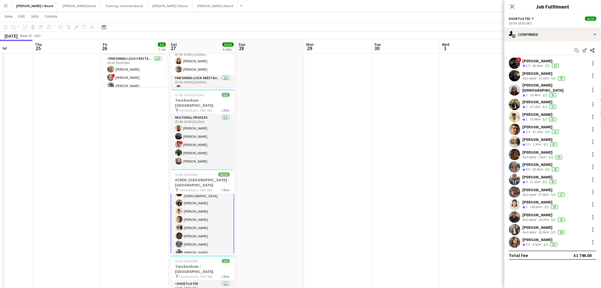
click at [262, 125] on app-date-cell at bounding box center [270, 156] width 68 height 311
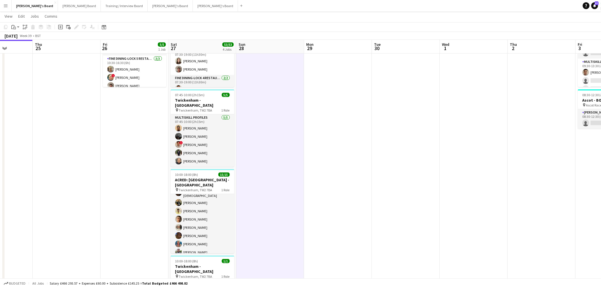
click at [262, 125] on app-date-cell at bounding box center [270, 156] width 68 height 311
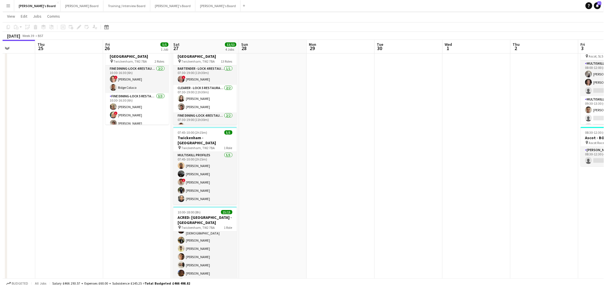
scroll to position [0, 0]
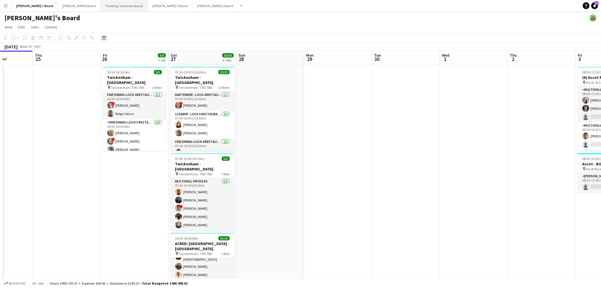
click at [101, 5] on button "Training / Interview Board Close" at bounding box center [124, 5] width 47 height 11
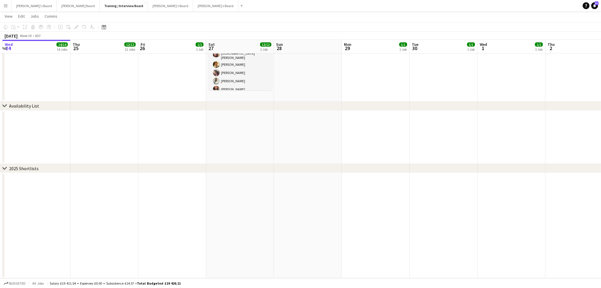
scroll to position [0, 194]
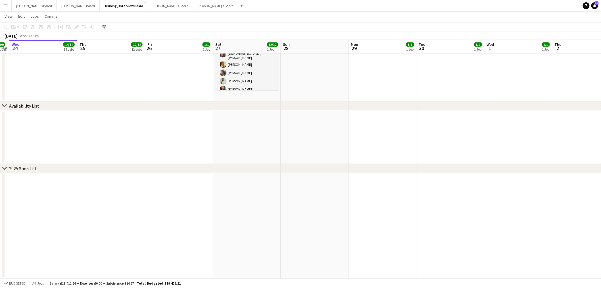
drag, startPoint x: 350, startPoint y: 198, endPoint x: 223, endPoint y: 207, distance: 127.0
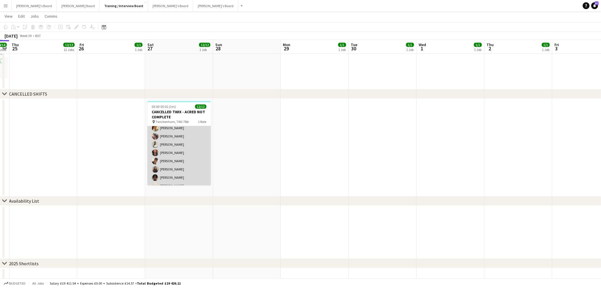
scroll to position [0, 0]
click at [183, 157] on app-card-role "Cancelled 12/12 03:00-03:01 (1m) Lauren Louise Williams HadiyA Arshad Fikayomi …" at bounding box center [179, 182] width 64 height 113
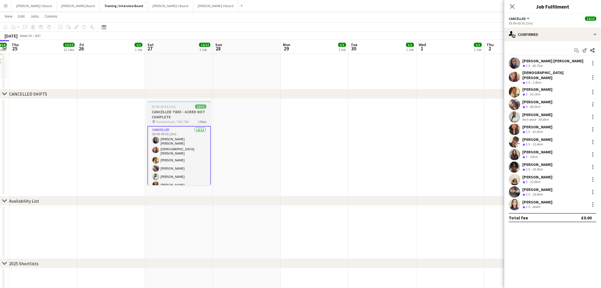
drag, startPoint x: 170, startPoint y: 115, endPoint x: 167, endPoint y: 115, distance: 4.0
click at [169, 115] on h3 "CANCELLED TWIX - ACRED NOT COMPLETE" at bounding box center [179, 114] width 64 height 10
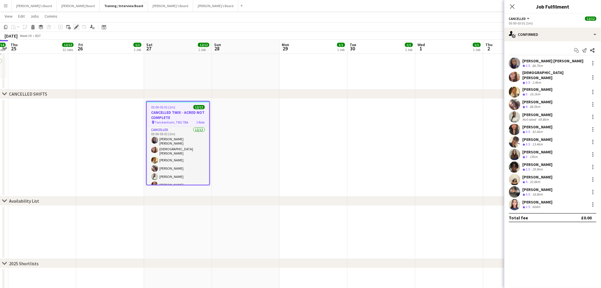
click at [76, 28] on icon at bounding box center [76, 27] width 3 height 3
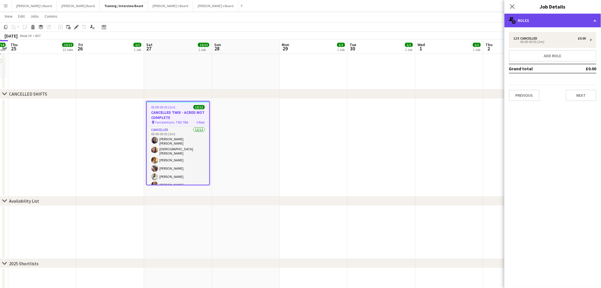
click at [526, 23] on div "multiple-users-add Roles" at bounding box center [553, 21] width 97 height 14
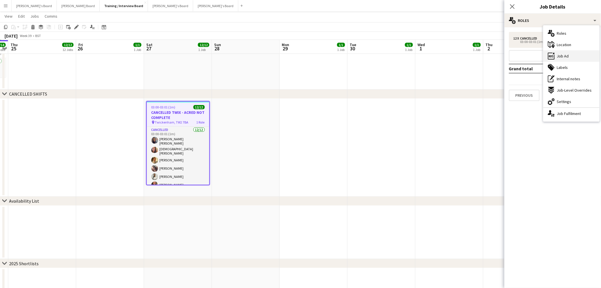
click at [563, 53] on span "Job Ad" at bounding box center [563, 55] width 12 height 5
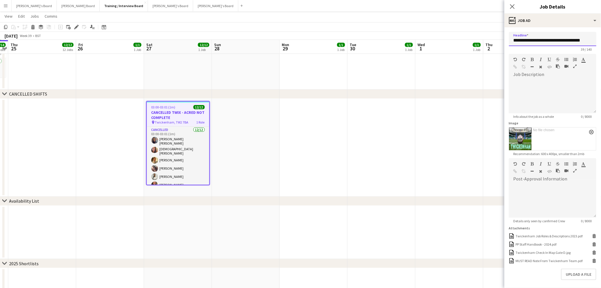
scroll to position [0, 8]
drag, startPoint x: 514, startPoint y: 40, endPoint x: 566, endPoint y: 41, distance: 51.4
click at [566, 41] on input "**********" at bounding box center [550, 39] width 83 height 14
type input "*********"
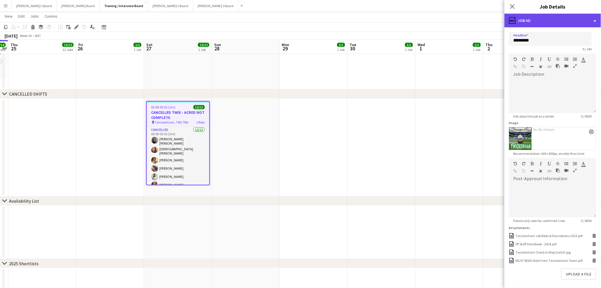
click at [539, 23] on div "ads-window Job Ad" at bounding box center [553, 21] width 97 height 14
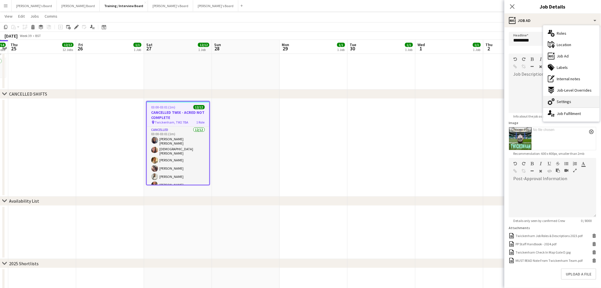
click at [564, 99] on span "Settings" at bounding box center [564, 101] width 14 height 5
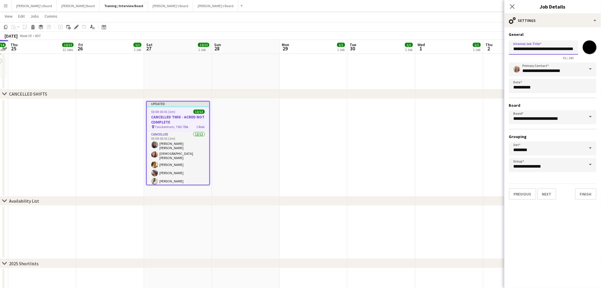
scroll to position [0, 19]
drag, startPoint x: 536, startPoint y: 50, endPoint x: 593, endPoint y: 49, distance: 57.4
click at [593, 49] on div "**********" at bounding box center [553, 49] width 88 height 22
type input "*********"
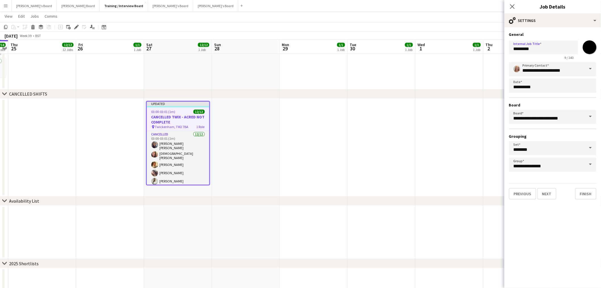
click at [322, 140] on app-date-cell at bounding box center [314, 148] width 68 height 98
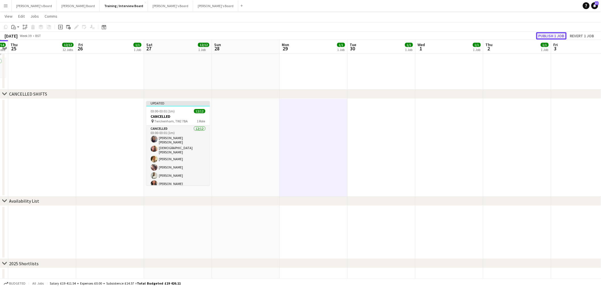
click at [546, 34] on button "Publish 1 job" at bounding box center [551, 35] width 30 height 7
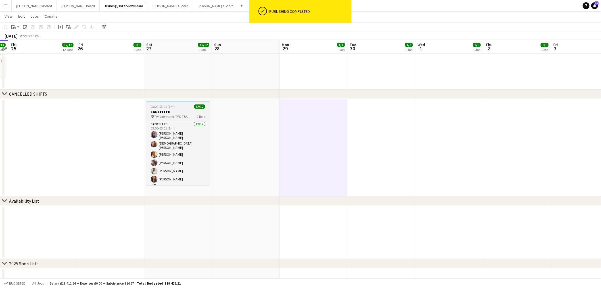
click at [165, 108] on span "03:00-03:01 (1m)" at bounding box center [163, 106] width 24 height 4
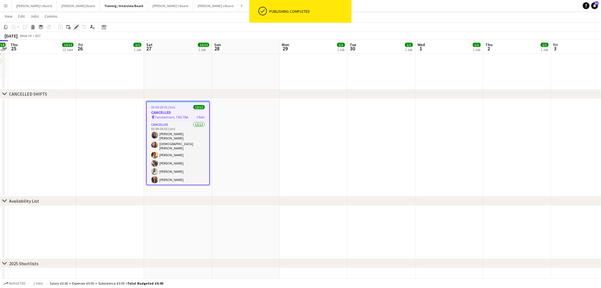
click at [75, 27] on icon at bounding box center [76, 27] width 3 height 3
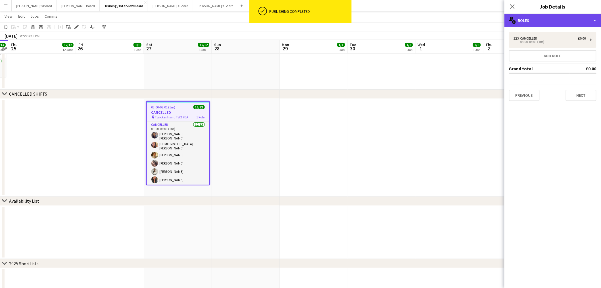
click at [548, 19] on div "multiple-users-add Roles" at bounding box center [553, 21] width 97 height 14
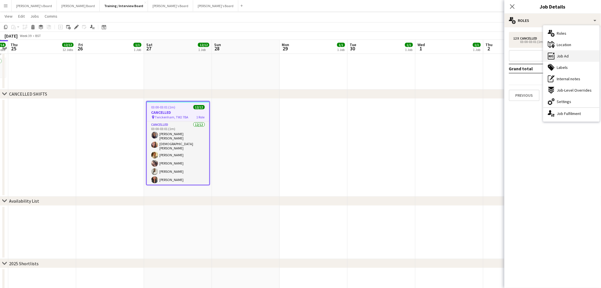
click at [555, 56] on icon at bounding box center [551, 56] width 7 height 7
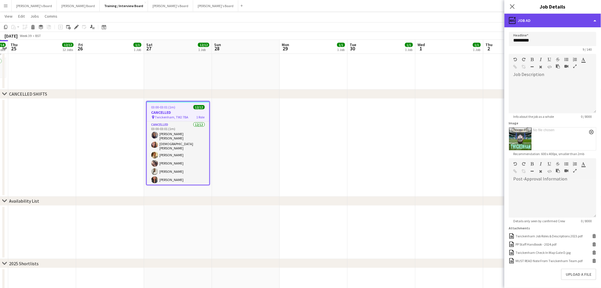
click at [550, 18] on div "ads-window Job Ad" at bounding box center [553, 21] width 97 height 14
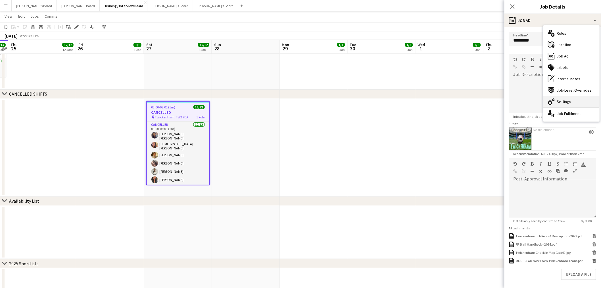
click at [574, 98] on div "cog-double-3 Settings" at bounding box center [572, 101] width 56 height 11
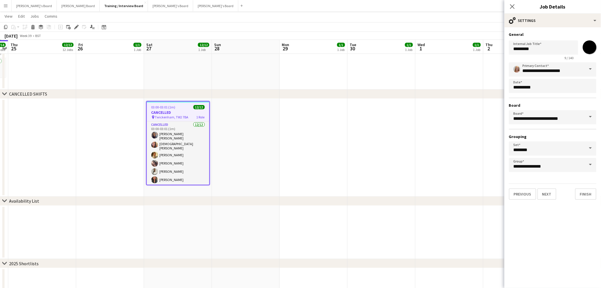
click at [344, 134] on app-date-cell at bounding box center [314, 148] width 68 height 98
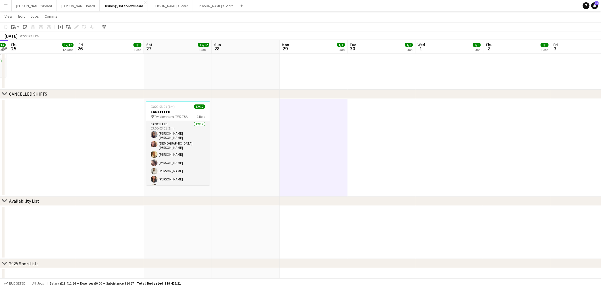
click at [272, 128] on app-date-cell at bounding box center [246, 148] width 68 height 98
click at [272, 128] on app-date-cell at bounding box center [244, 148] width 68 height 98
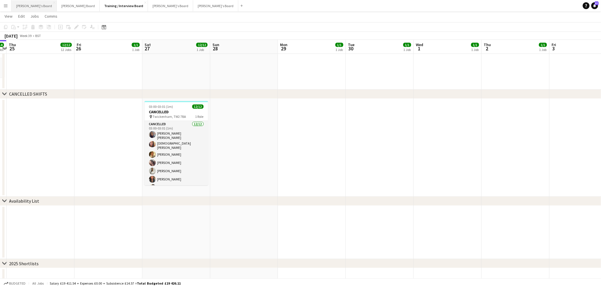
click at [29, 7] on button "Caitlin's Board Close" at bounding box center [34, 5] width 45 height 11
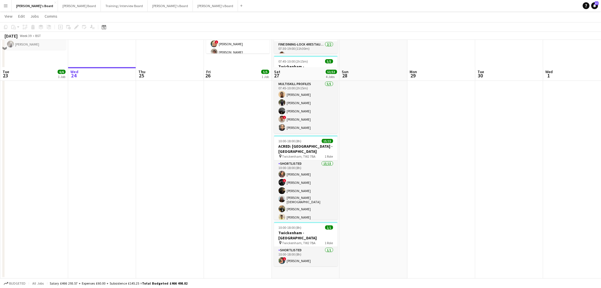
scroll to position [126, 0]
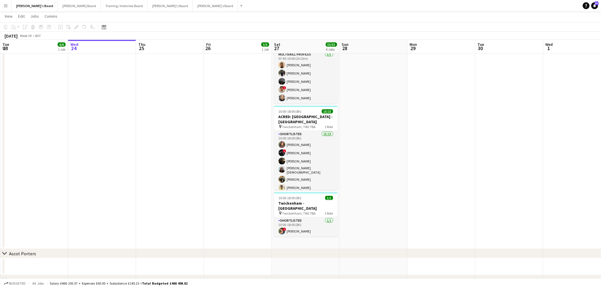
drag, startPoint x: 285, startPoint y: 213, endPoint x: 512, endPoint y: 46, distance: 281.8
click at [285, 217] on app-card-role "Shortlisted 1/1 10:00-18:00 (8h) ! Kirsty Bradshaw" at bounding box center [306, 226] width 64 height 19
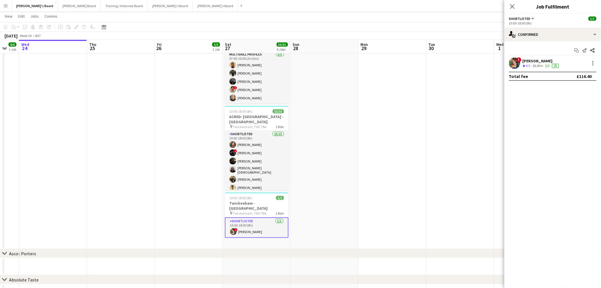
drag, startPoint x: 403, startPoint y: 133, endPoint x: 370, endPoint y: 135, distance: 33.6
click at [384, 136] on app-calendar-viewport "Sun 21 Mon 22 Tue 23 6/6 1 Job Wed 24 Thu 25 Fri 26 5/5 1 Job Sat 27 53/53 4 Jo…" at bounding box center [300, 164] width 601 height 536
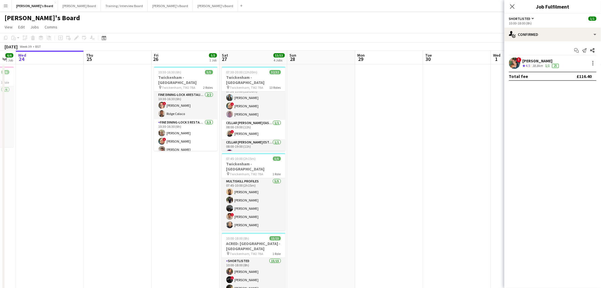
scroll to position [189, 0]
click at [342, 160] on app-date-cell at bounding box center [322, 219] width 68 height 311
click at [341, 160] on app-date-cell at bounding box center [322, 219] width 68 height 311
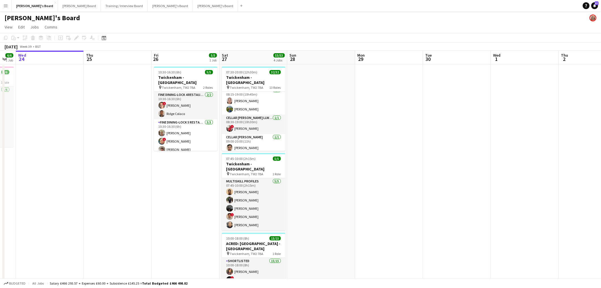
scroll to position [0, 188]
click at [348, 158] on app-date-cell at bounding box center [321, 219] width 68 height 311
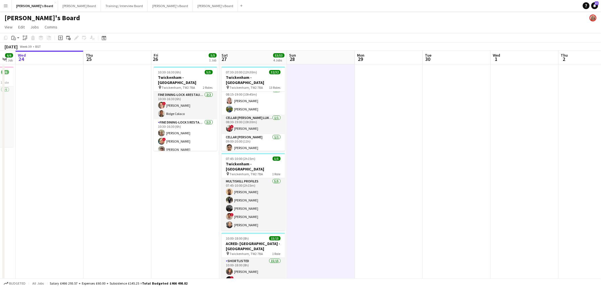
click at [348, 158] on app-date-cell at bounding box center [321, 219] width 68 height 311
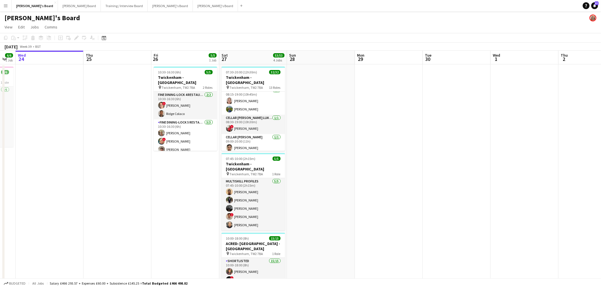
click at [384, 149] on app-date-cell at bounding box center [389, 219] width 68 height 311
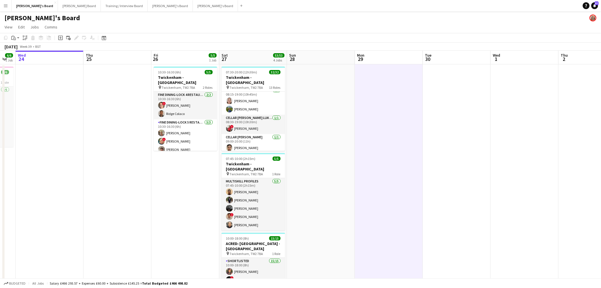
drag, startPoint x: 400, startPoint y: 148, endPoint x: 328, endPoint y: 178, distance: 78.2
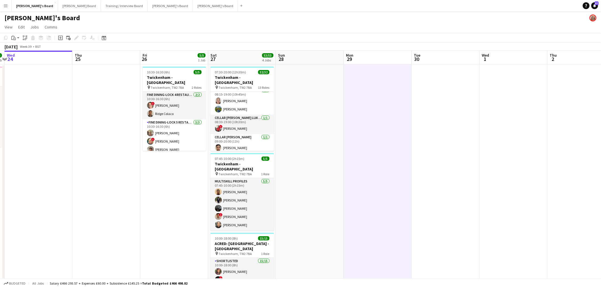
click at [333, 174] on app-date-cell at bounding box center [310, 219] width 68 height 311
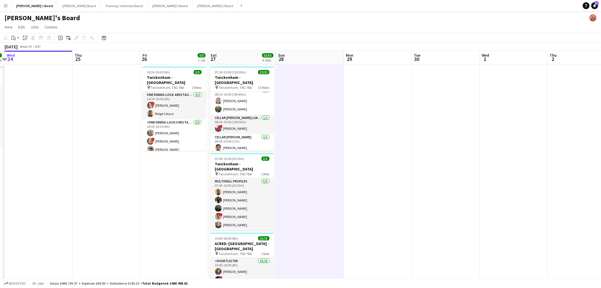
click at [333, 191] on app-date-cell at bounding box center [310, 219] width 68 height 311
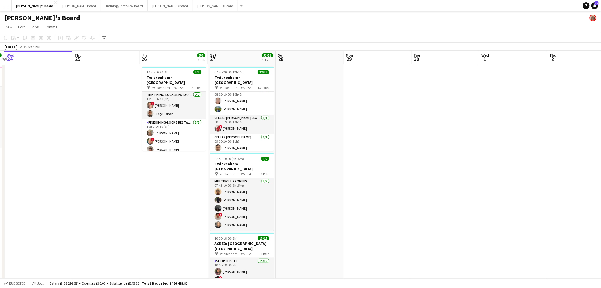
drag, startPoint x: 335, startPoint y: 197, endPoint x: 334, endPoint y: 194, distance: 3.0
click at [335, 196] on app-date-cell at bounding box center [310, 219] width 68 height 311
click at [334, 194] on app-date-cell at bounding box center [310, 219] width 68 height 311
click at [344, 192] on app-date-cell at bounding box center [378, 219] width 68 height 311
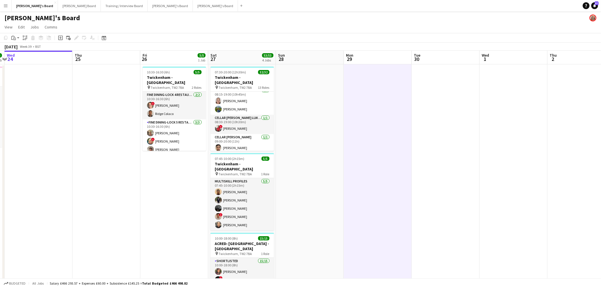
click at [346, 192] on app-date-cell at bounding box center [378, 219] width 68 height 311
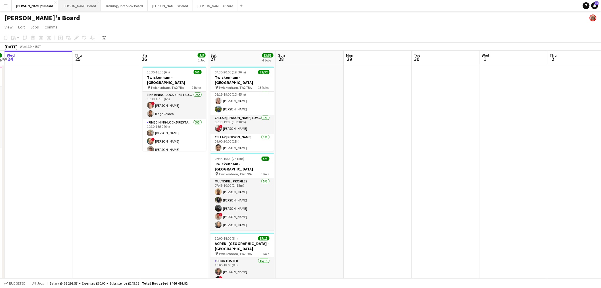
click at [61, 5] on button "Dean's Board Close" at bounding box center [79, 5] width 43 height 11
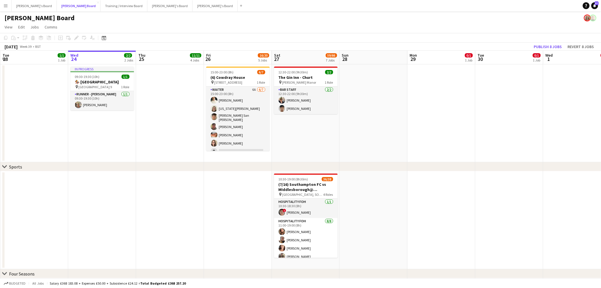
scroll to position [32, 0]
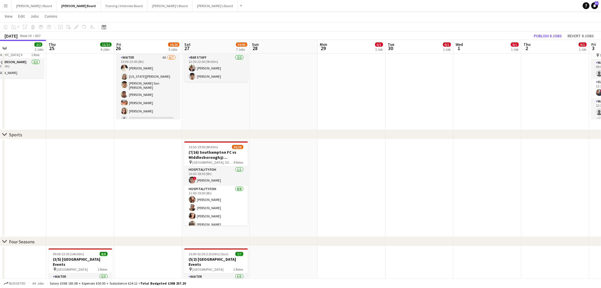
drag, startPoint x: 411, startPoint y: 160, endPoint x: 285, endPoint y: 160, distance: 125.9
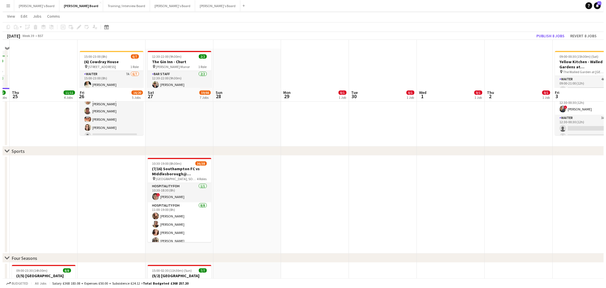
scroll to position [0, 0]
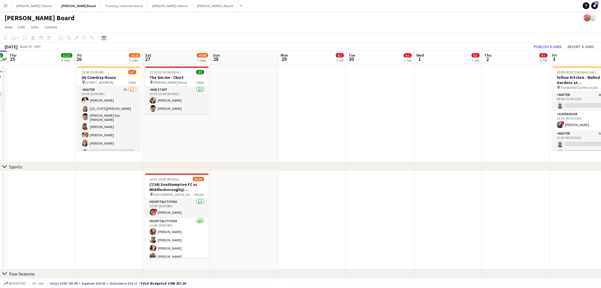
drag, startPoint x: 360, startPoint y: 164, endPoint x: 220, endPoint y: 178, distance: 141.1
click at [21, 4] on button "Caitlin's Board Close" at bounding box center [34, 5] width 45 height 11
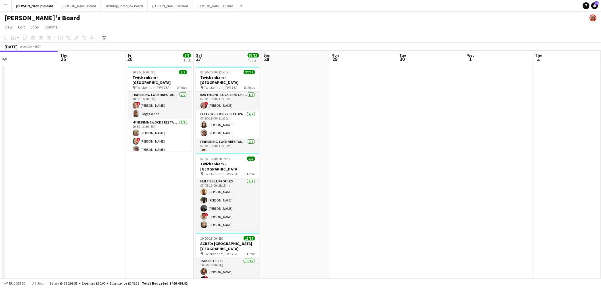
scroll to position [0, 234]
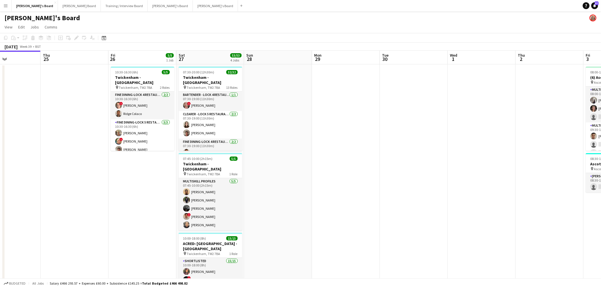
drag, startPoint x: 357, startPoint y: 149, endPoint x: 301, endPoint y: 149, distance: 56.3
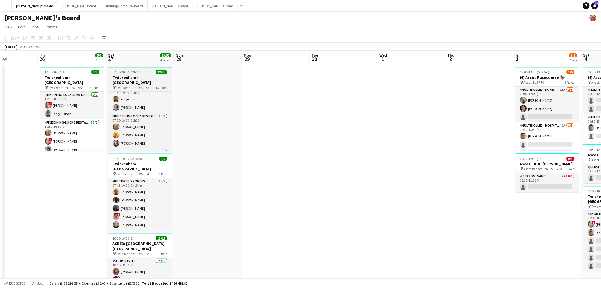
scroll to position [0, 0]
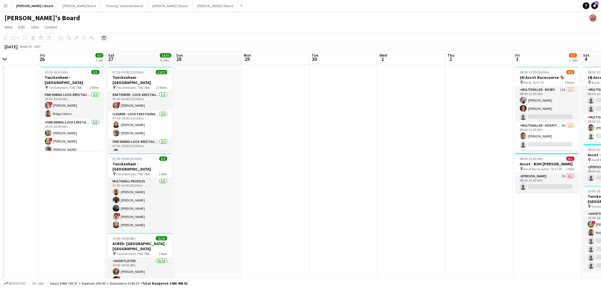
click at [221, 138] on app-date-cell at bounding box center [208, 219] width 68 height 311
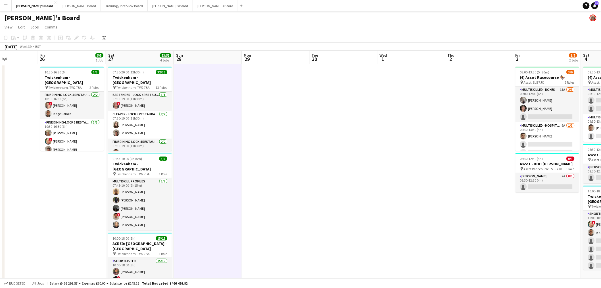
click at [221, 138] on app-date-cell at bounding box center [208, 219] width 68 height 311
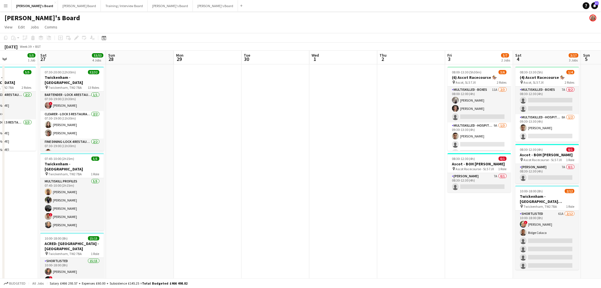
scroll to position [0, 171]
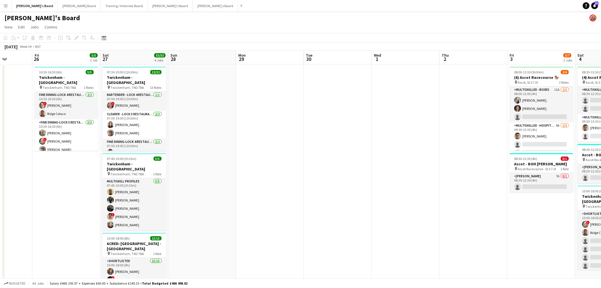
click at [305, 153] on app-date-cell at bounding box center [338, 219] width 68 height 311
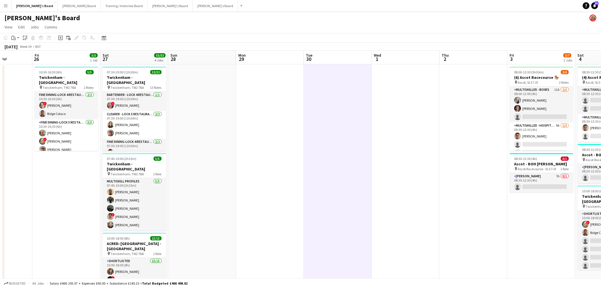
click at [337, 146] on app-date-cell at bounding box center [338, 219] width 68 height 311
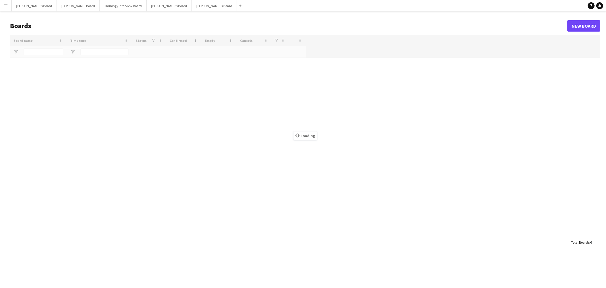
type input "***"
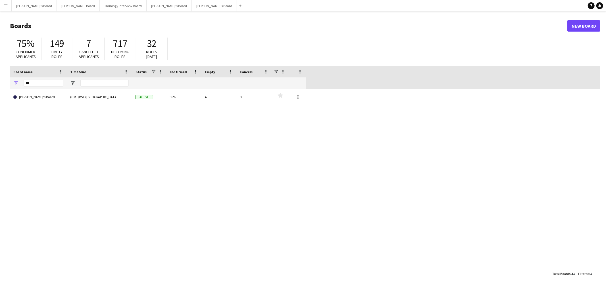
click at [4, 6] on app-icon "Menu" at bounding box center [5, 5] width 5 height 5
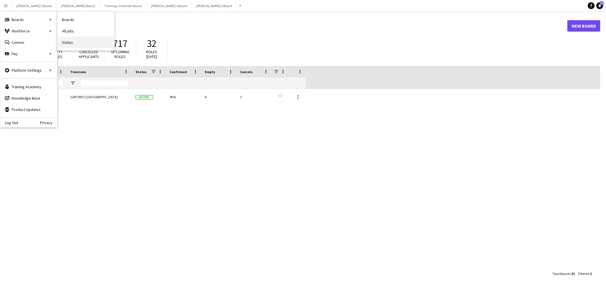
click at [66, 42] on link "Status" at bounding box center [85, 42] width 57 height 11
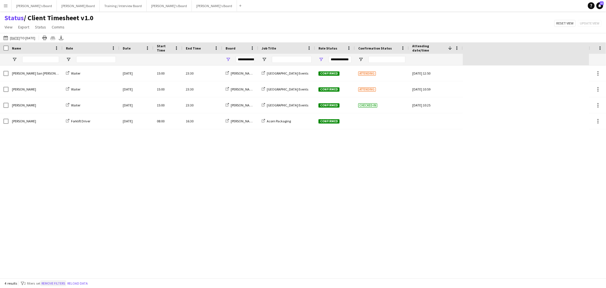
click at [56, 283] on button "Remove filters" at bounding box center [53, 283] width 26 height 6
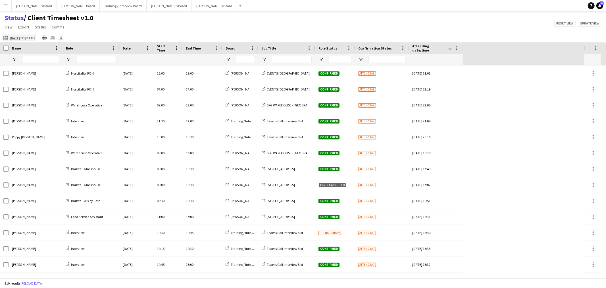
click at [6, 38] on app-icon "[DATE] to [DATE]" at bounding box center [6, 38] width 7 height 5
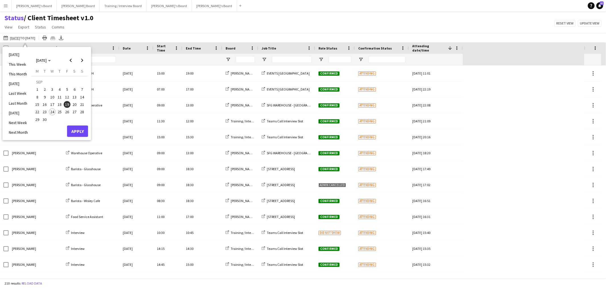
click at [65, 111] on span "26" at bounding box center [67, 111] width 7 height 7
click at [73, 110] on span "27" at bounding box center [74, 111] width 7 height 7
click at [78, 132] on button "Apply" at bounding box center [77, 130] width 21 height 11
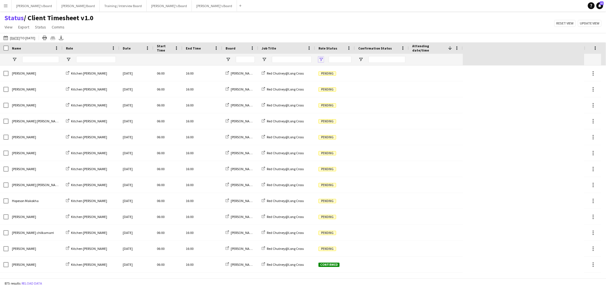
click at [323, 59] on span "Open Filter Menu" at bounding box center [321, 59] width 5 height 5
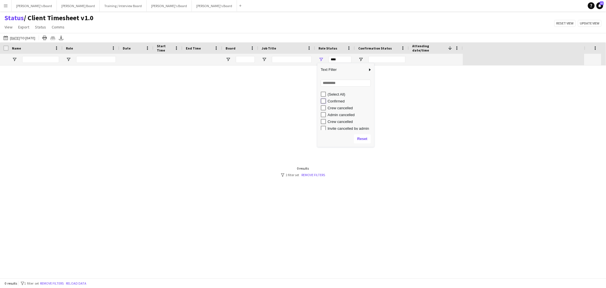
type input "**********"
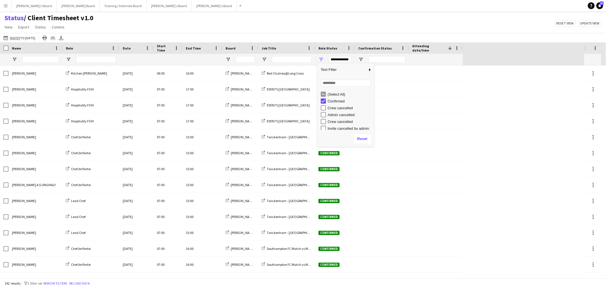
click at [310, 31] on div "Status / Client Timesheet v1.0 View Views Default view Airshow Accreditation Ai…" at bounding box center [303, 23] width 606 height 19
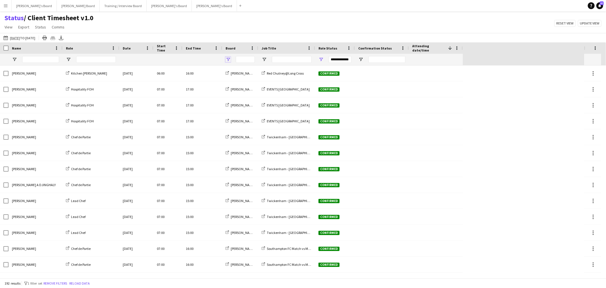
click at [226, 60] on span "Open Filter Menu" at bounding box center [228, 59] width 5 height 5
type input "***"
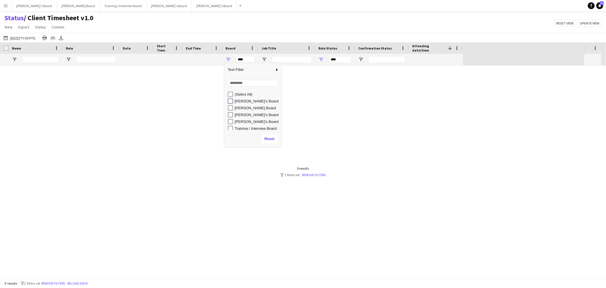
type input "**********"
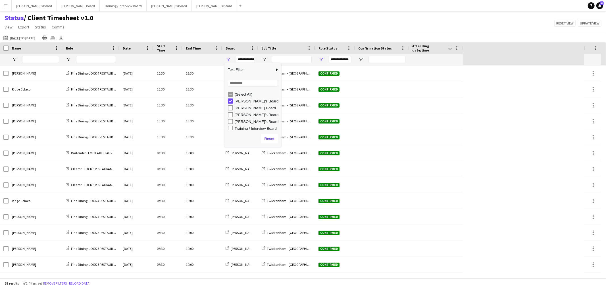
click at [230, 35] on div "[DATE] to [DATE] [DATE] to [DATE] [DATE] This Week This Month [DATE] Last Week …" at bounding box center [303, 37] width 606 height 9
click at [265, 58] on span "Open Filter Menu" at bounding box center [264, 59] width 5 height 5
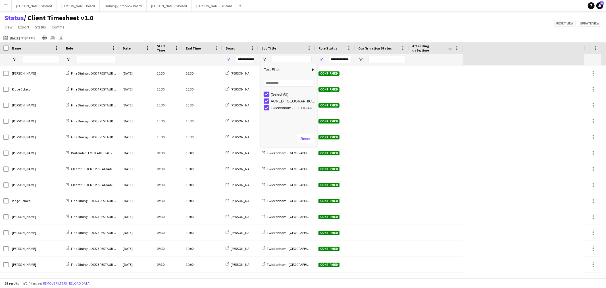
type input "***"
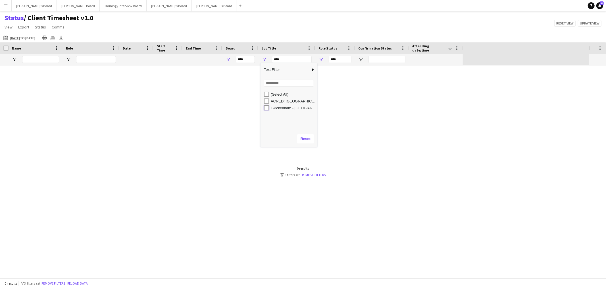
type input "**********"
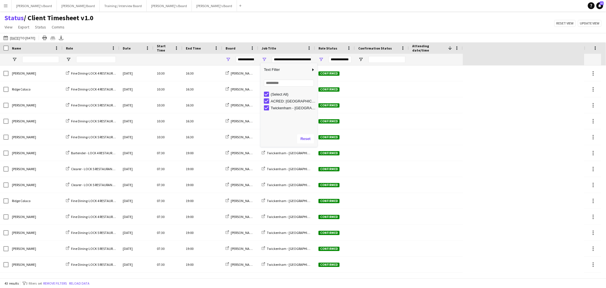
type input "**********"
click at [217, 12] on main "Status / Client Timesheet v1.0 View Views Default view Airshow Accreditation Ai…" at bounding box center [303, 145] width 606 height 269
click at [41, 46] on div "Name" at bounding box center [32, 48] width 40 height 9
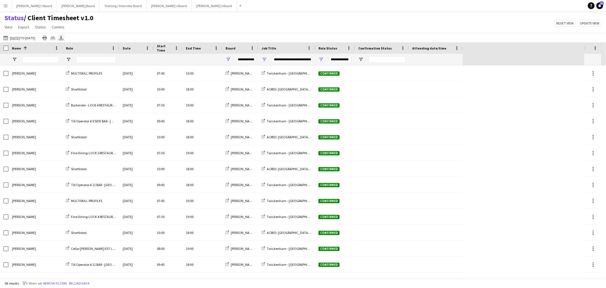
click at [63, 36] on icon "Export XLSX" at bounding box center [61, 38] width 5 height 5
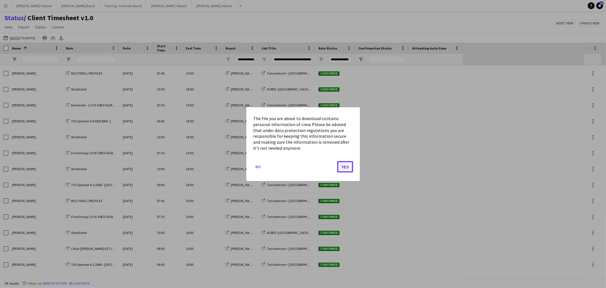
click at [350, 164] on button "Yes" at bounding box center [345, 166] width 16 height 11
